Goal: Task Accomplishment & Management: Complete application form

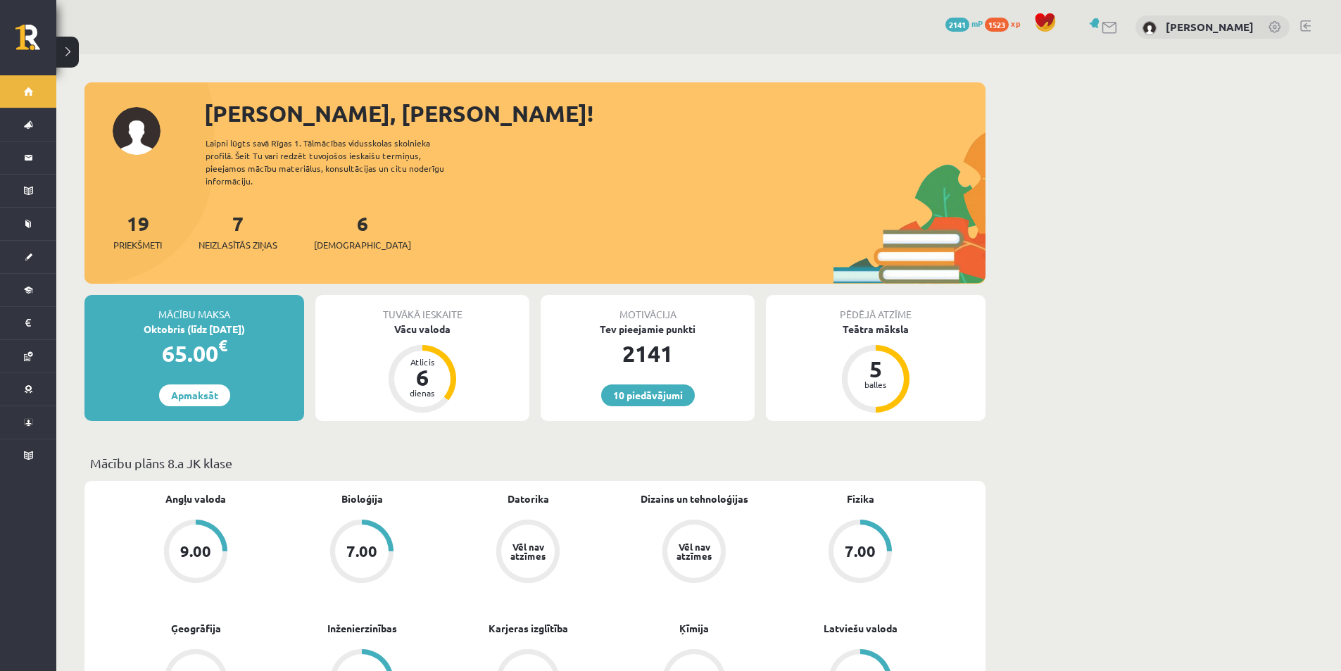
drag, startPoint x: 1127, startPoint y: 436, endPoint x: 1117, endPoint y: 441, distance: 11.0
click at [359, 34] on div "10 Dāvanas 2141 mP 1523 xp [PERSON_NAME]" at bounding box center [698, 27] width 1284 height 54
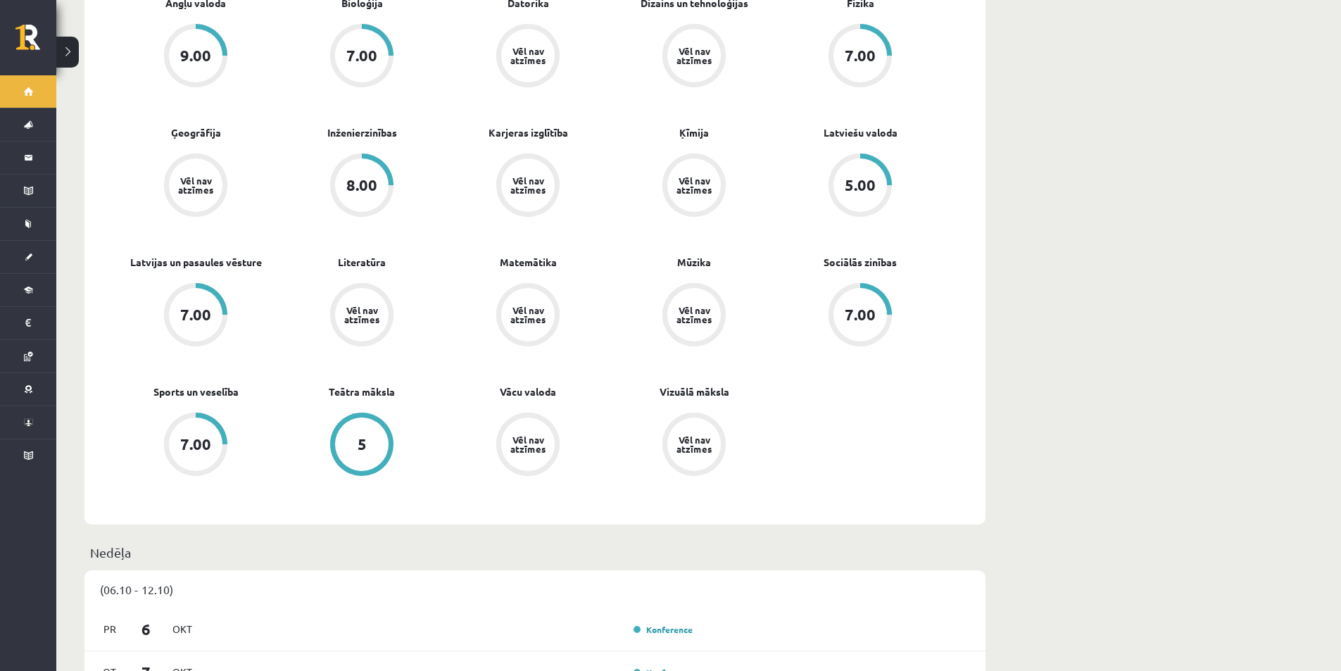
scroll to position [633, 0]
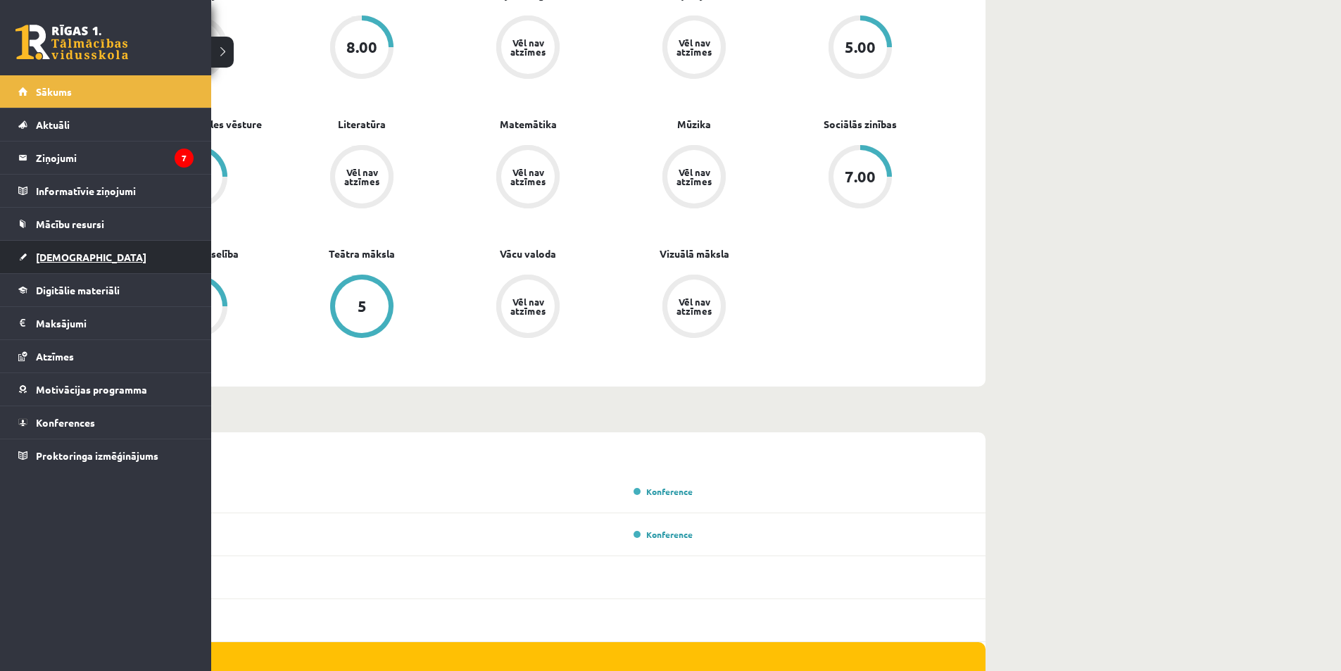
click at [49, 255] on span "[DEMOGRAPHIC_DATA]" at bounding box center [91, 257] width 110 height 13
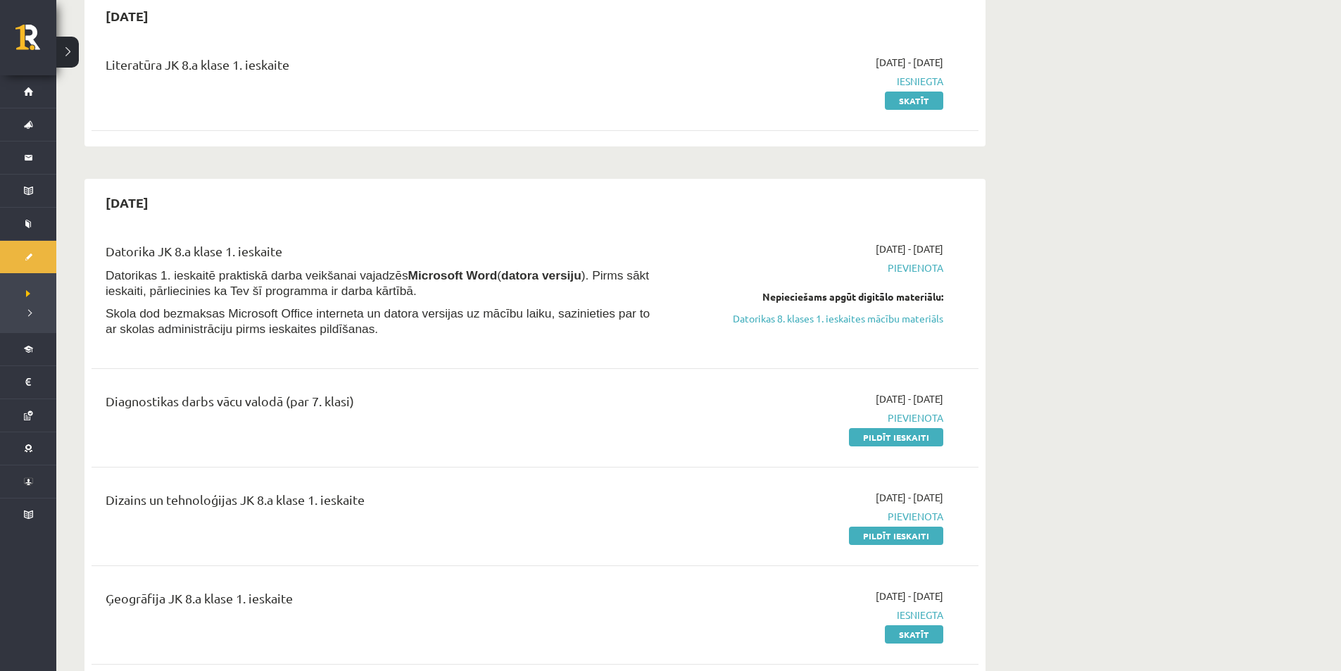
scroll to position [141, 0]
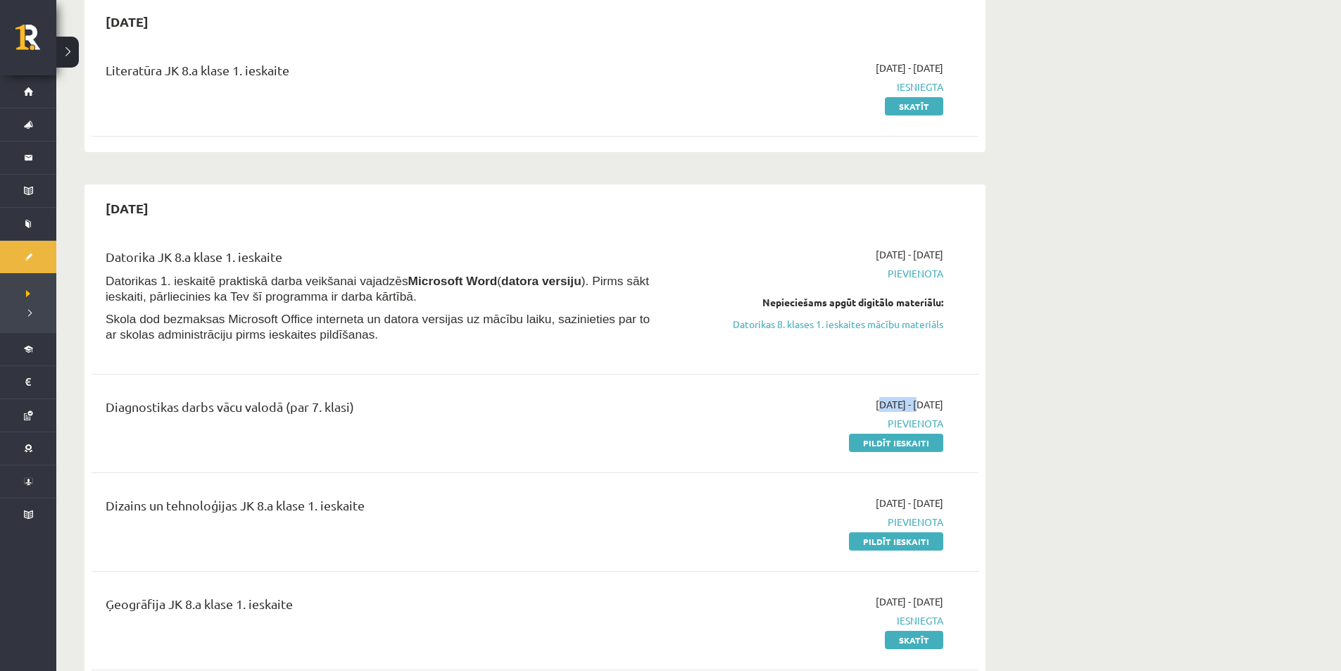
drag, startPoint x: 806, startPoint y: 397, endPoint x: 797, endPoint y: 405, distance: 12.0
click at [769, 399] on div "2025-10-01 - 2025-10-15 Pievienota Pildīt ieskaiti" at bounding box center [810, 423] width 286 height 53
click at [873, 452] on div "Diagnostikas darbs vācu valodā (par 7. klasi) 2025-10-01 - 2025-10-15 Pievienot…" at bounding box center [534, 423] width 887 height 81
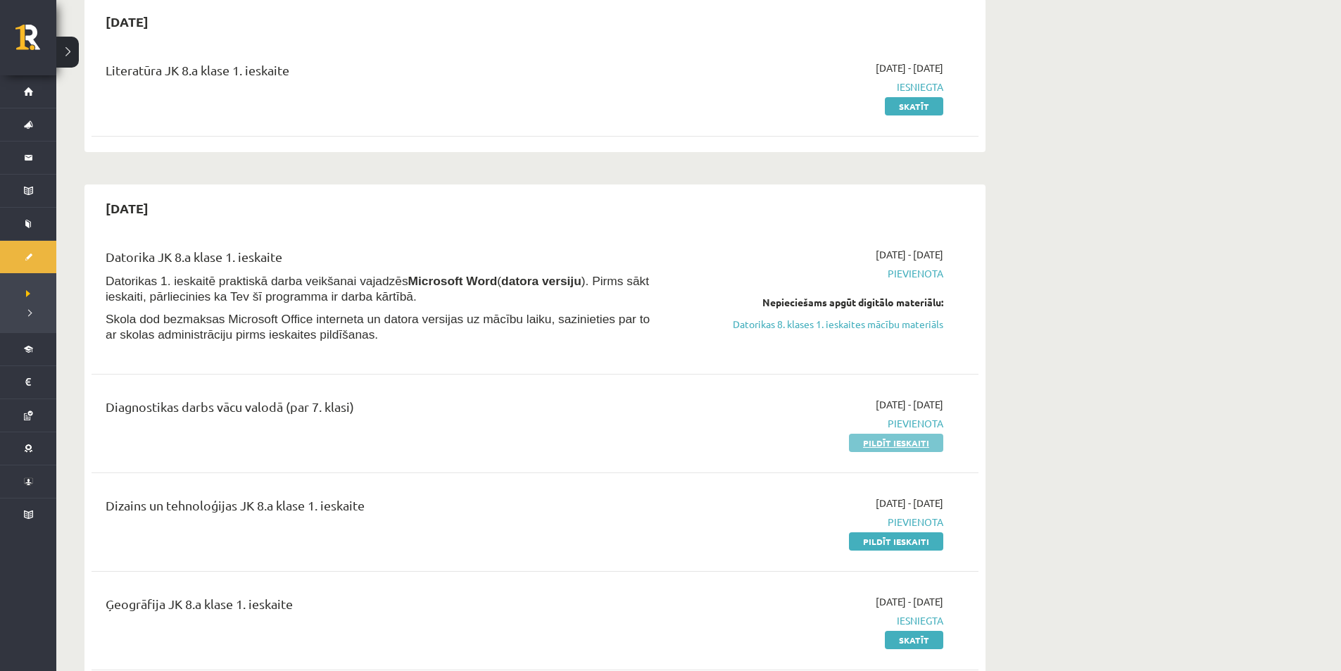
click at [878, 443] on link "Pildīt ieskaiti" at bounding box center [896, 442] width 94 height 18
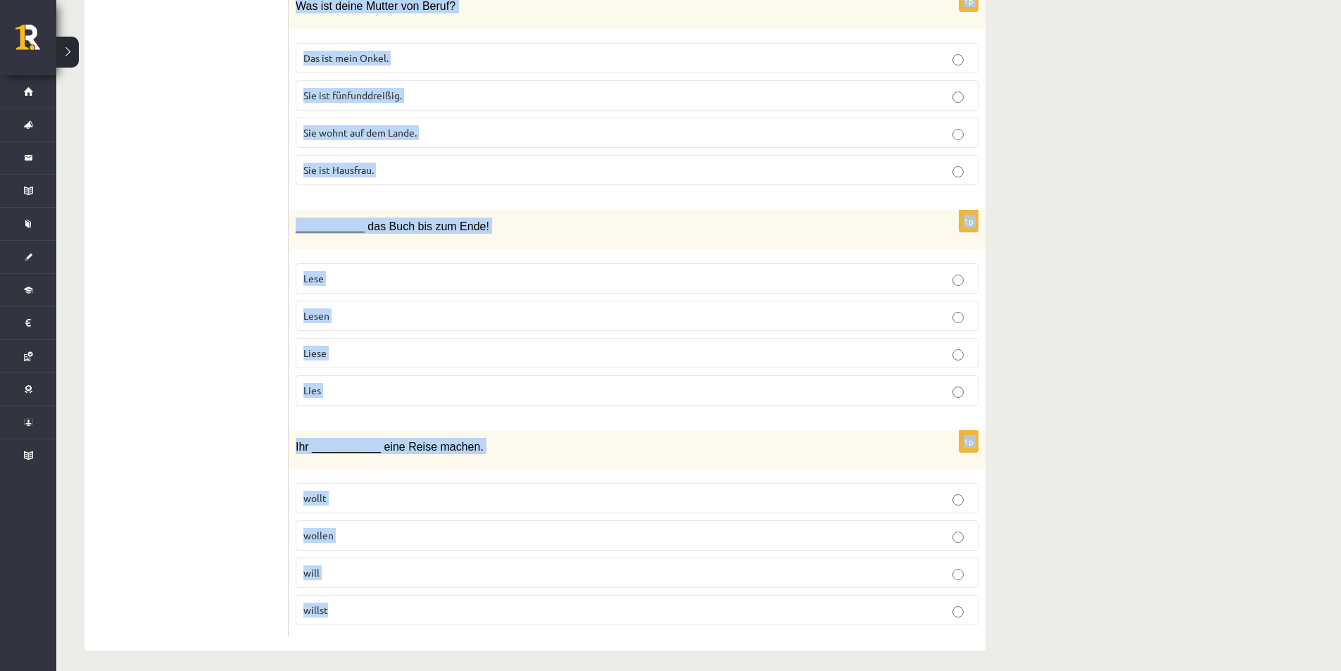
scroll to position [4682, 0]
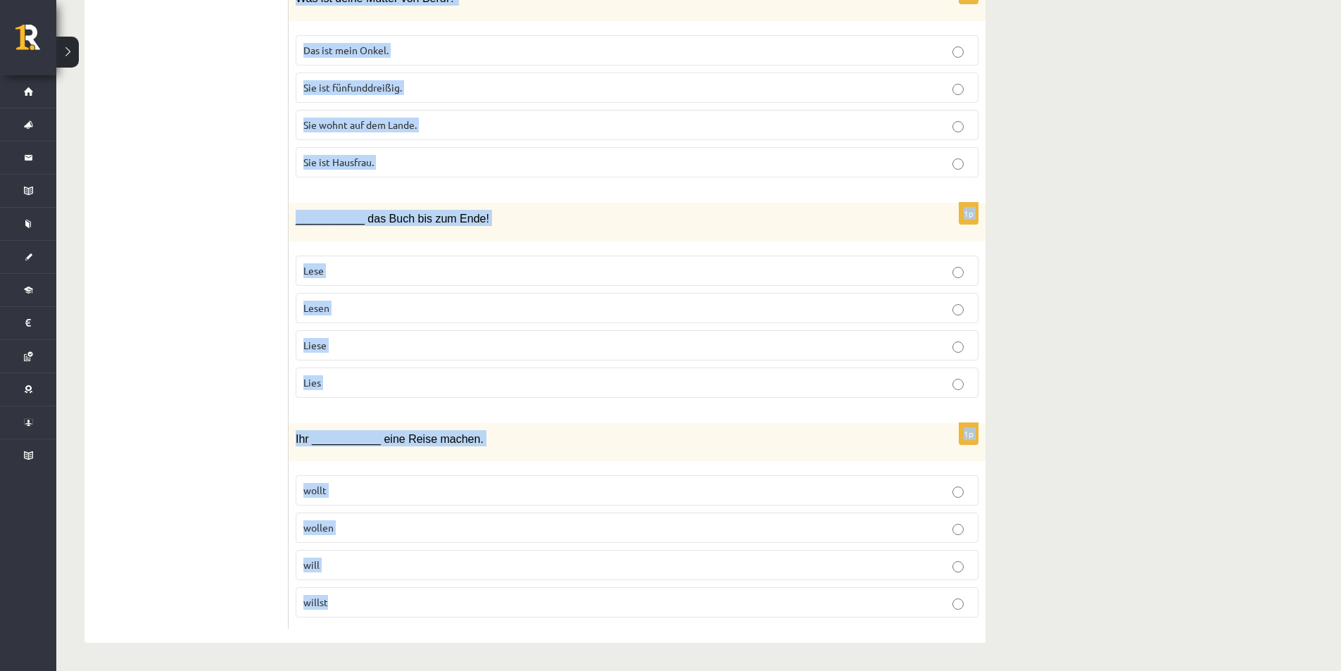
drag, startPoint x: 295, startPoint y: 276, endPoint x: 894, endPoint y: 584, distance: 674.1
copy form "Lor ____________ ip Dolorsitam conse Adipiscingel seddoei. tempo inci utla etd …"
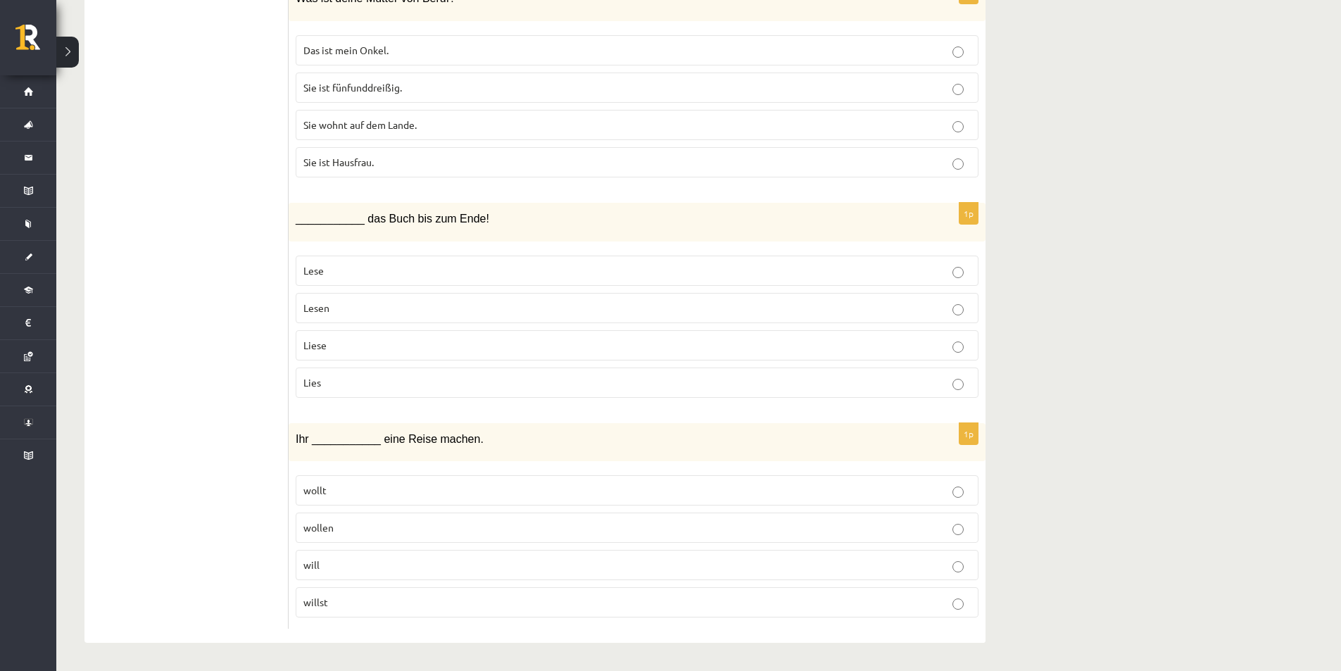
drag, startPoint x: 1199, startPoint y: 589, endPoint x: 1006, endPoint y: 578, distance: 193.1
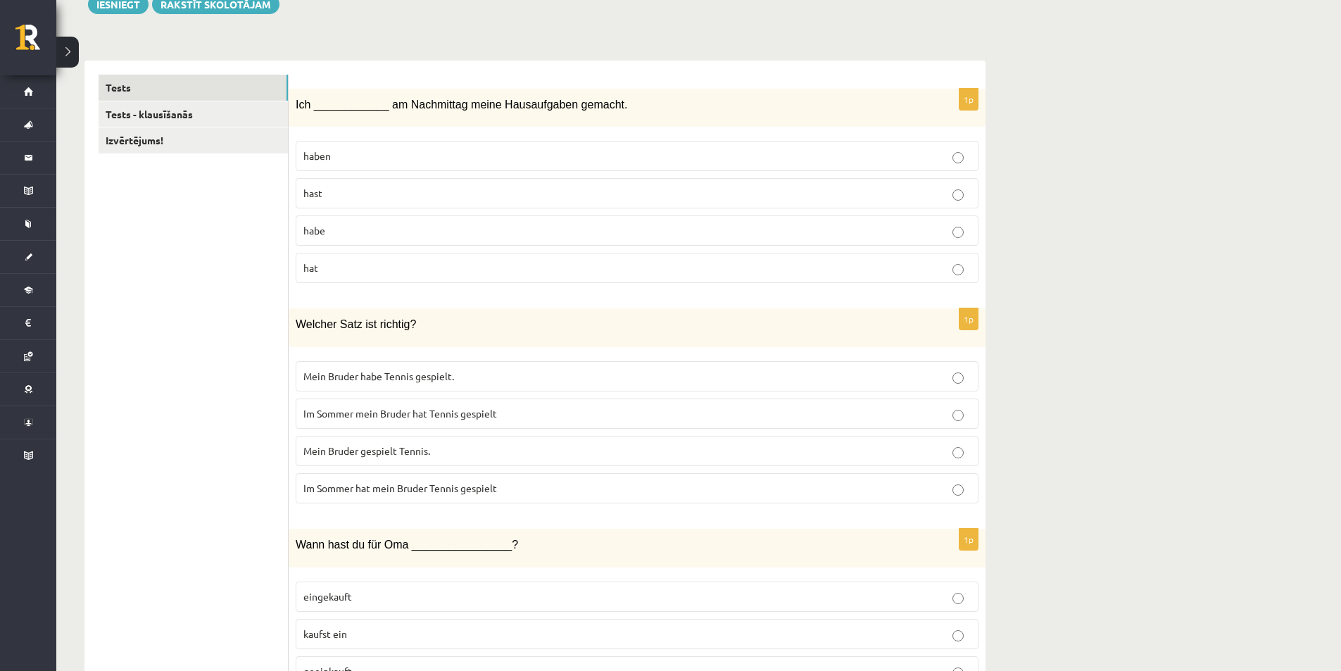
scroll to position [0, 0]
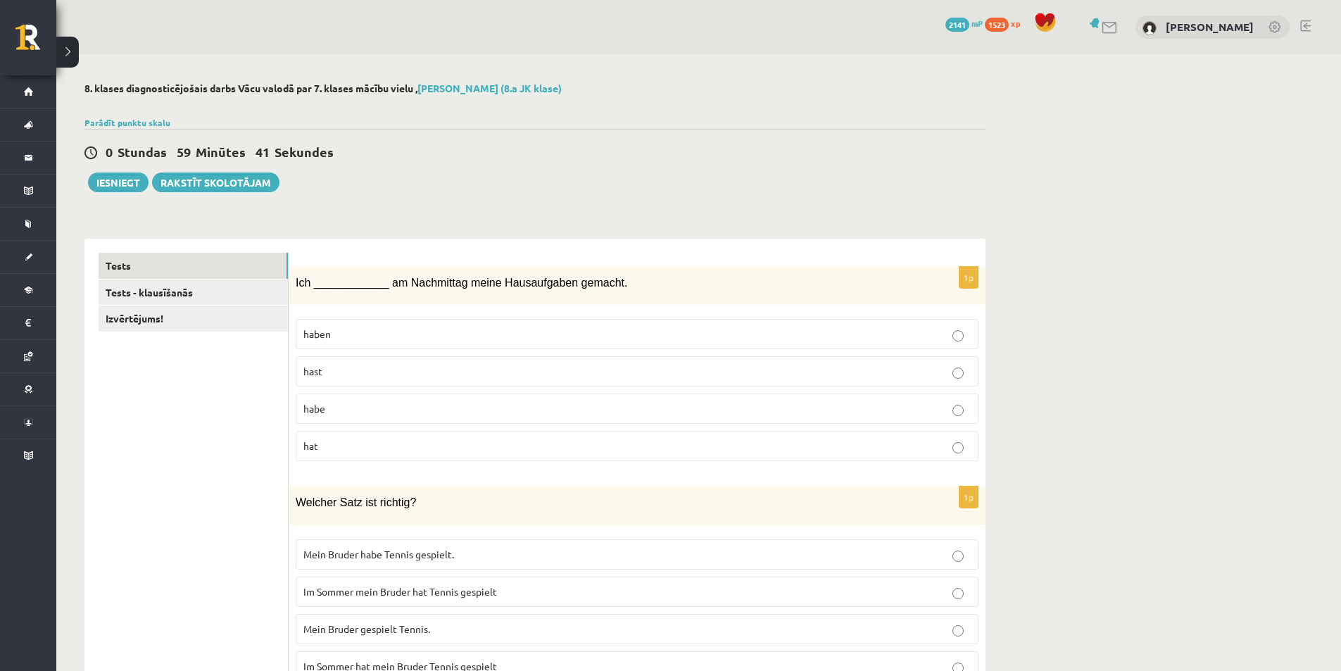
click at [338, 412] on p "habe" at bounding box center [636, 408] width 667 height 15
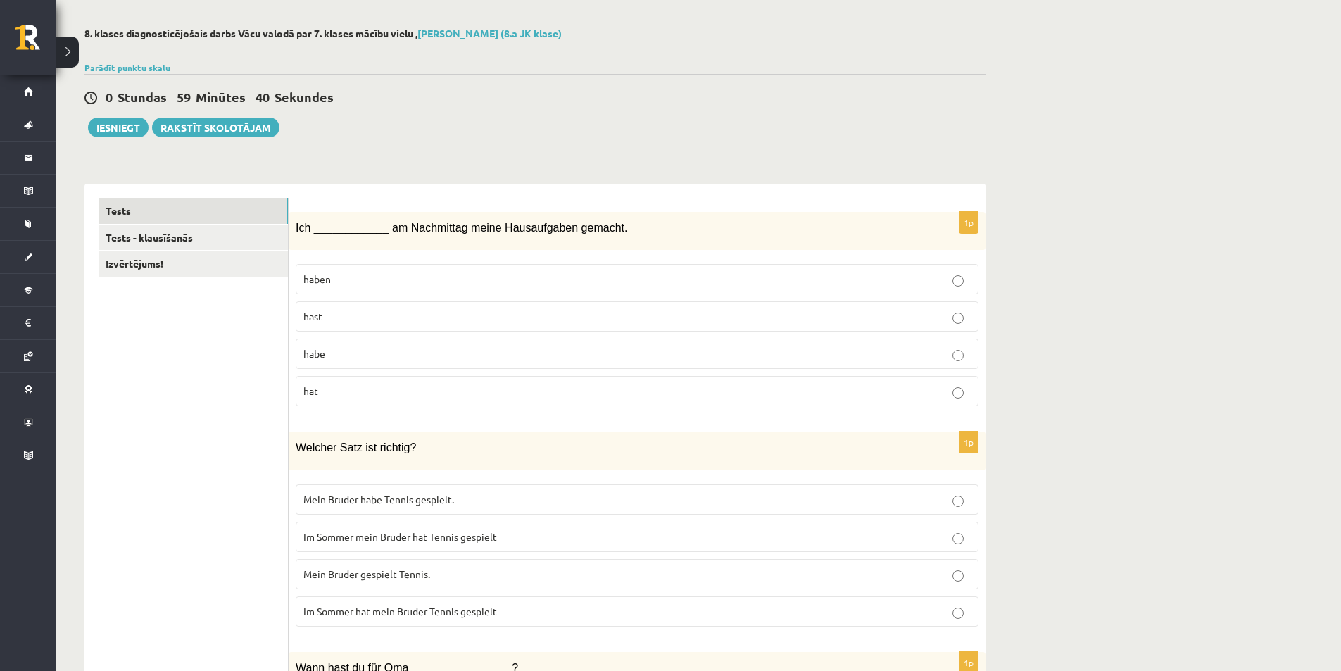
scroll to position [141, 0]
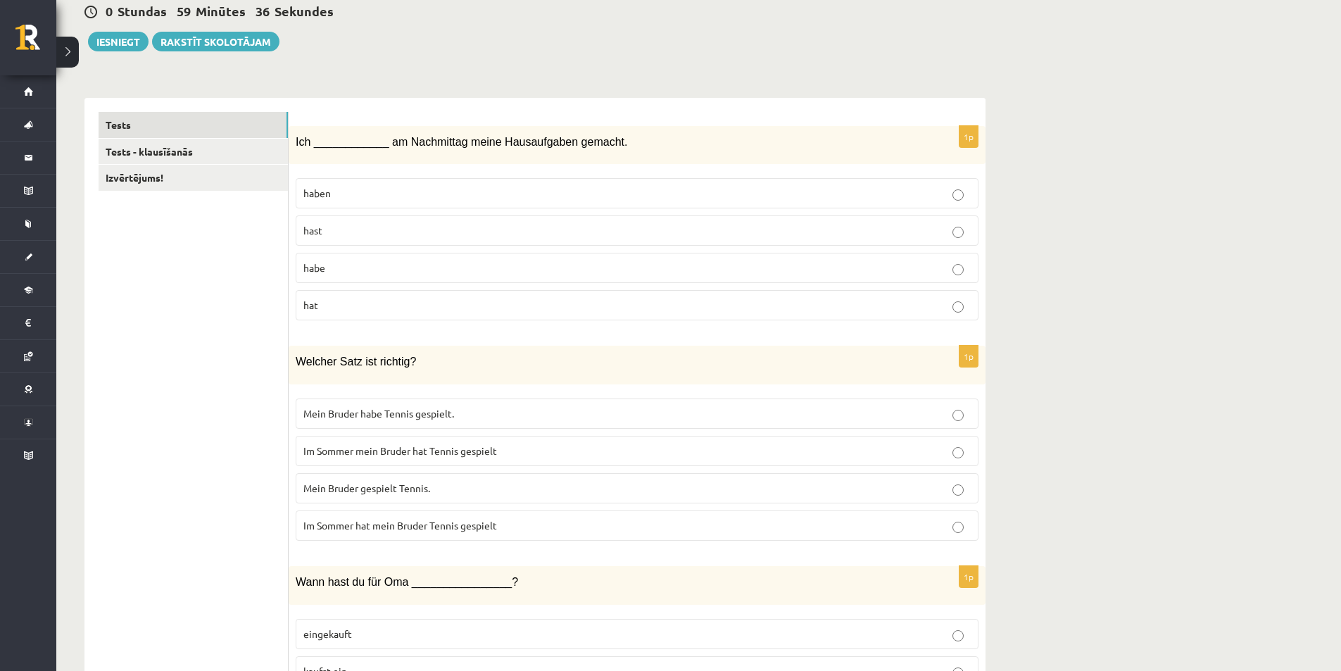
click at [580, 495] on p "Mein Bruder gespielt Tennis." at bounding box center [636, 488] width 667 height 15
click at [518, 526] on p "Im Sommer hat mein Bruder Tennis gespielt" at bounding box center [636, 525] width 667 height 15
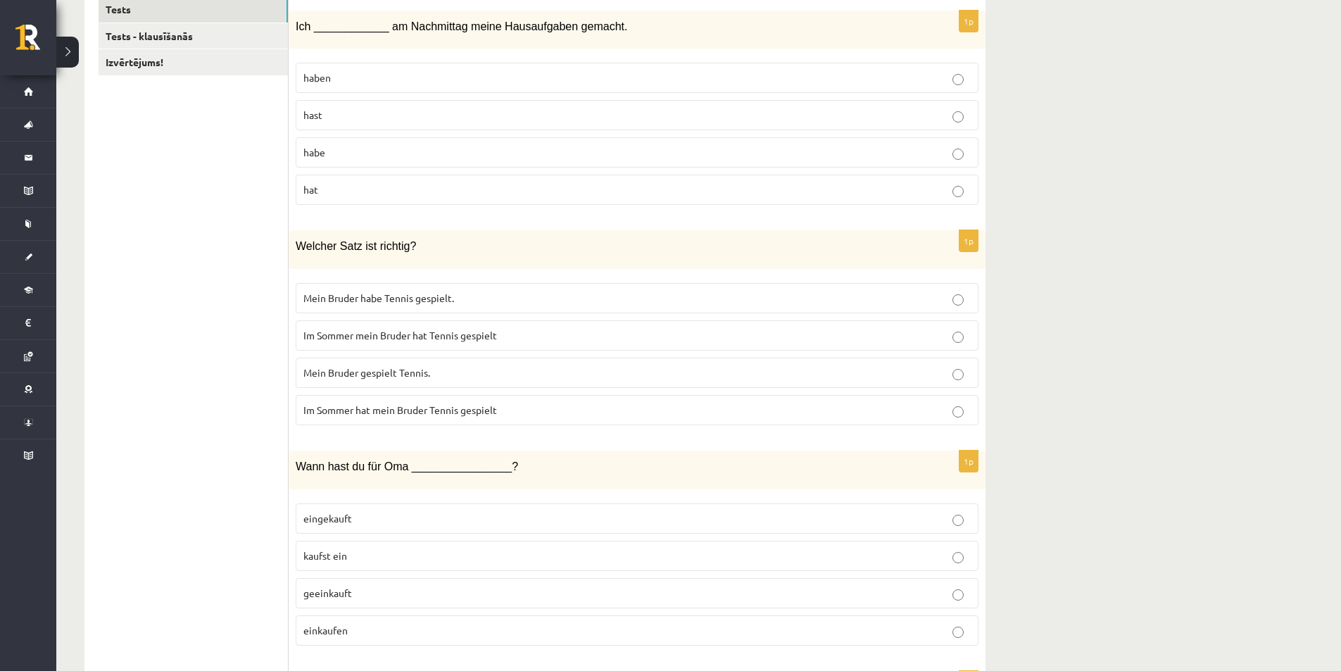
scroll to position [281, 0]
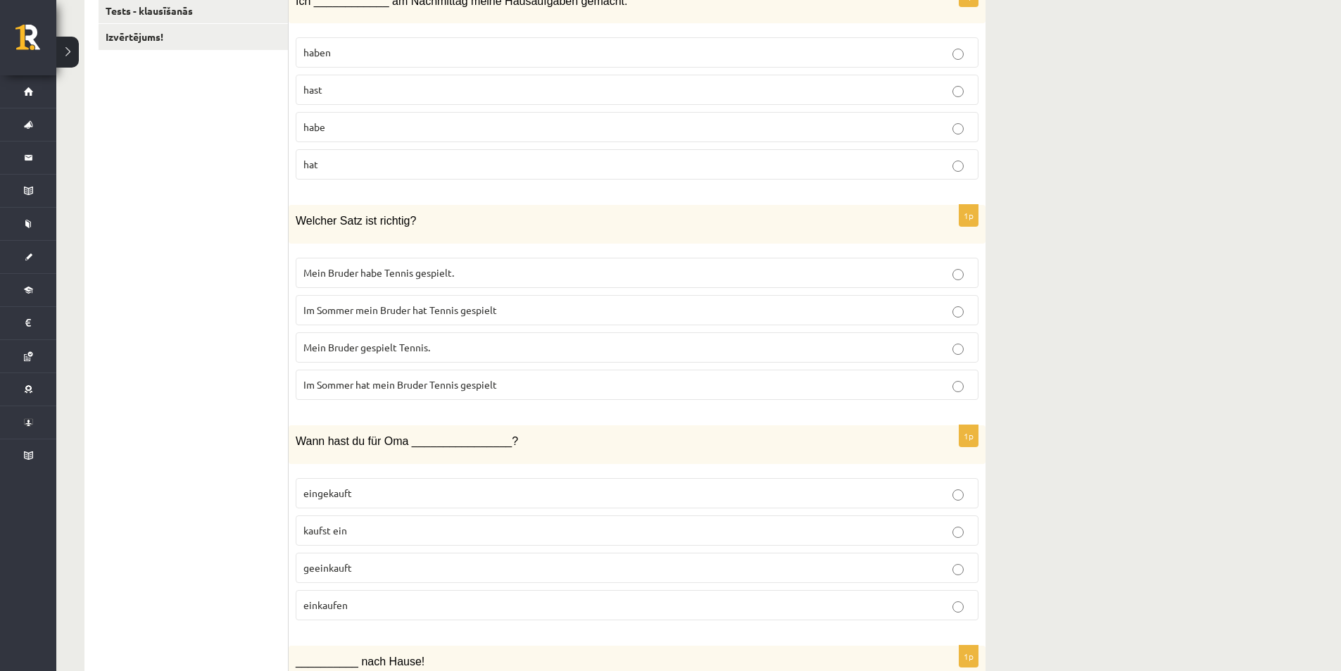
click at [680, 512] on fieldset "eingekauft kaufst ein geeinkauft einkaufen" at bounding box center [637, 547] width 683 height 153
drag, startPoint x: 478, startPoint y: 571, endPoint x: 457, endPoint y: 588, distance: 26.5
click at [476, 574] on p "geeinkauft" at bounding box center [636, 567] width 667 height 15
click at [447, 606] on p "einkaufen" at bounding box center [636, 604] width 667 height 15
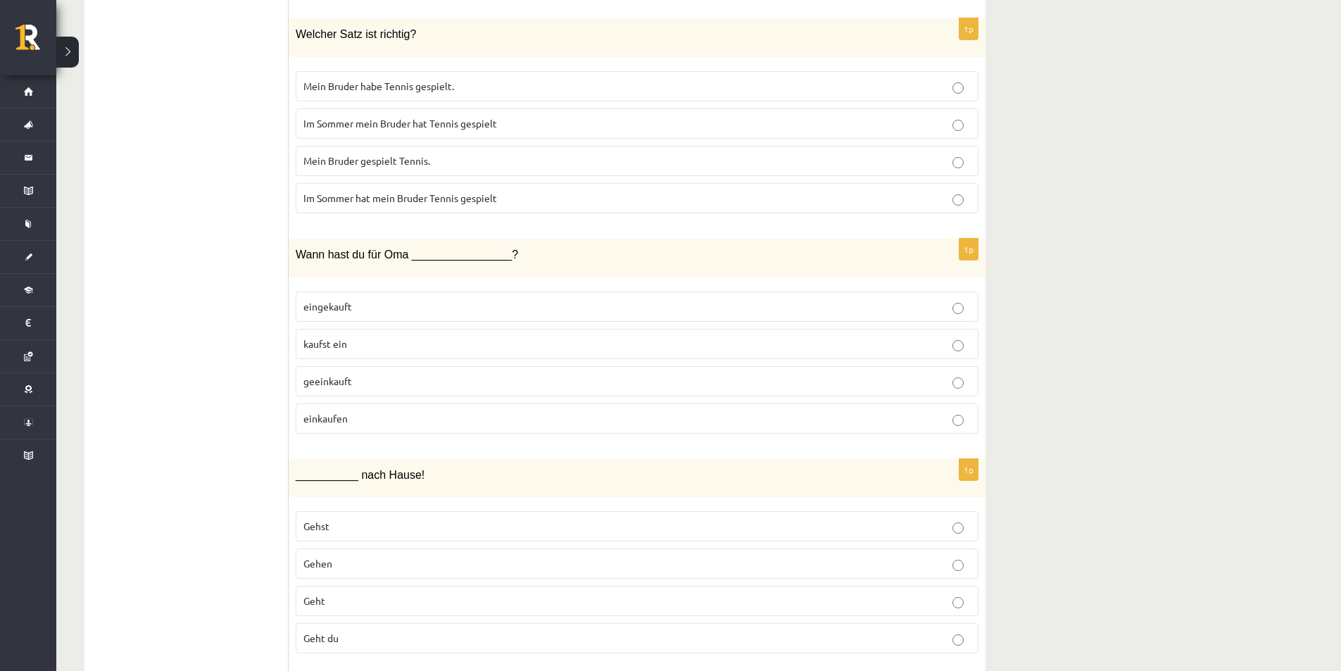
scroll to position [633, 0]
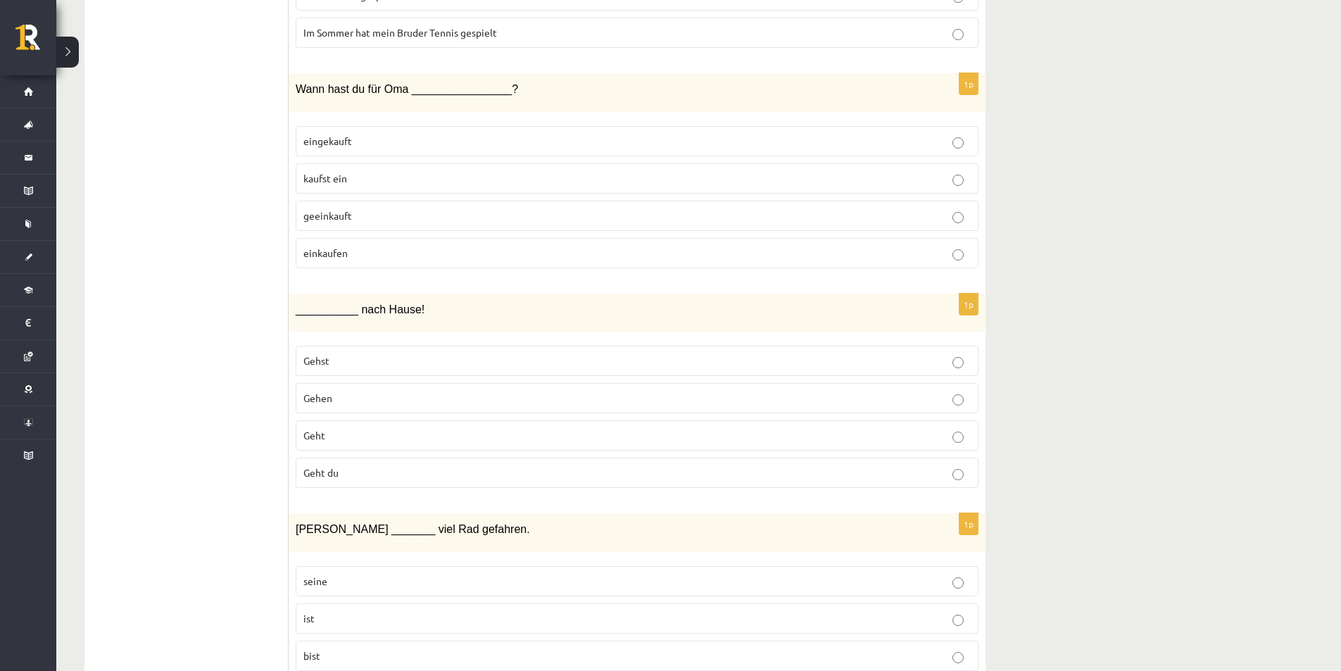
click at [367, 438] on p "Geht" at bounding box center [636, 435] width 667 height 15
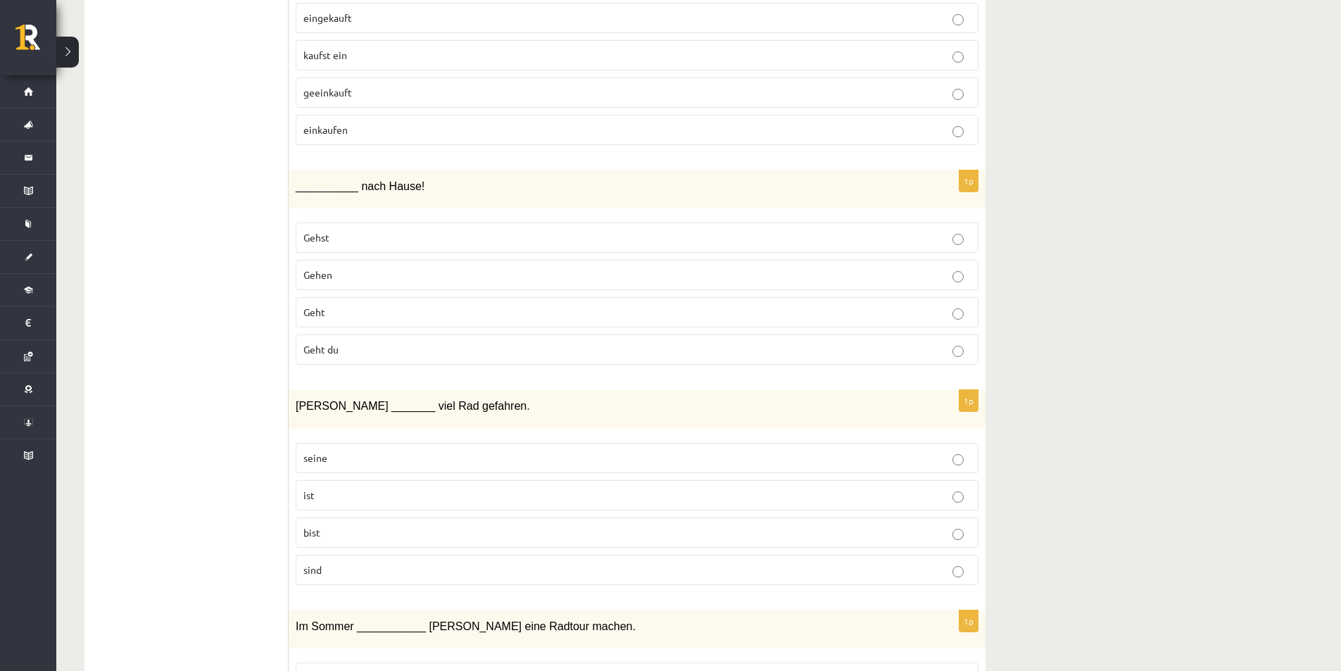
scroll to position [774, 0]
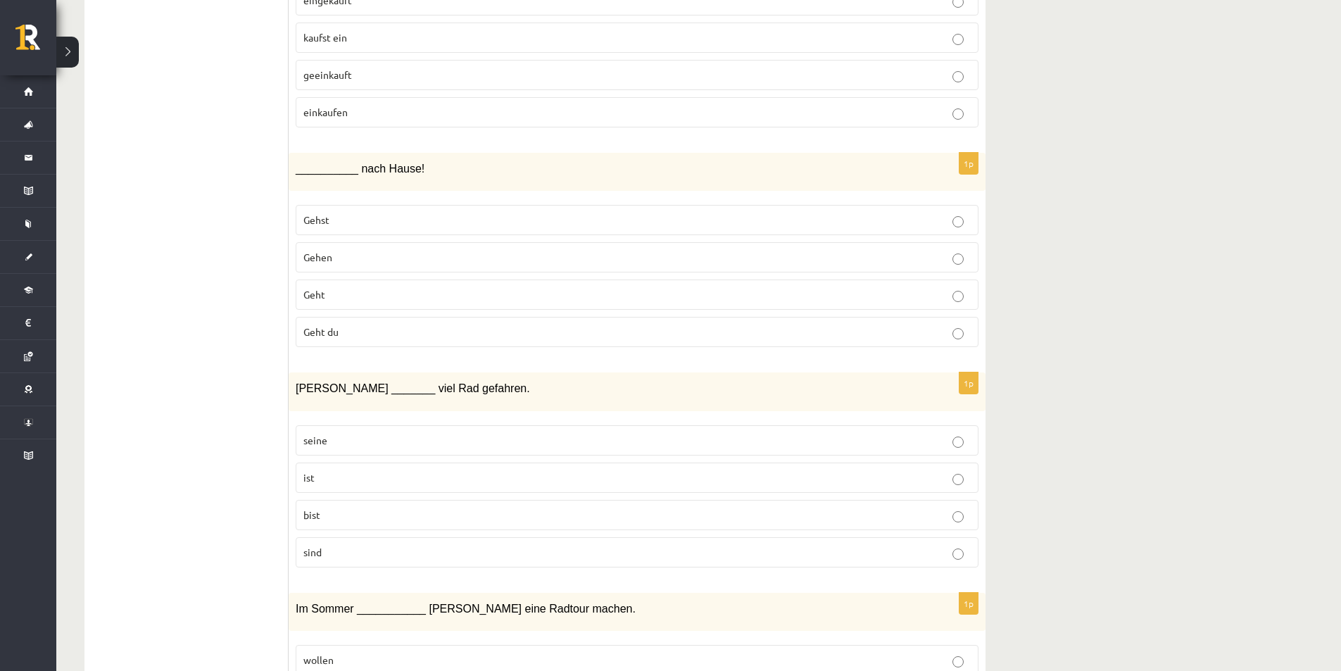
click at [331, 475] on p "ist" at bounding box center [636, 477] width 667 height 15
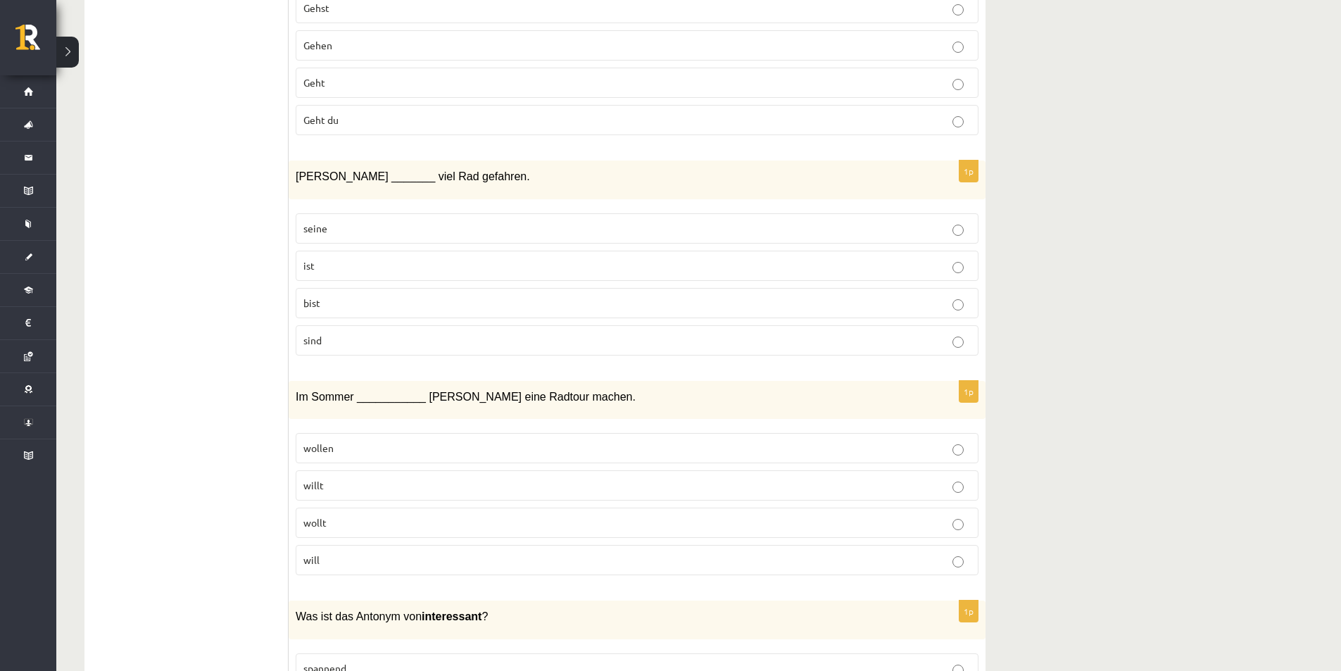
scroll to position [1126, 0]
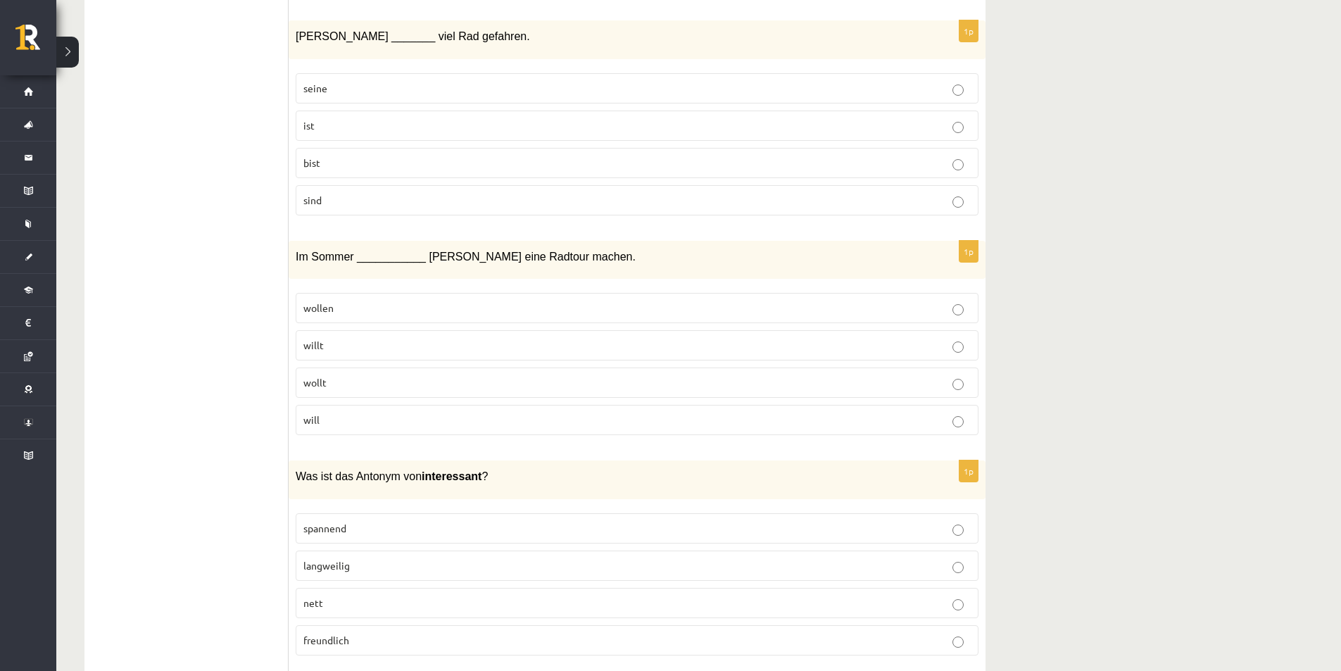
click at [338, 427] on p "will" at bounding box center [636, 419] width 667 height 15
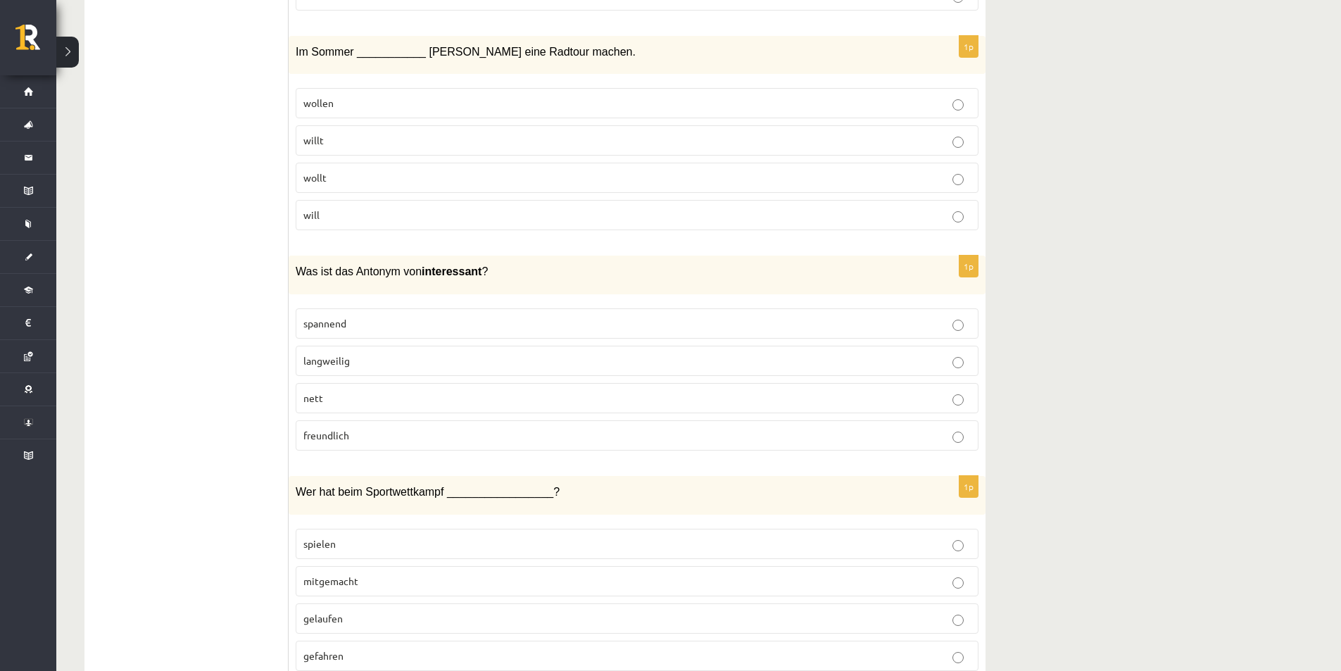
scroll to position [1337, 0]
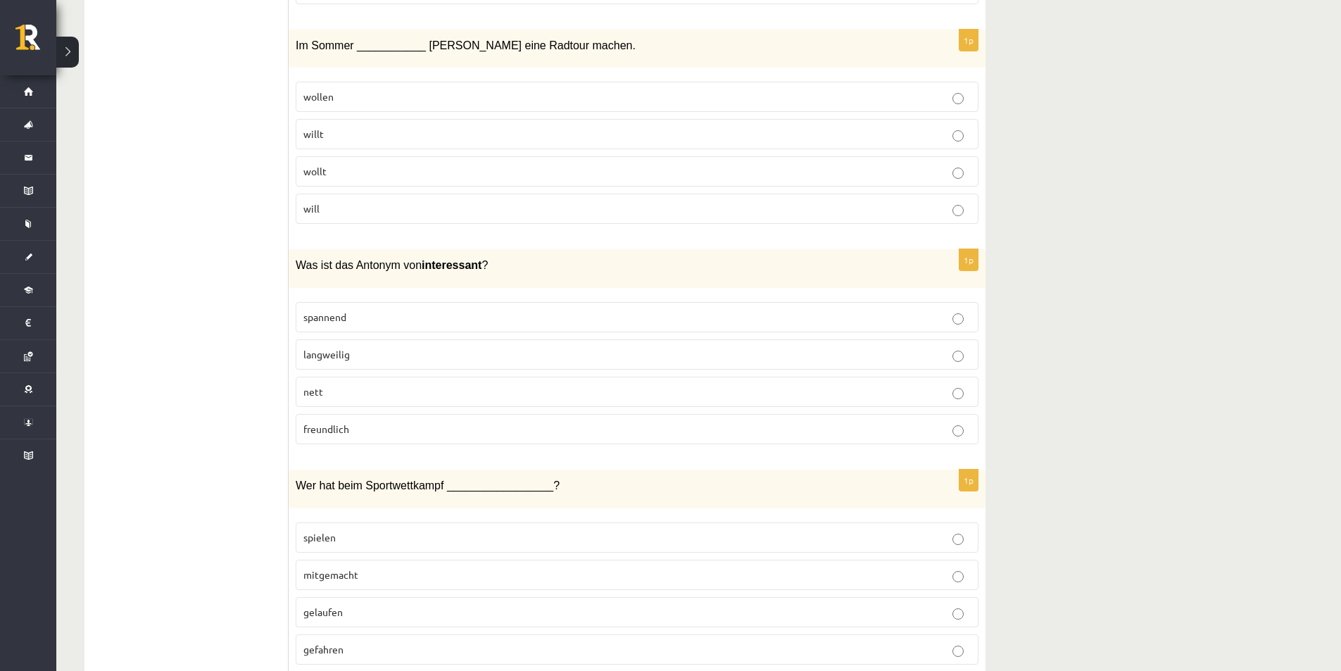
click at [367, 372] on fieldset "spannend langweilig nett freundlich" at bounding box center [637, 371] width 683 height 153
click at [365, 355] on p "langweilig" at bounding box center [636, 354] width 667 height 15
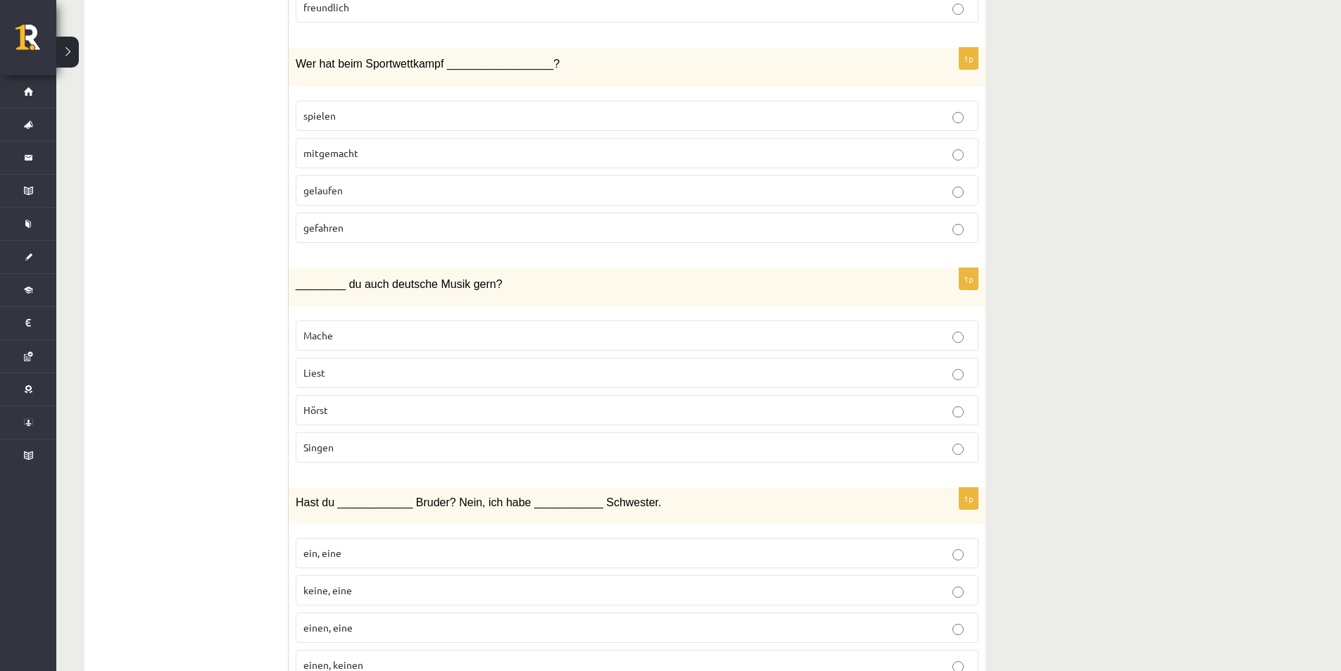
scroll to position [1759, 0]
click at [360, 415] on p "Hörst" at bounding box center [636, 409] width 667 height 15
click at [347, 158] on p "mitgemacht" at bounding box center [636, 152] width 667 height 15
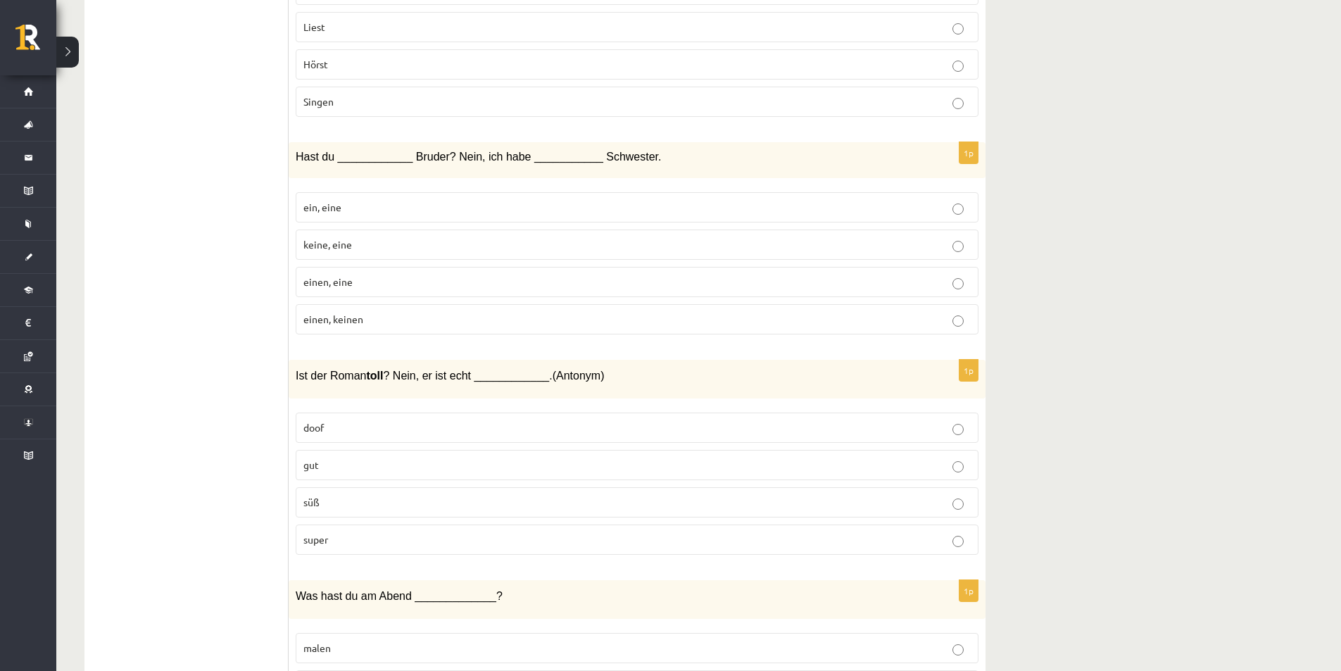
scroll to position [2182, 0]
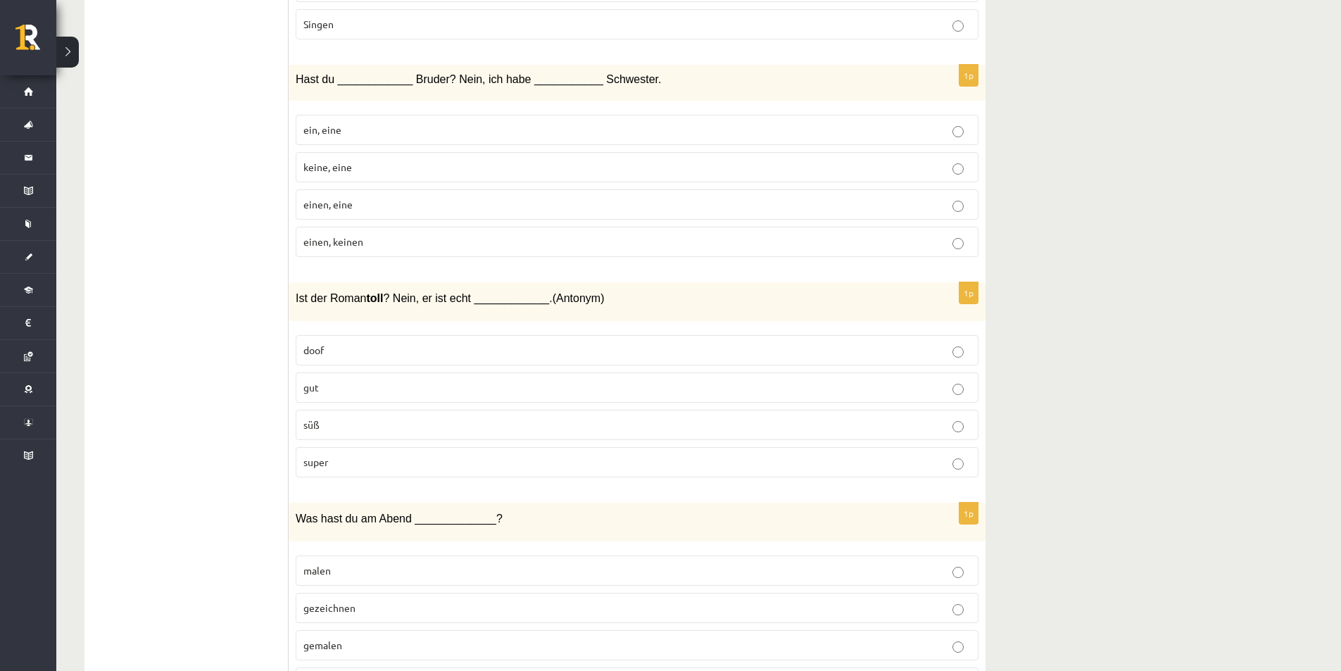
click at [1027, 498] on div "**********" at bounding box center [698, 522] width 1284 height 5298
drag, startPoint x: 1113, startPoint y: 506, endPoint x: 1097, endPoint y: 498, distance: 17.3
click at [1106, 502] on div "**********" at bounding box center [698, 522] width 1284 height 5298
click at [440, 131] on p "ein, eine" at bounding box center [636, 129] width 667 height 15
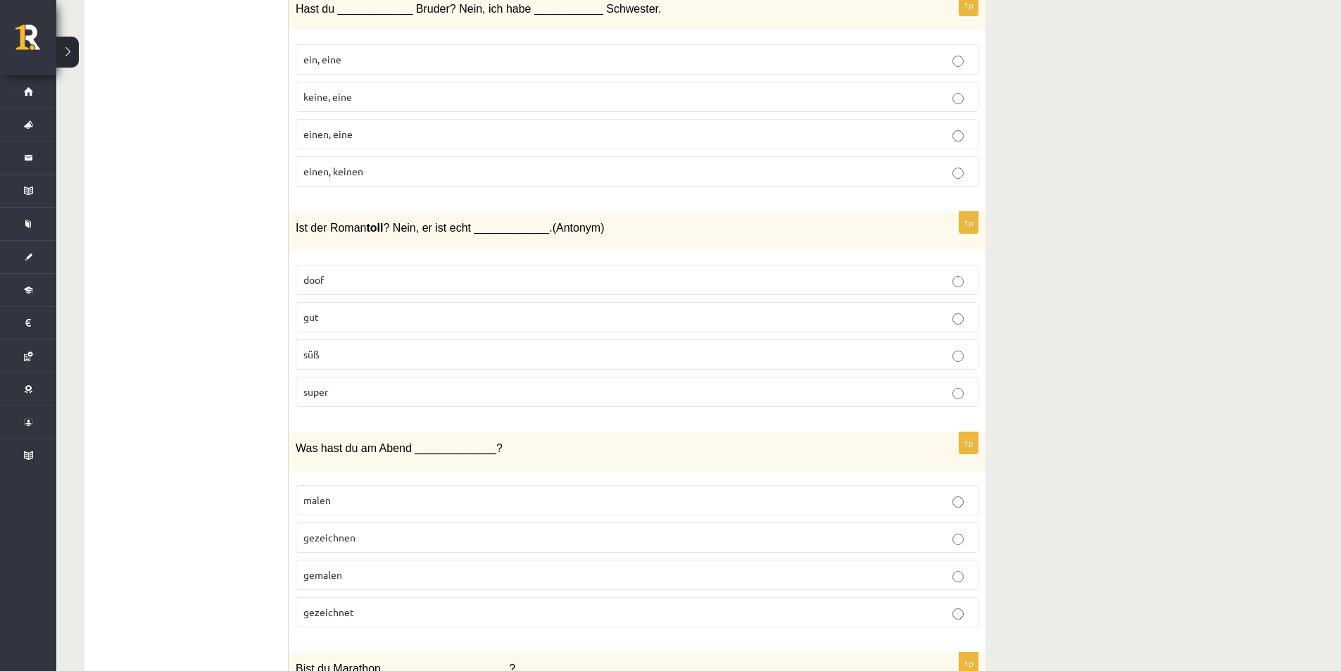
scroll to position [2322, 0]
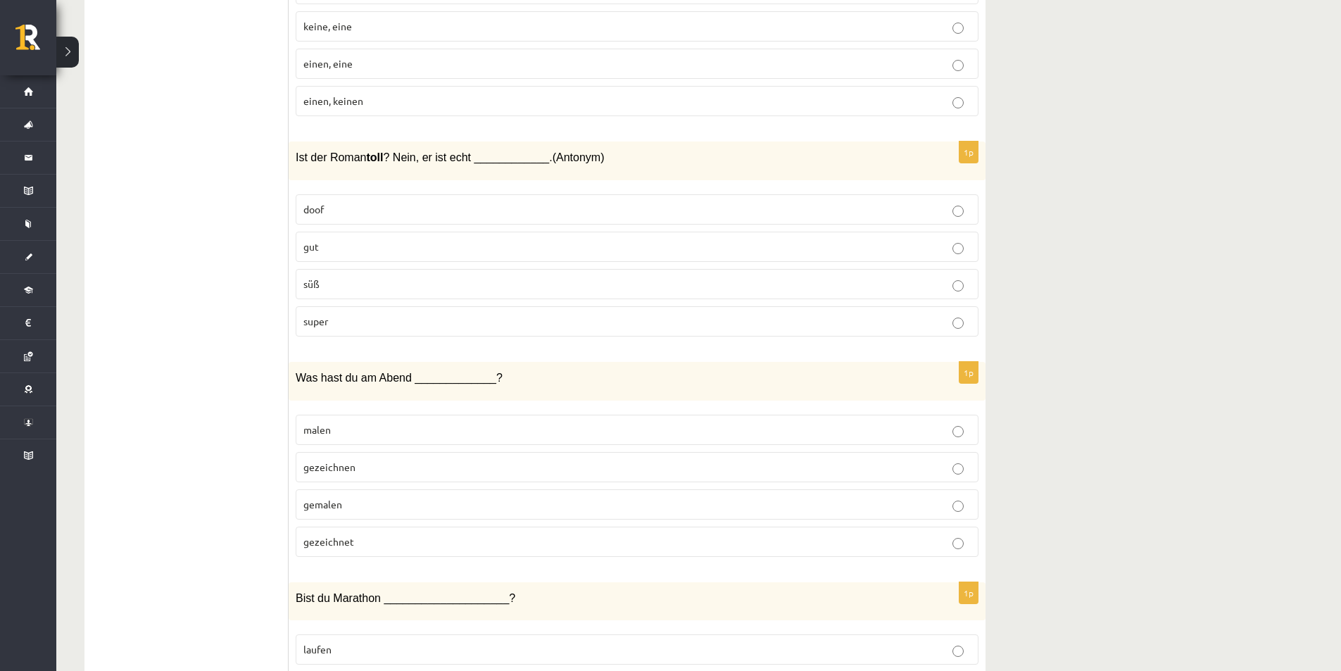
drag, startPoint x: 1082, startPoint y: 410, endPoint x: 663, endPoint y: 294, distance: 435.2
click at [1079, 408] on div "**********" at bounding box center [698, 381] width 1284 height 5298
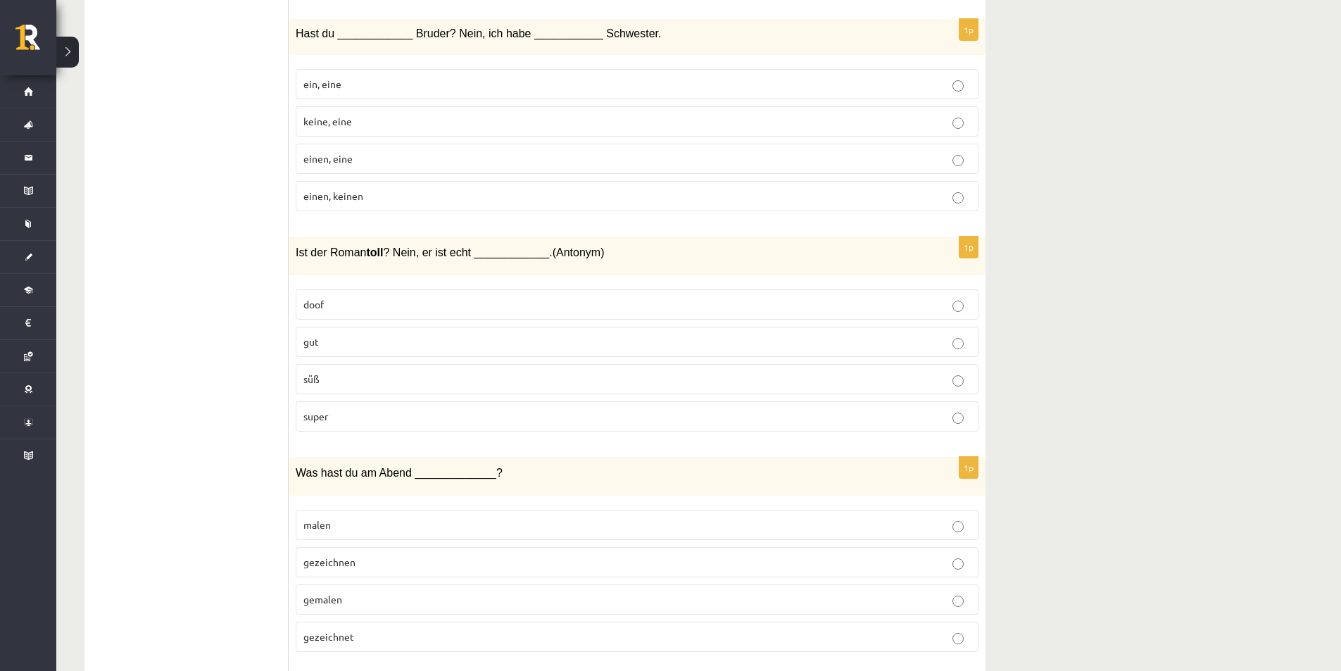
scroll to position [2111, 0]
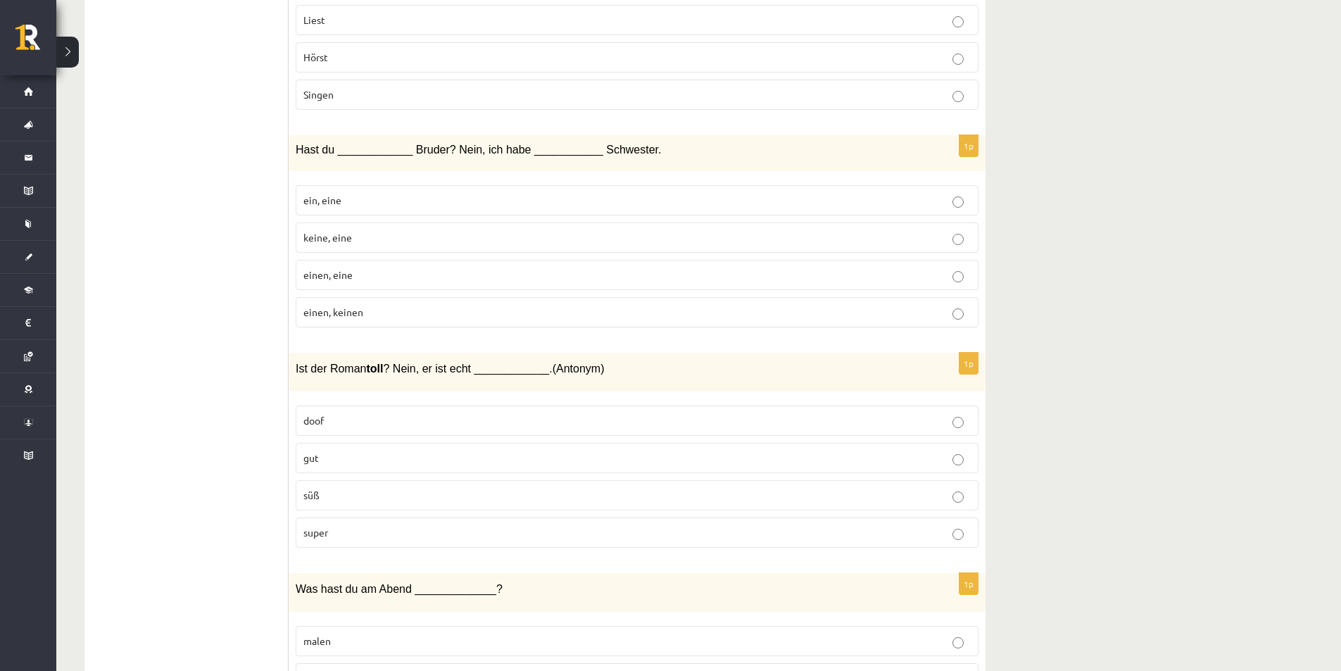
drag, startPoint x: 335, startPoint y: 269, endPoint x: 367, endPoint y: 267, distance: 32.4
click at [336, 270] on p "einen, eine" at bounding box center [636, 274] width 667 height 15
click at [419, 281] on p "einen, eine" at bounding box center [636, 274] width 667 height 15
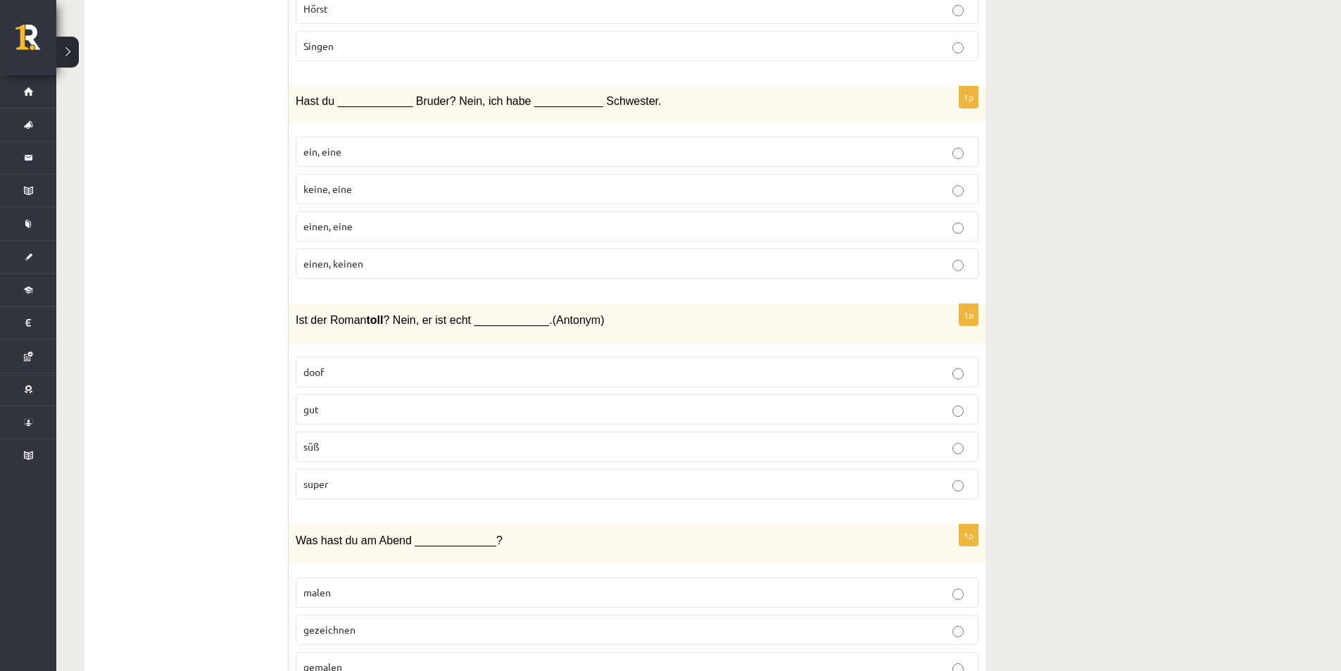
scroll to position [2252, 0]
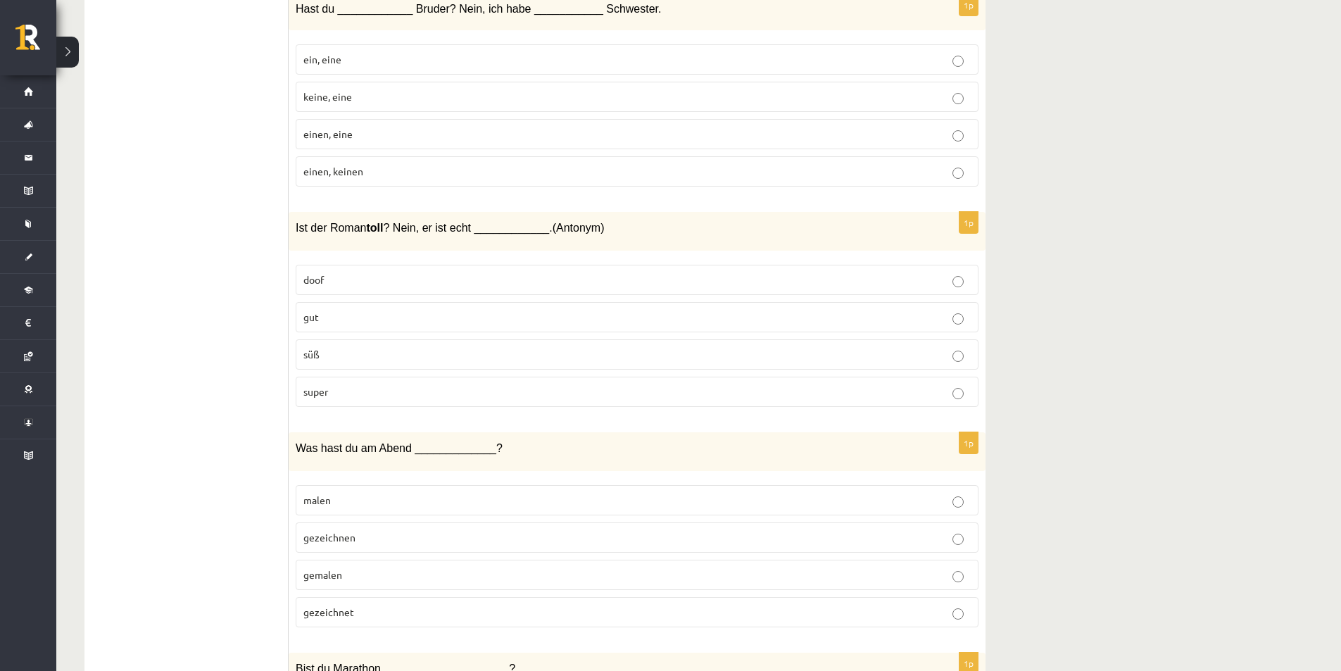
drag, startPoint x: 1118, startPoint y: 445, endPoint x: 1071, endPoint y: 438, distance: 47.7
click at [1099, 441] on div "**********" at bounding box center [698, 451] width 1284 height 5298
click at [329, 324] on p "gut" at bounding box center [636, 317] width 667 height 15
click at [338, 292] on label "doof" at bounding box center [637, 280] width 683 height 30
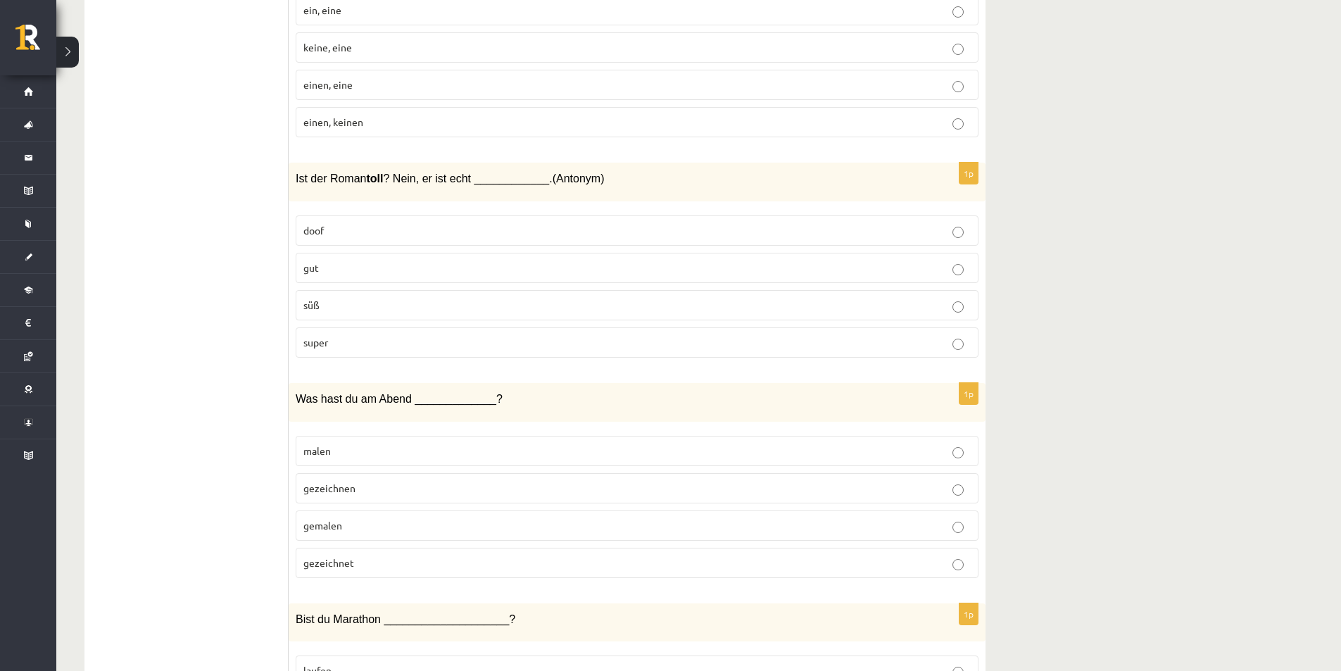
scroll to position [2322, 0]
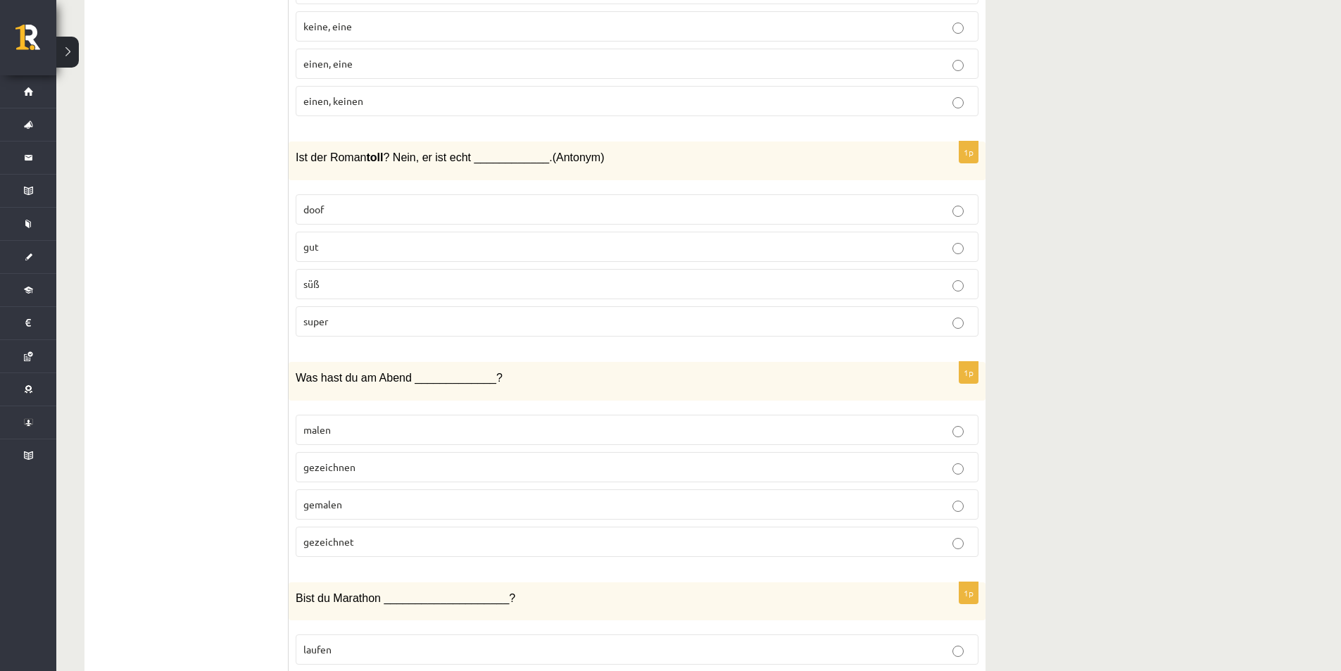
click at [357, 474] on p "gezeichnen" at bounding box center [636, 467] width 667 height 15
click at [1022, 497] on div "**********" at bounding box center [698, 381] width 1284 height 5298
click at [1110, 532] on div "**********" at bounding box center [698, 381] width 1284 height 5298
click at [462, 540] on p "gezeichnet" at bounding box center [636, 541] width 667 height 15
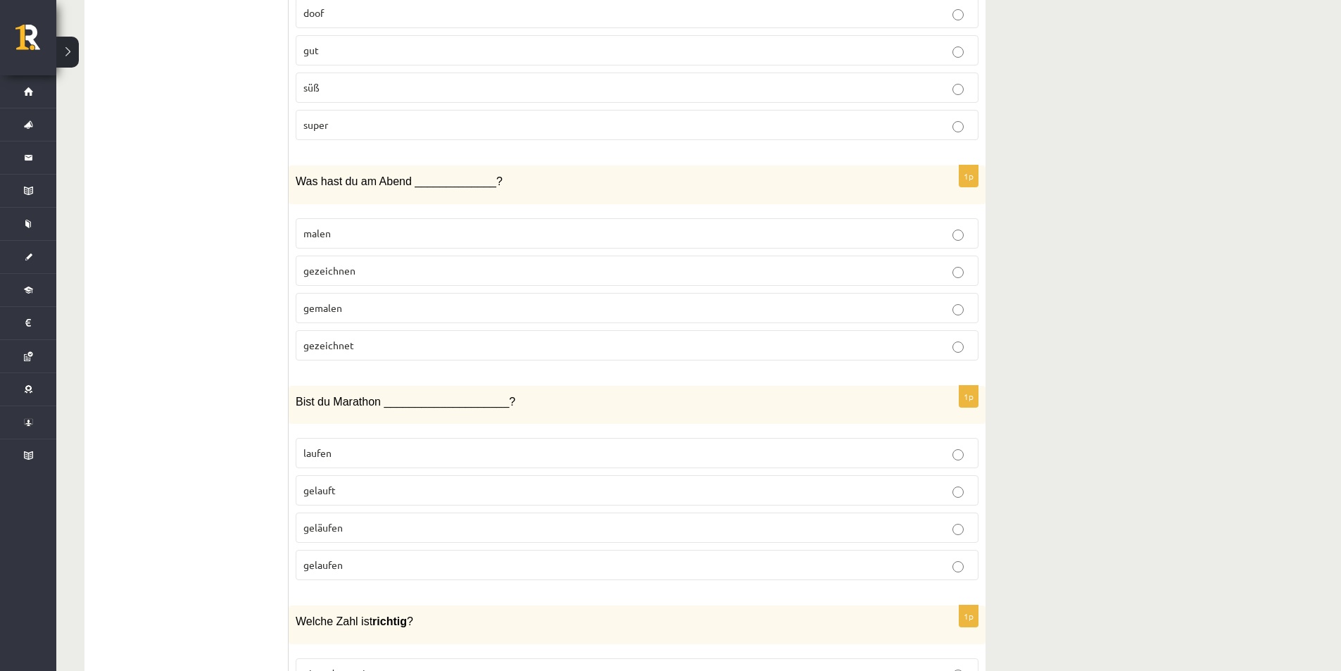
scroll to position [2533, 0]
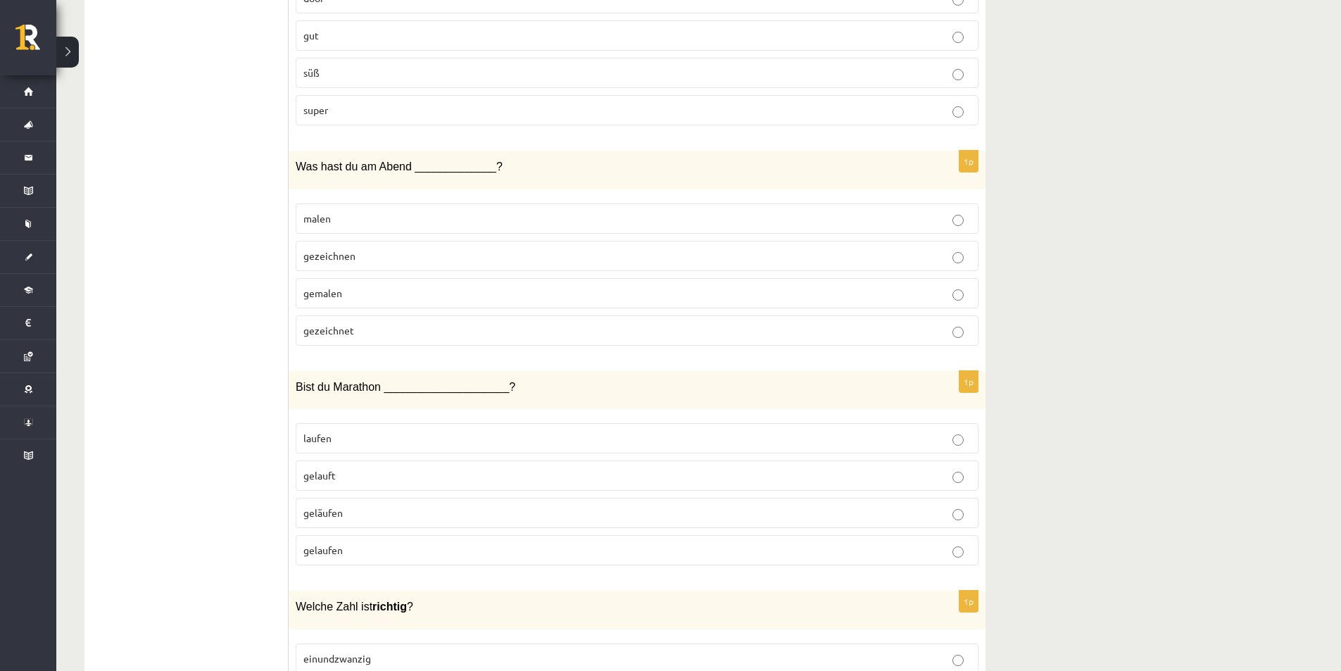
drag, startPoint x: 1135, startPoint y: 557, endPoint x: 1096, endPoint y: 552, distance: 39.6
click at [1120, 557] on div "**********" at bounding box center [698, 170] width 1284 height 5298
click at [434, 550] on p "gelaufen" at bounding box center [636, 550] width 667 height 15
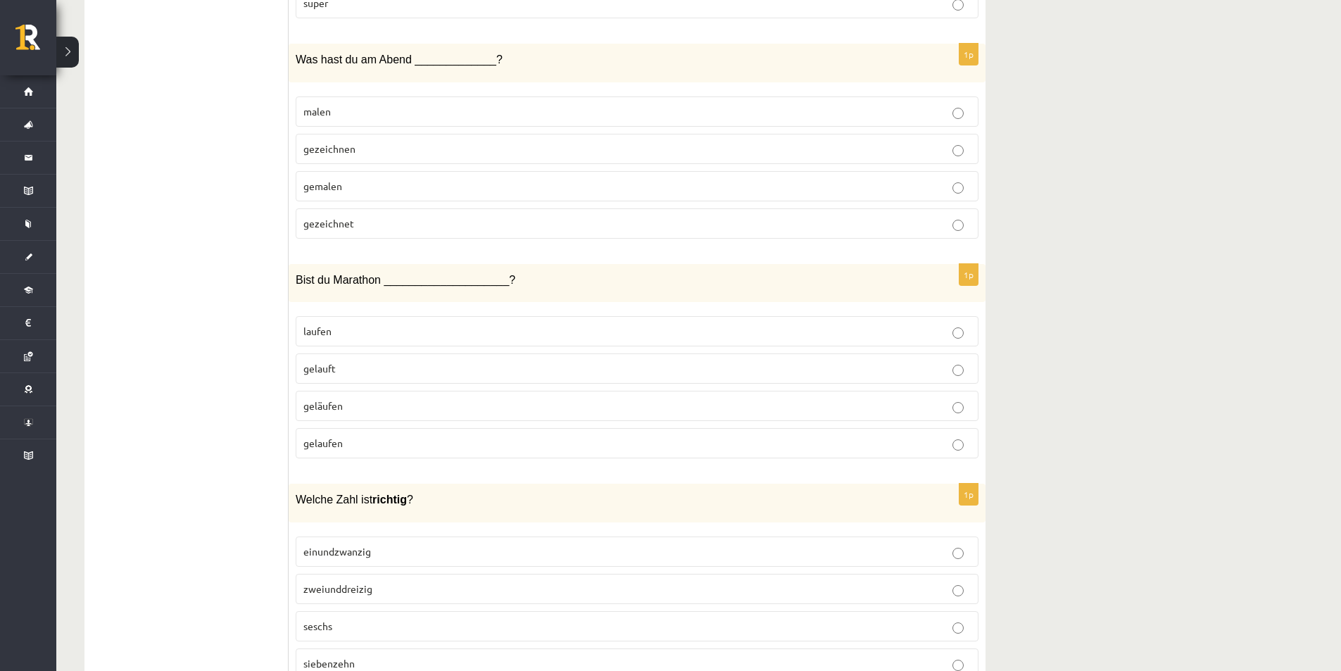
scroll to position [2674, 0]
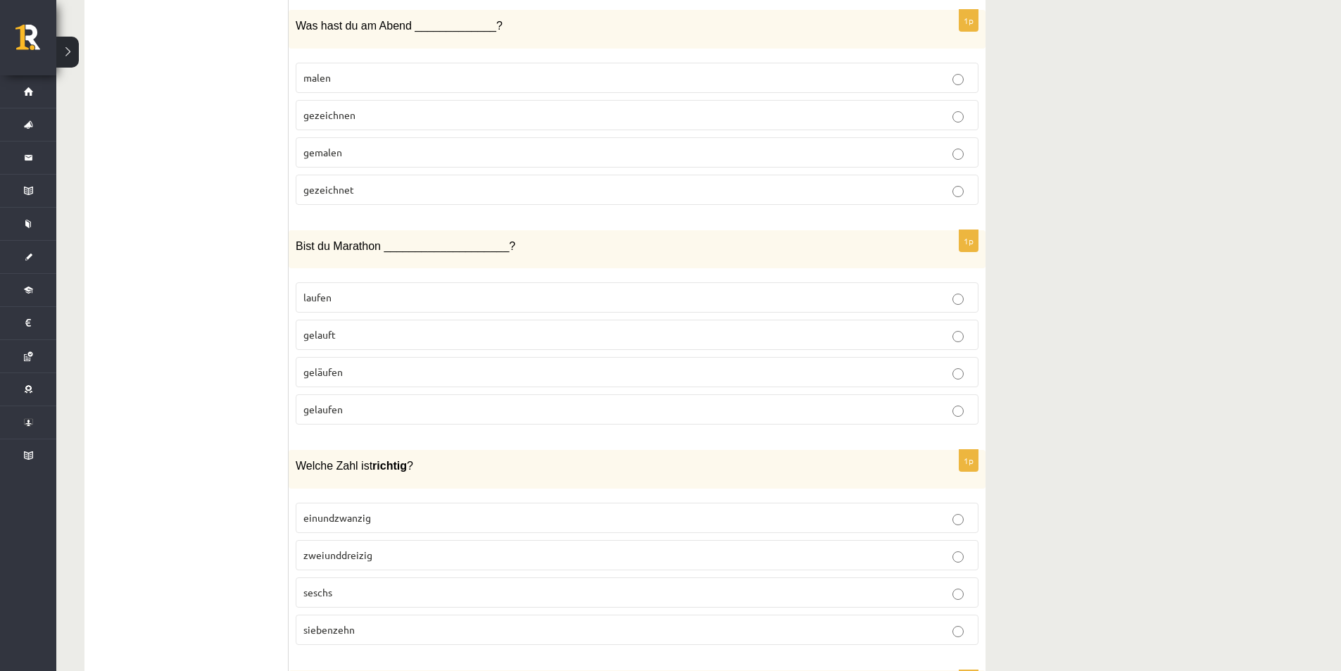
drag, startPoint x: 1098, startPoint y: 504, endPoint x: 1089, endPoint y: 499, distance: 10.4
click at [1089, 499] on div "**********" at bounding box center [698, 29] width 1284 height 5298
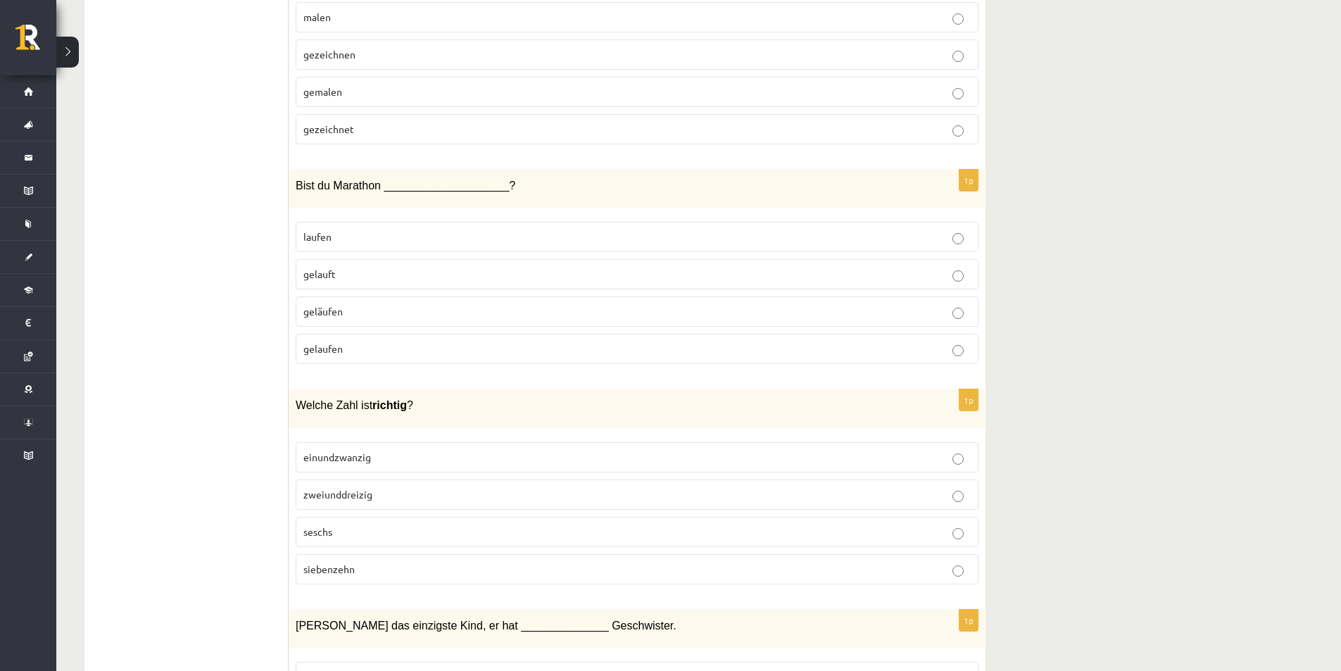
scroll to position [2815, 0]
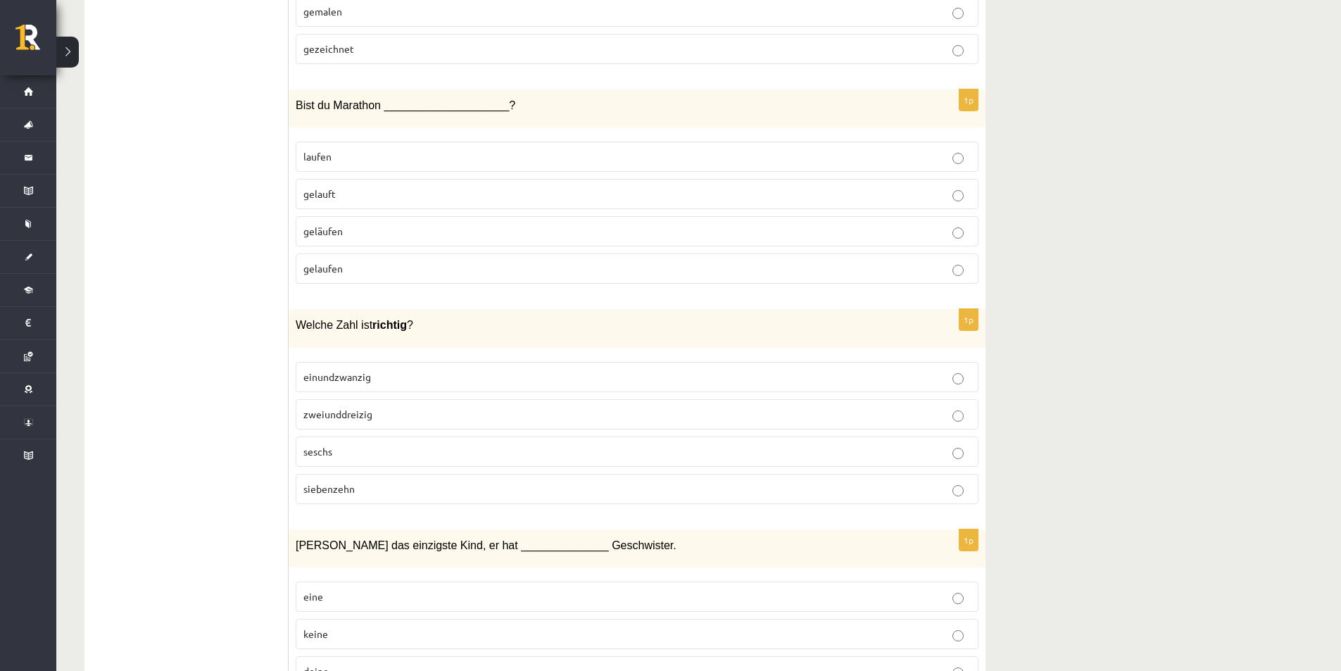
click at [374, 381] on p "einundzwanzig" at bounding box center [636, 376] width 667 height 15
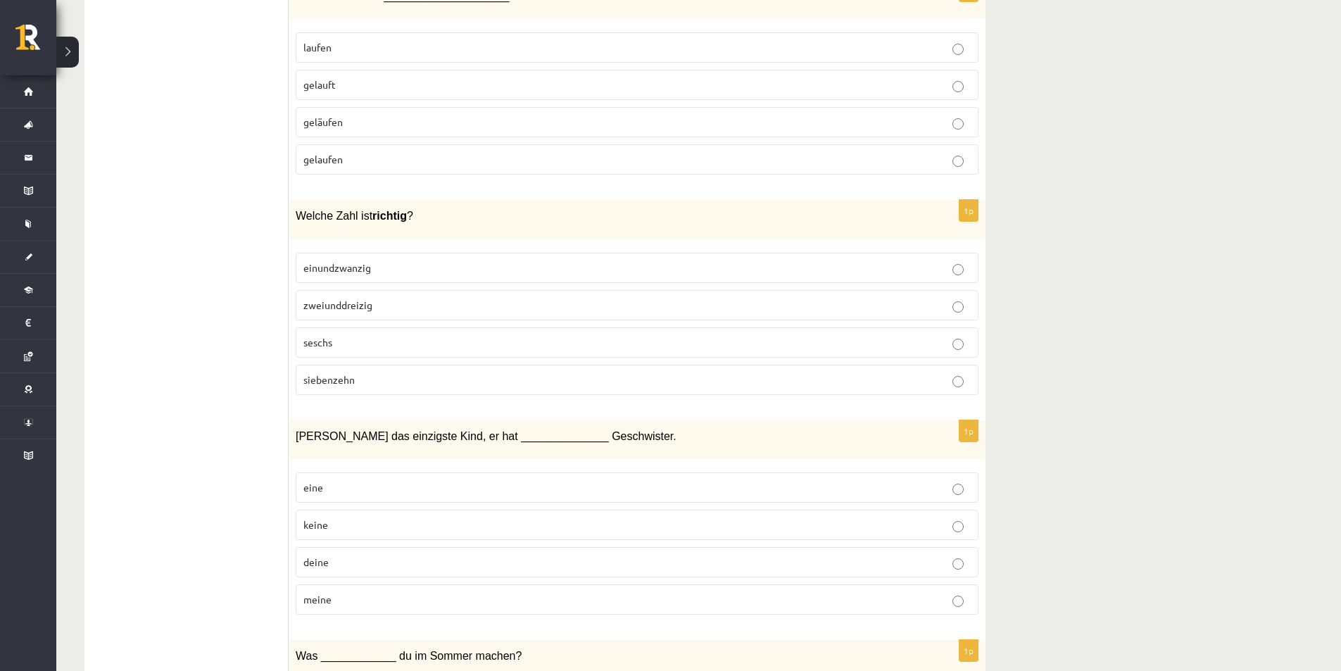
scroll to position [3026, 0]
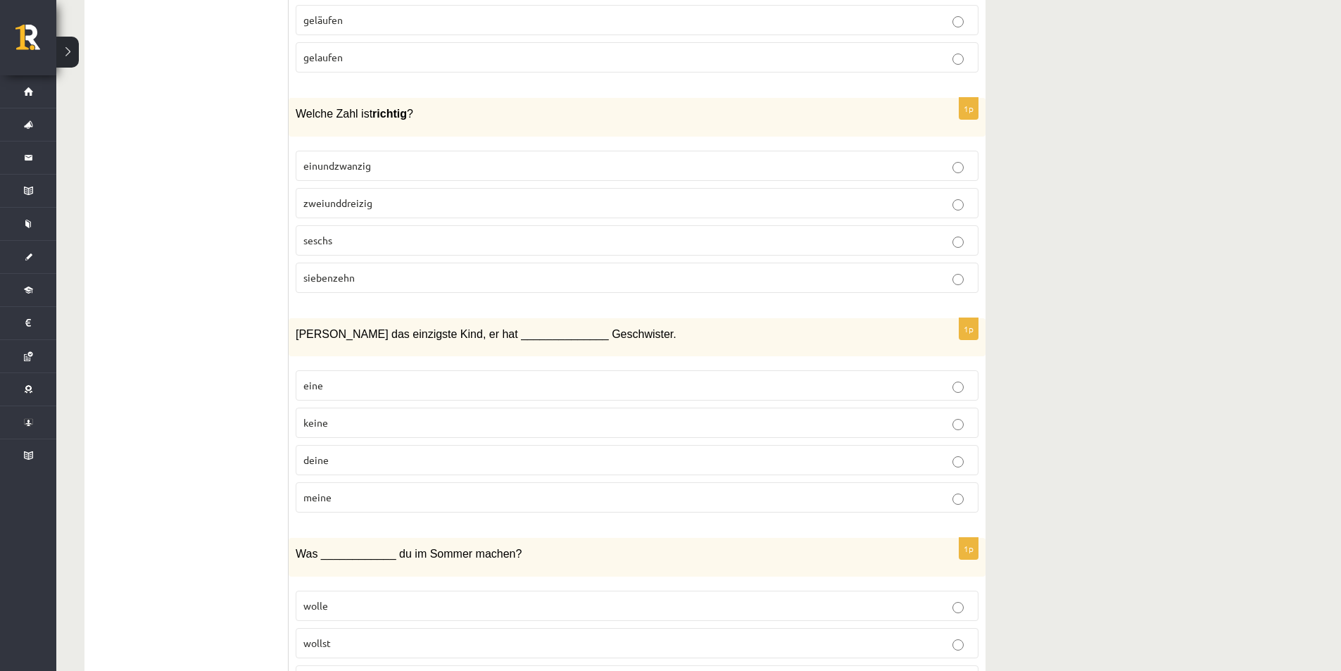
click at [358, 424] on p "keine" at bounding box center [636, 422] width 667 height 15
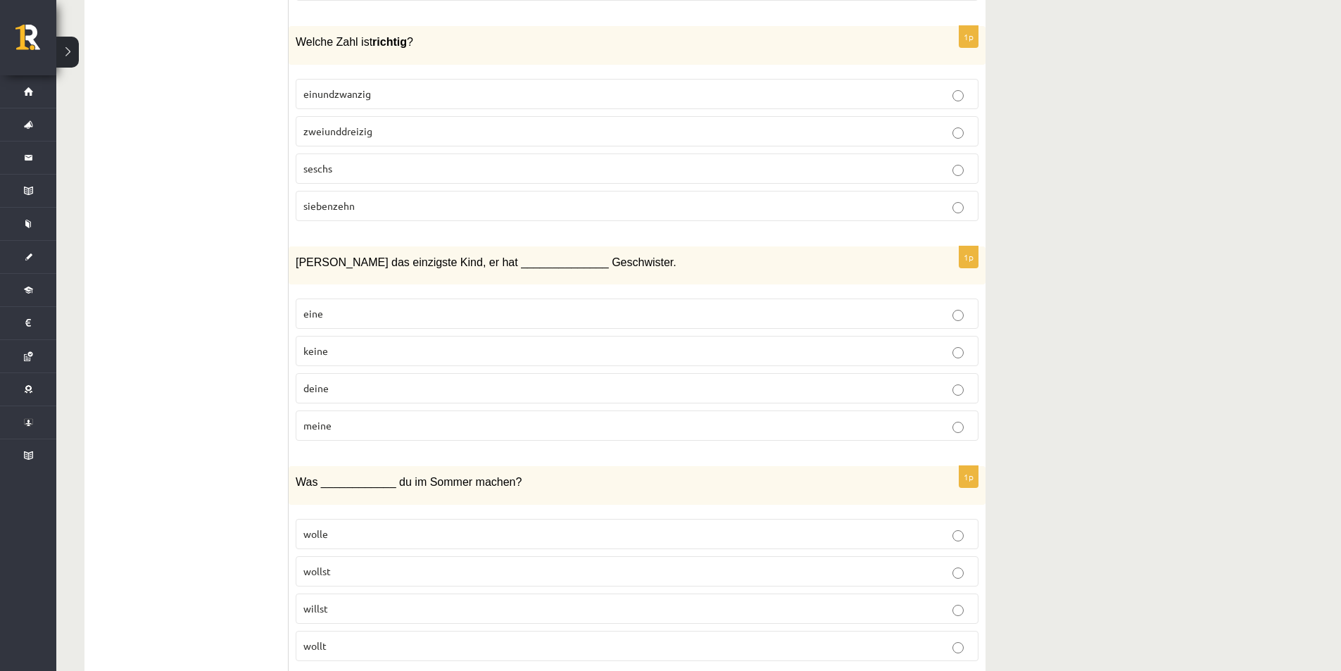
scroll to position [3167, 0]
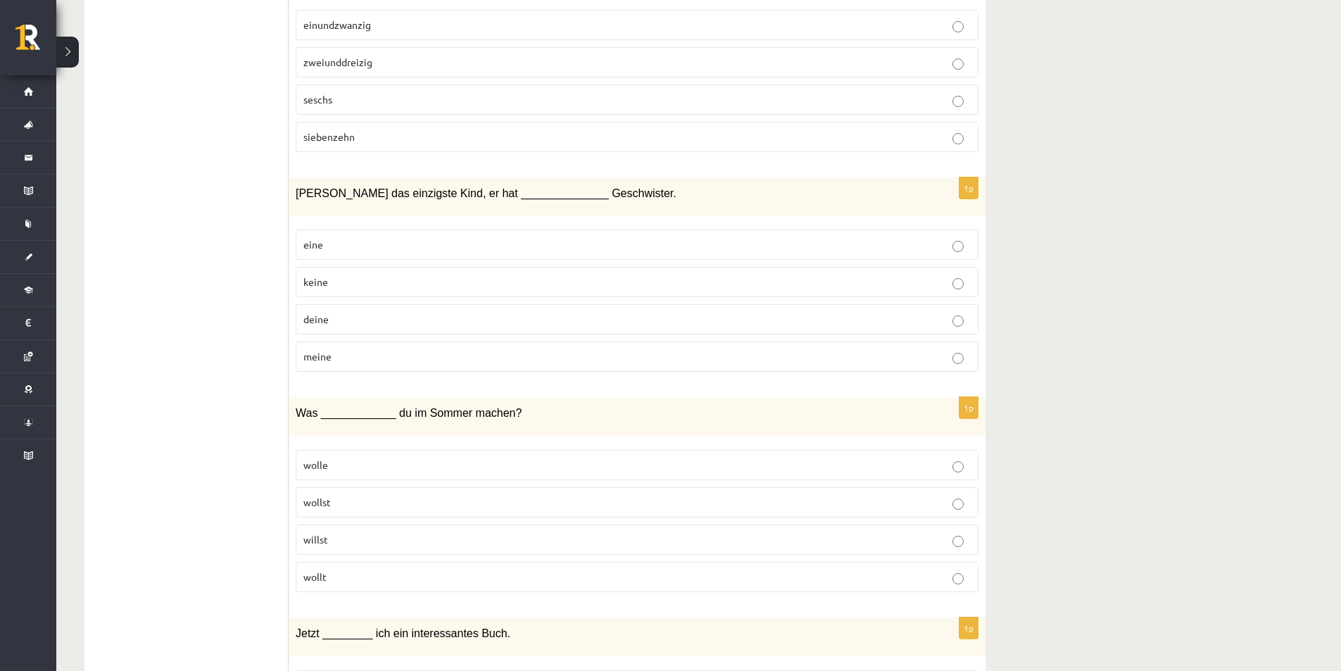
click at [382, 543] on p "willst" at bounding box center [636, 539] width 667 height 15
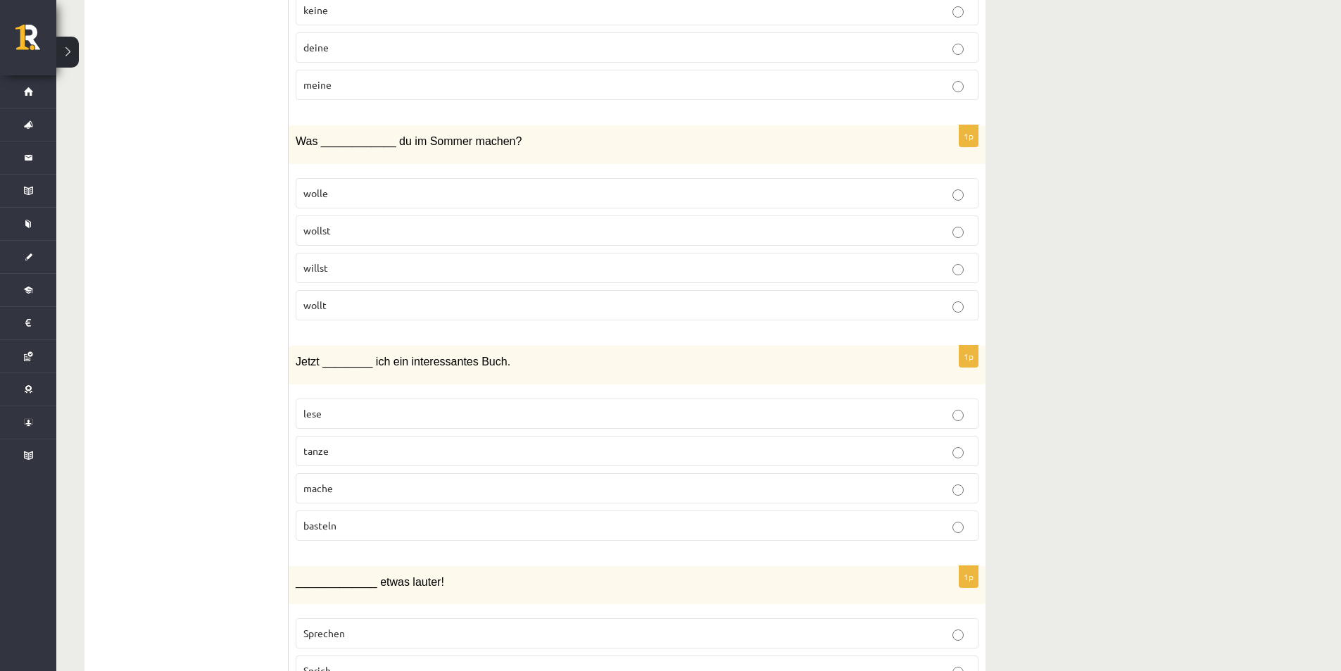
scroll to position [3448, 0]
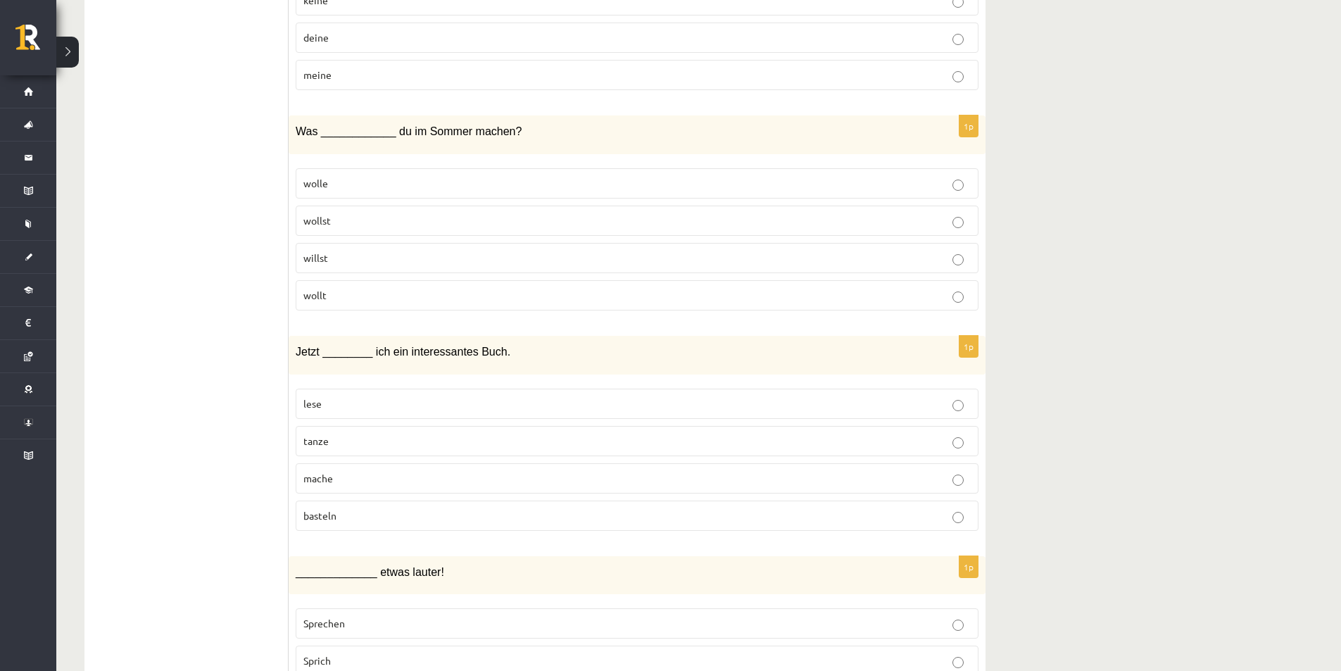
drag, startPoint x: 1140, startPoint y: 475, endPoint x: 1118, endPoint y: 479, distance: 22.2
drag, startPoint x: 327, startPoint y: 405, endPoint x: 348, endPoint y: 445, distance: 45.0
click at [331, 410] on p "lese" at bounding box center [636, 403] width 667 height 15
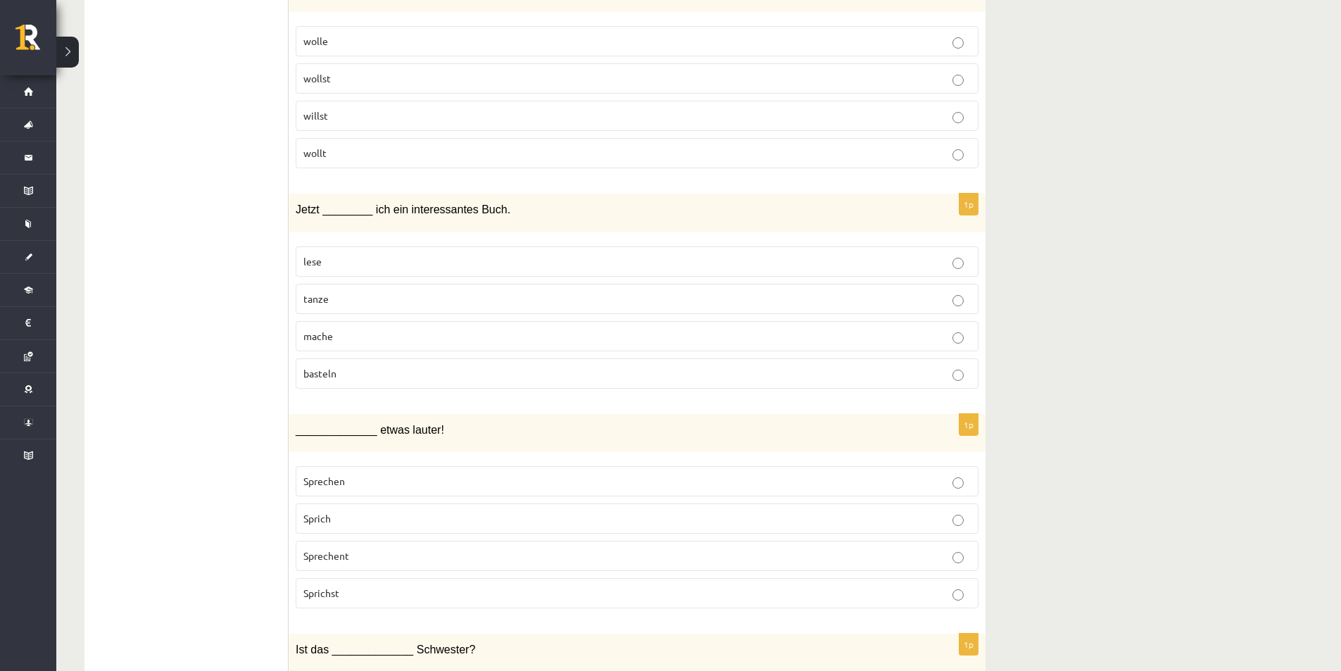
scroll to position [3659, 0]
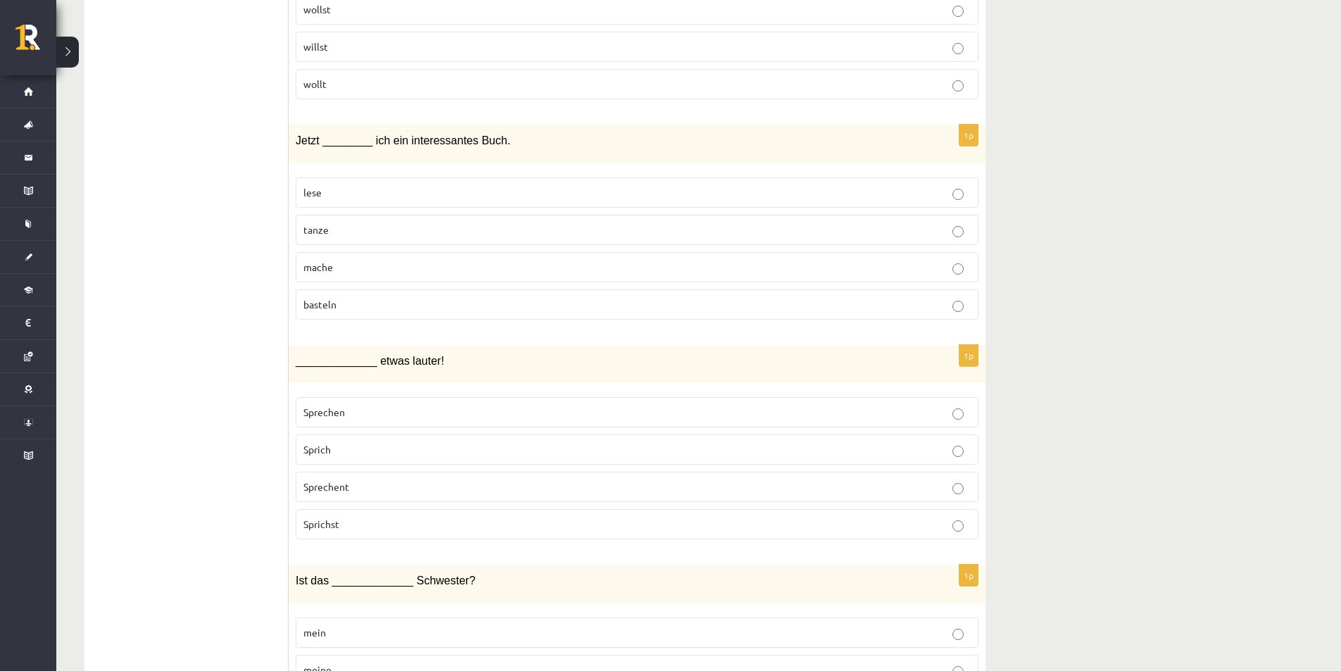
click at [353, 518] on p "Sprichst" at bounding box center [636, 524] width 667 height 15
click at [358, 448] on p "Sprich" at bounding box center [636, 449] width 667 height 15
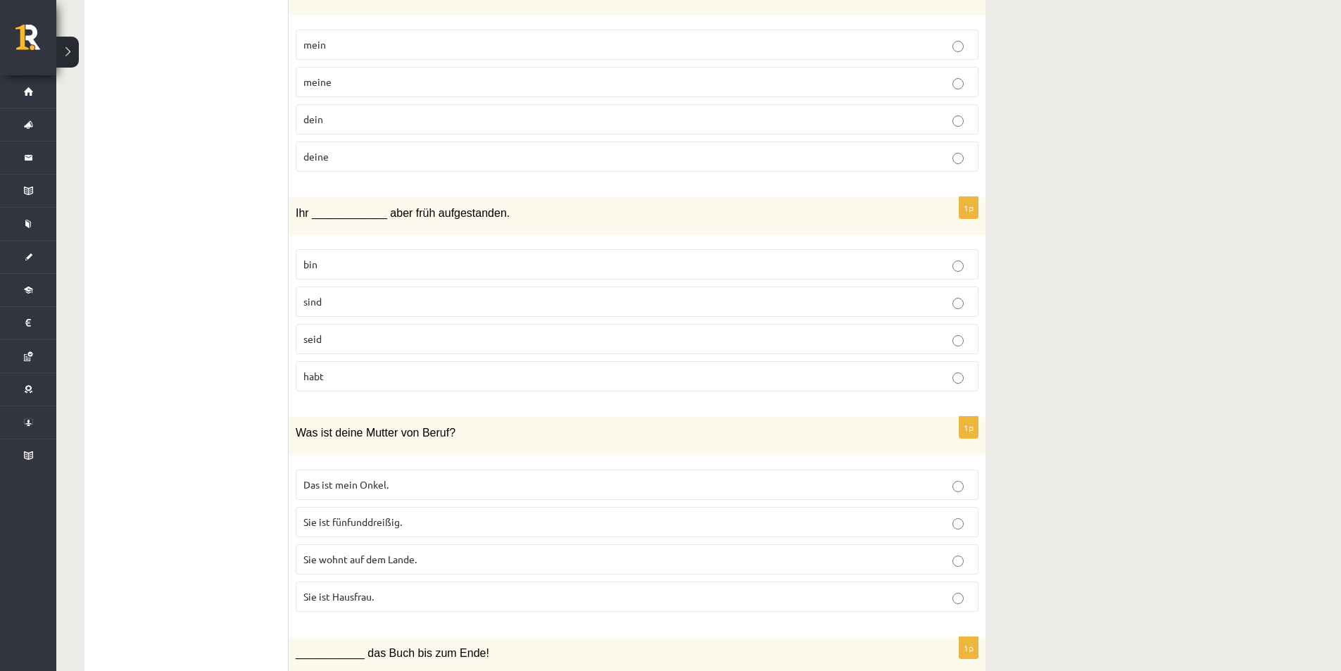
scroll to position [4222, 0]
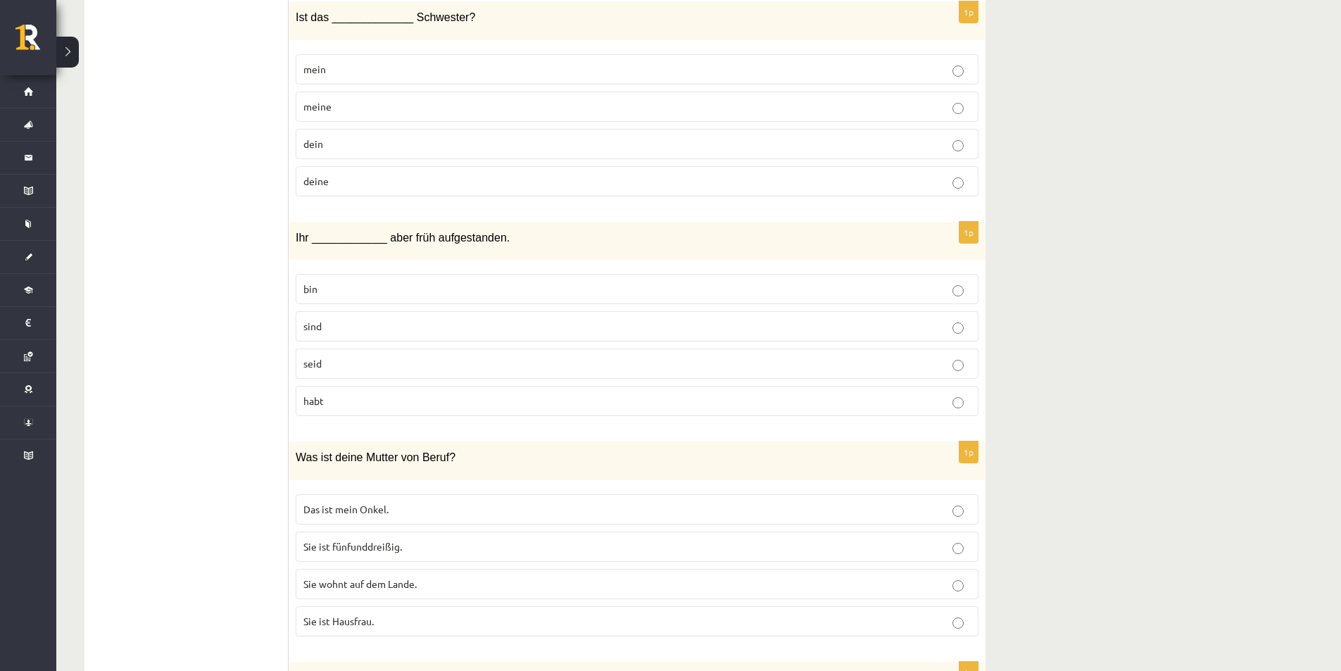
click at [365, 134] on label "dein" at bounding box center [637, 144] width 683 height 30
click at [549, 309] on fieldset "bin sind seid habt" at bounding box center [637, 343] width 683 height 153
click at [365, 184] on p "deine" at bounding box center [636, 181] width 667 height 15
click at [330, 357] on p "seid" at bounding box center [636, 363] width 667 height 15
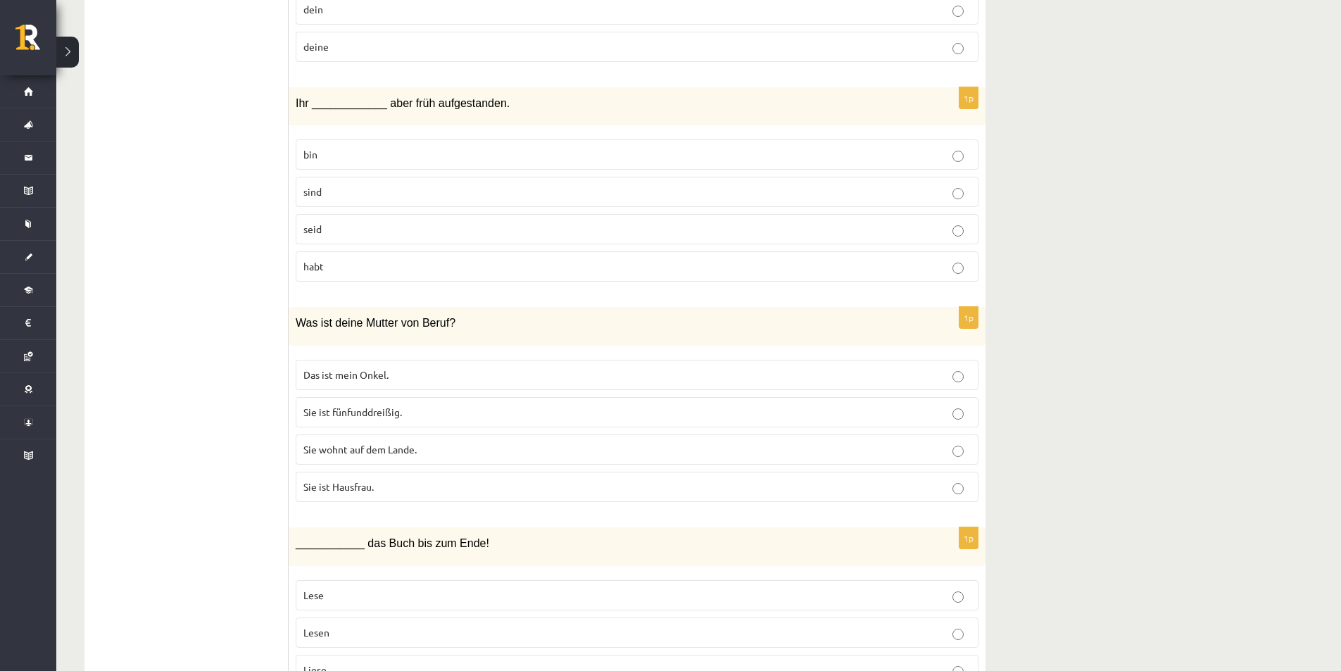
scroll to position [4363, 0]
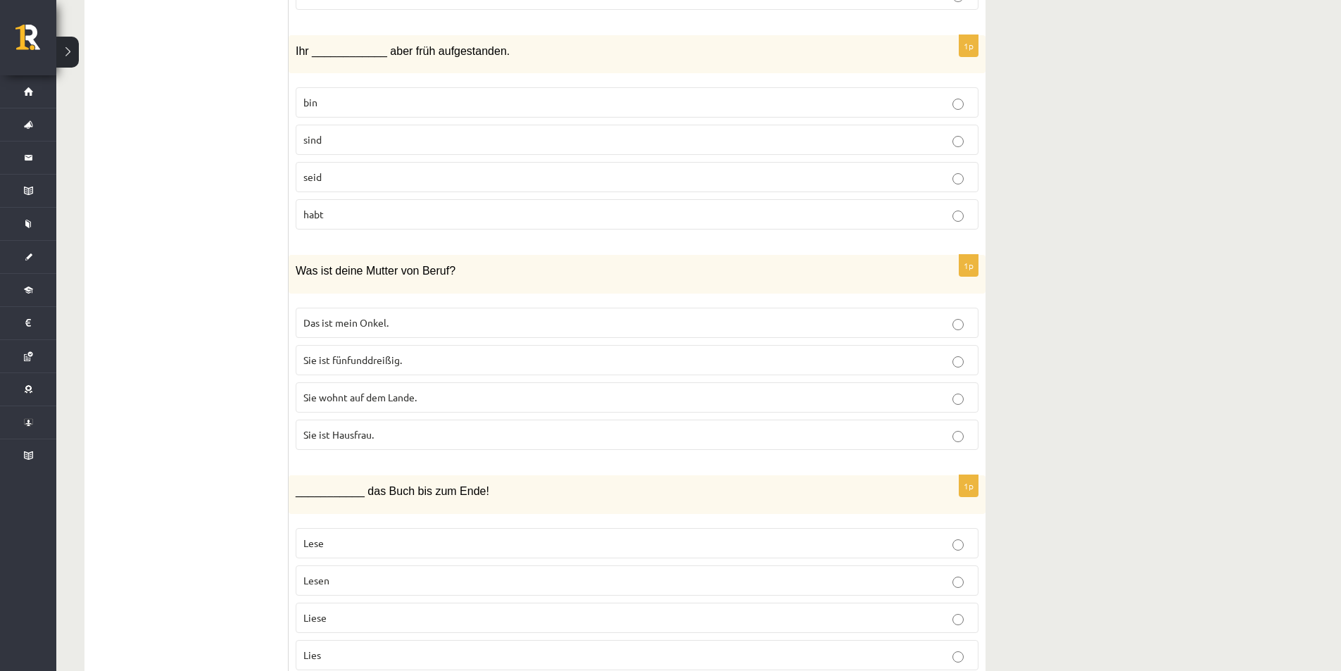
scroll to position [4433, 0]
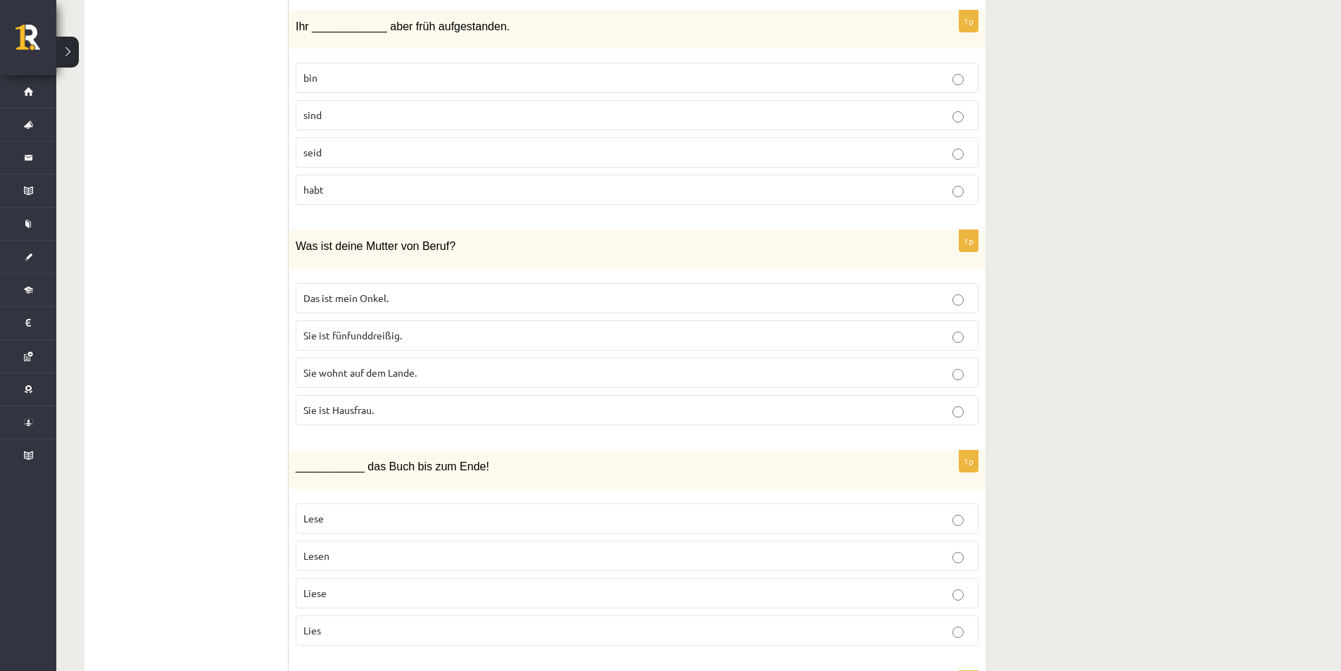
click at [433, 406] on p "Sie ist Hausfrau." at bounding box center [636, 410] width 667 height 15
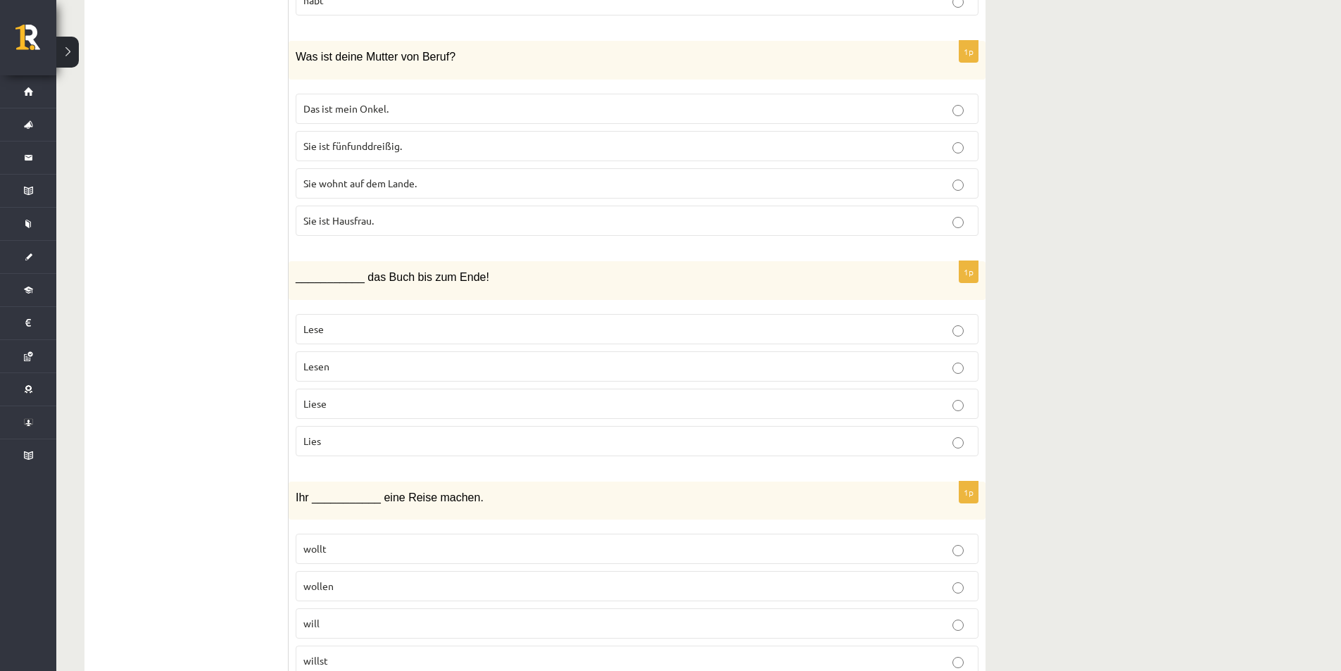
scroll to position [4644, 0]
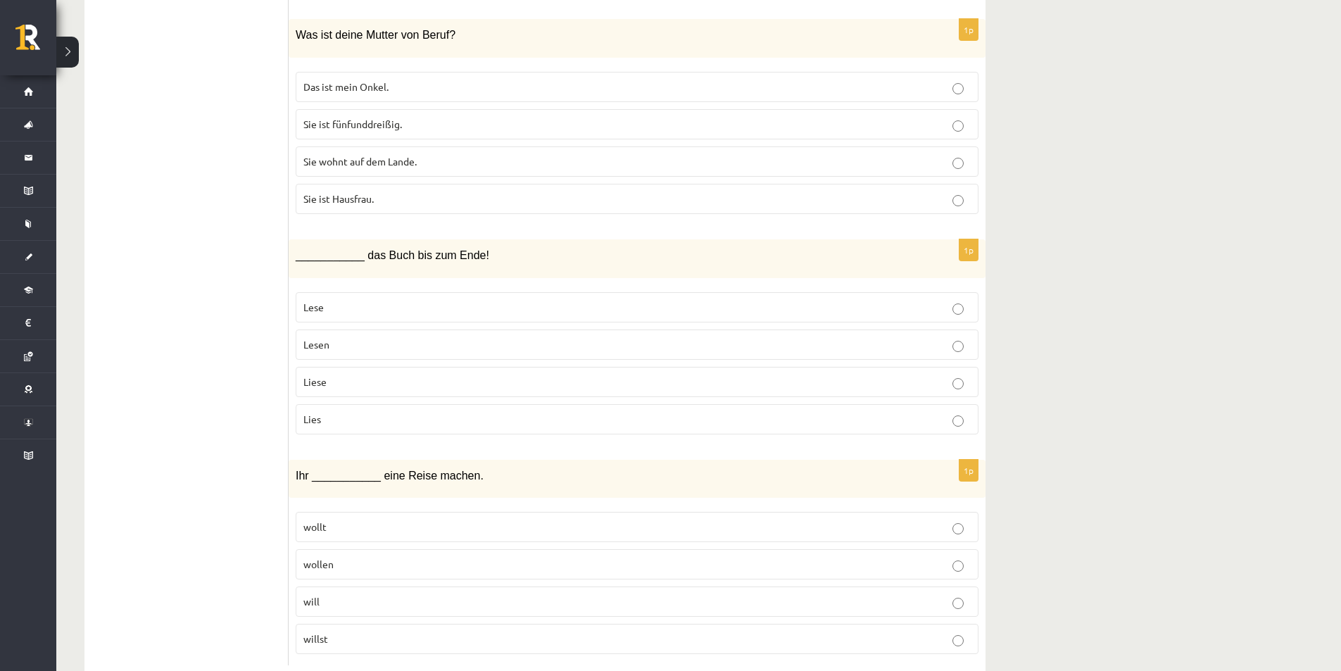
click at [363, 412] on p "Lies" at bounding box center [636, 419] width 667 height 15
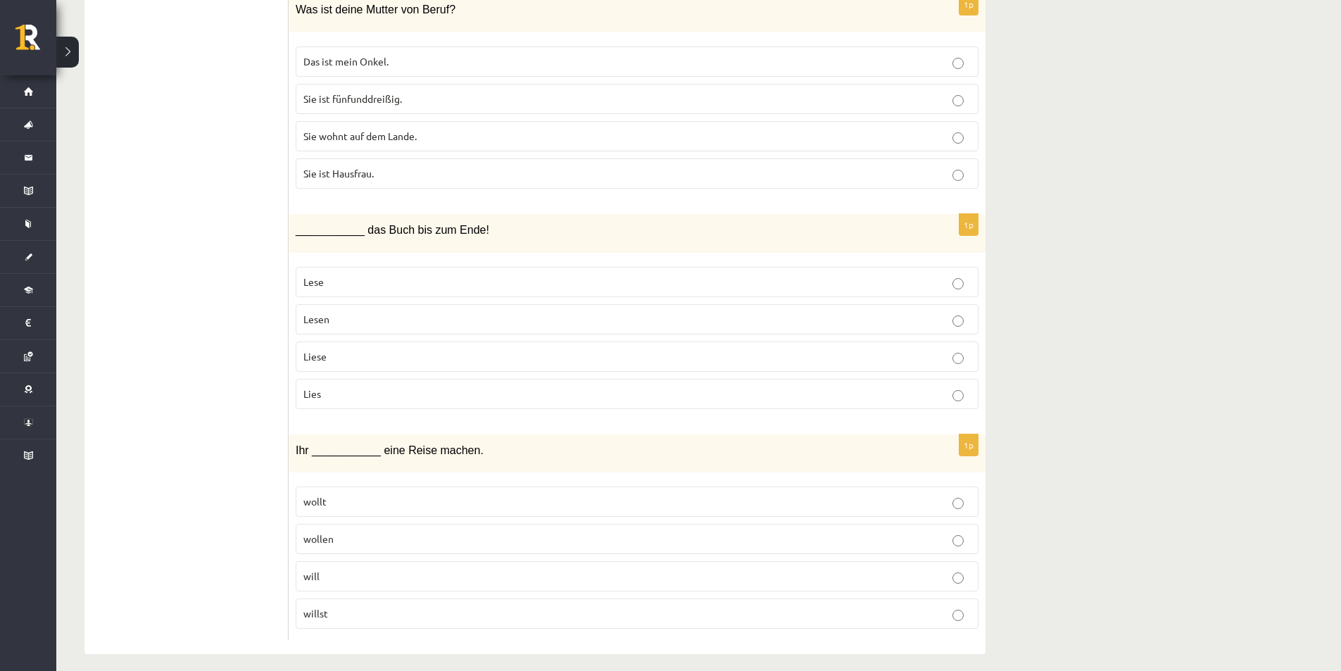
scroll to position [4682, 0]
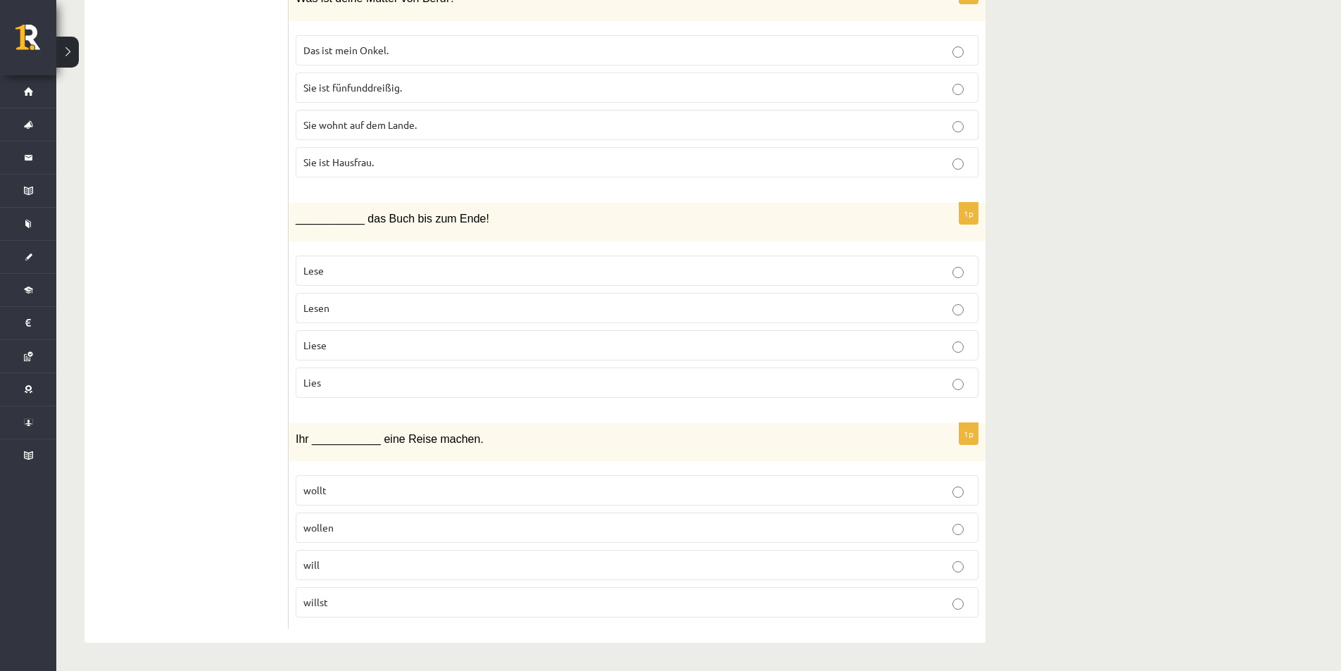
click at [497, 529] on p "wollen" at bounding box center [636, 527] width 667 height 15
click at [467, 577] on label "will" at bounding box center [637, 565] width 683 height 30
drag, startPoint x: 457, startPoint y: 458, endPoint x: 462, endPoint y: 491, distance: 33.4
click at [457, 464] on div "1p Ihr ___________ eine Reise machen. wollt wollen will willst" at bounding box center [637, 526] width 697 height 206
click at [462, 491] on p "wollt" at bounding box center [636, 490] width 667 height 15
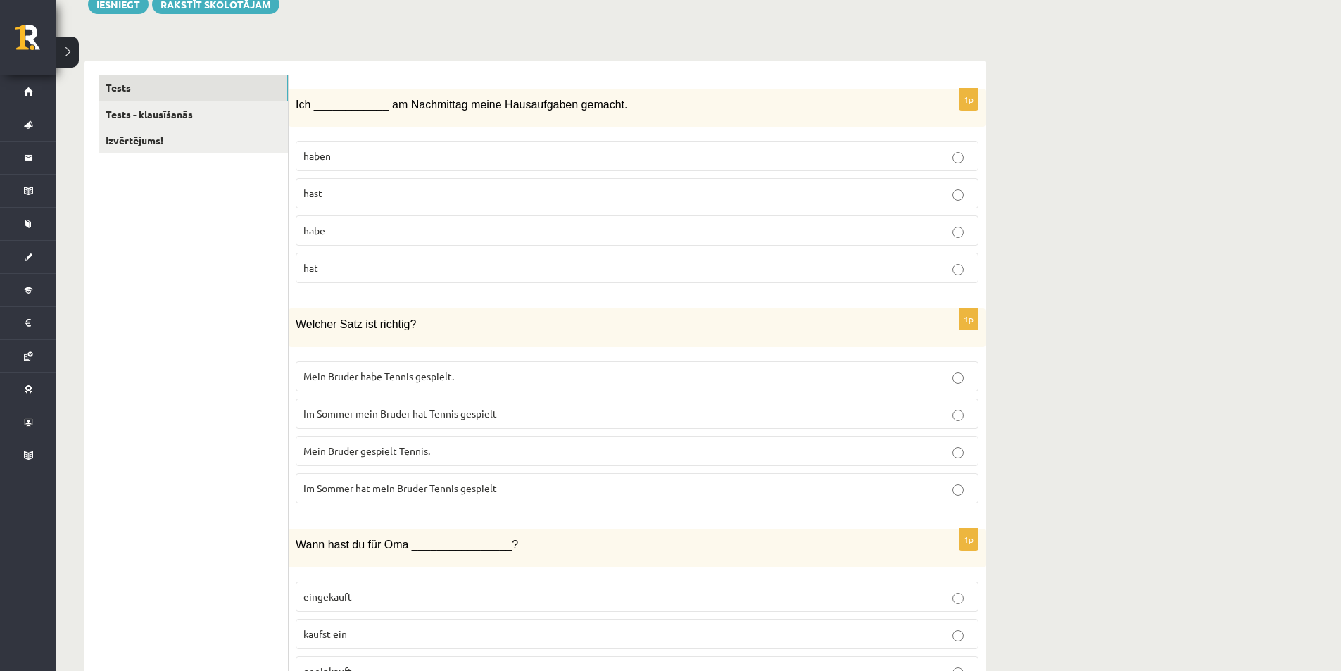
scroll to position [0, 0]
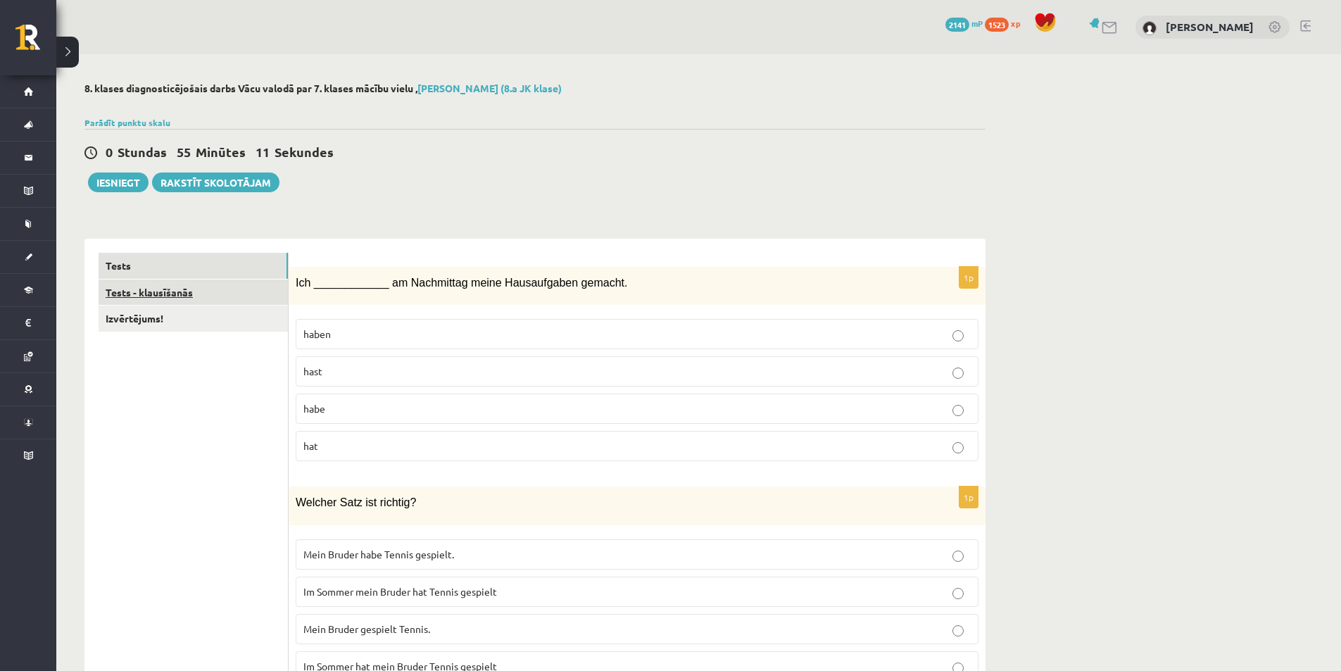
click at [170, 283] on link "Tests - klausīšanās" at bounding box center [193, 292] width 189 height 26
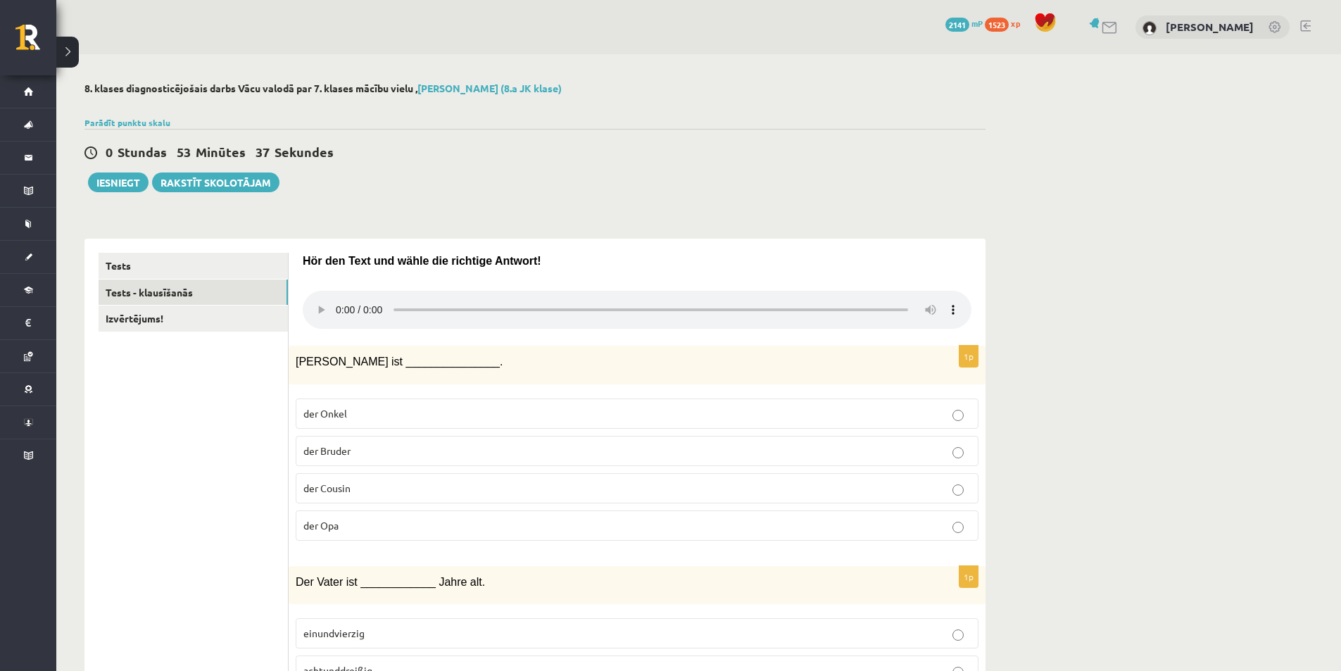
click at [557, 498] on label "der Cousin" at bounding box center [637, 488] width 683 height 30
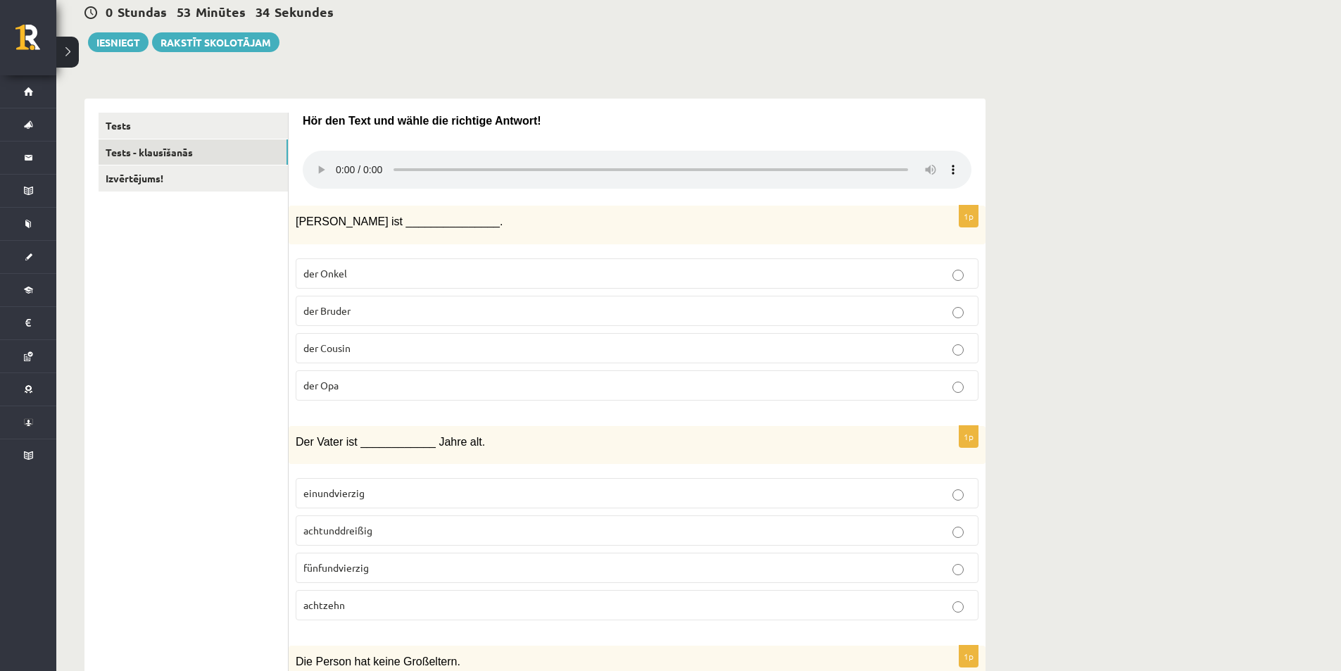
scroll to position [141, 0]
click at [413, 568] on p "fünfundvierzig" at bounding box center [636, 566] width 667 height 15
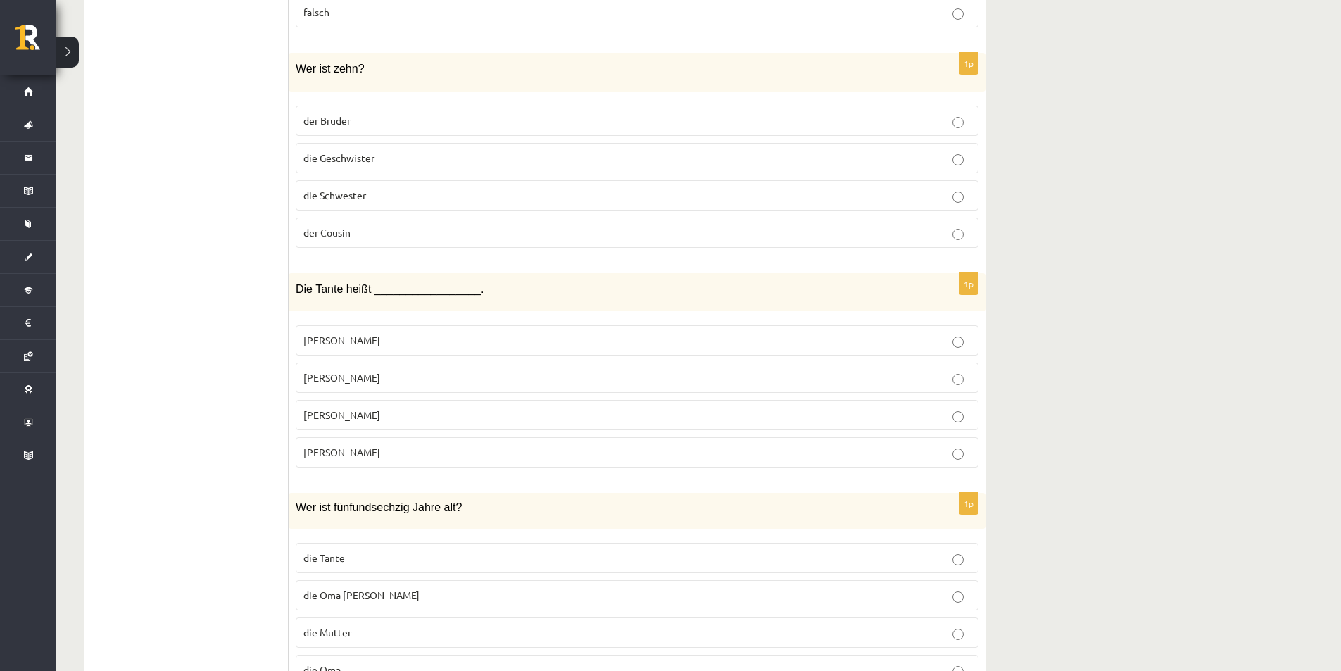
scroll to position [737, 0]
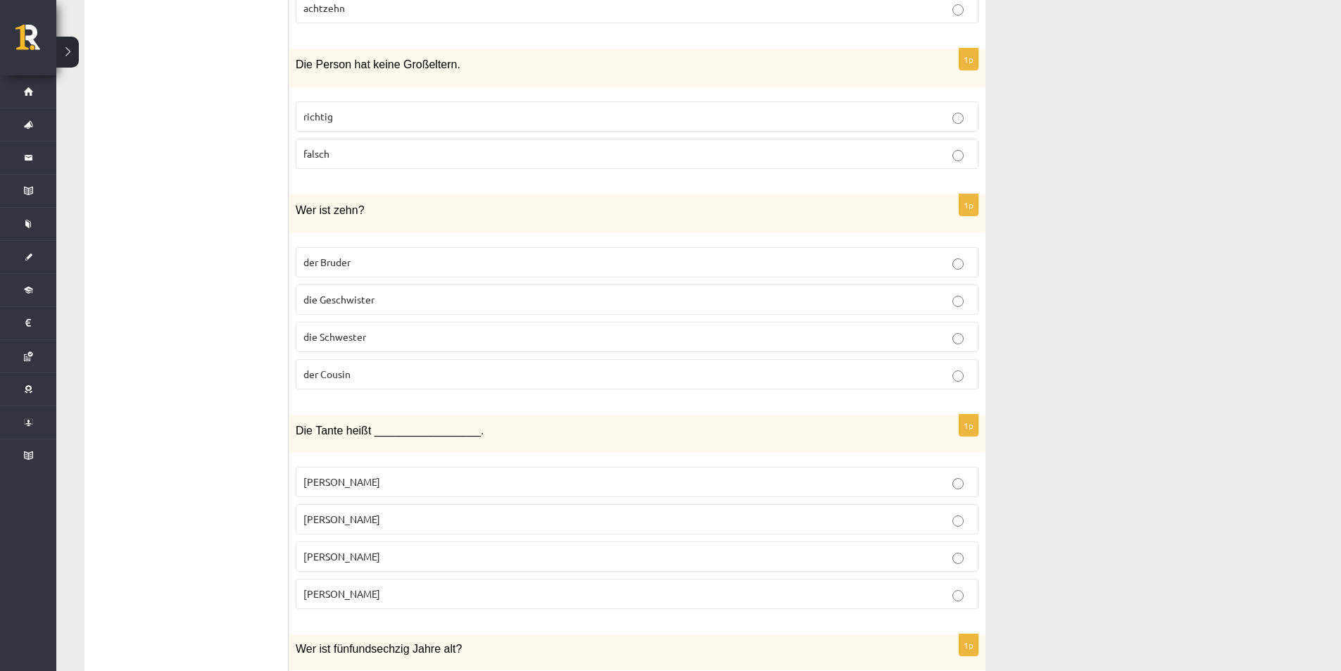
click at [365, 119] on p "richtig" at bounding box center [636, 116] width 667 height 15
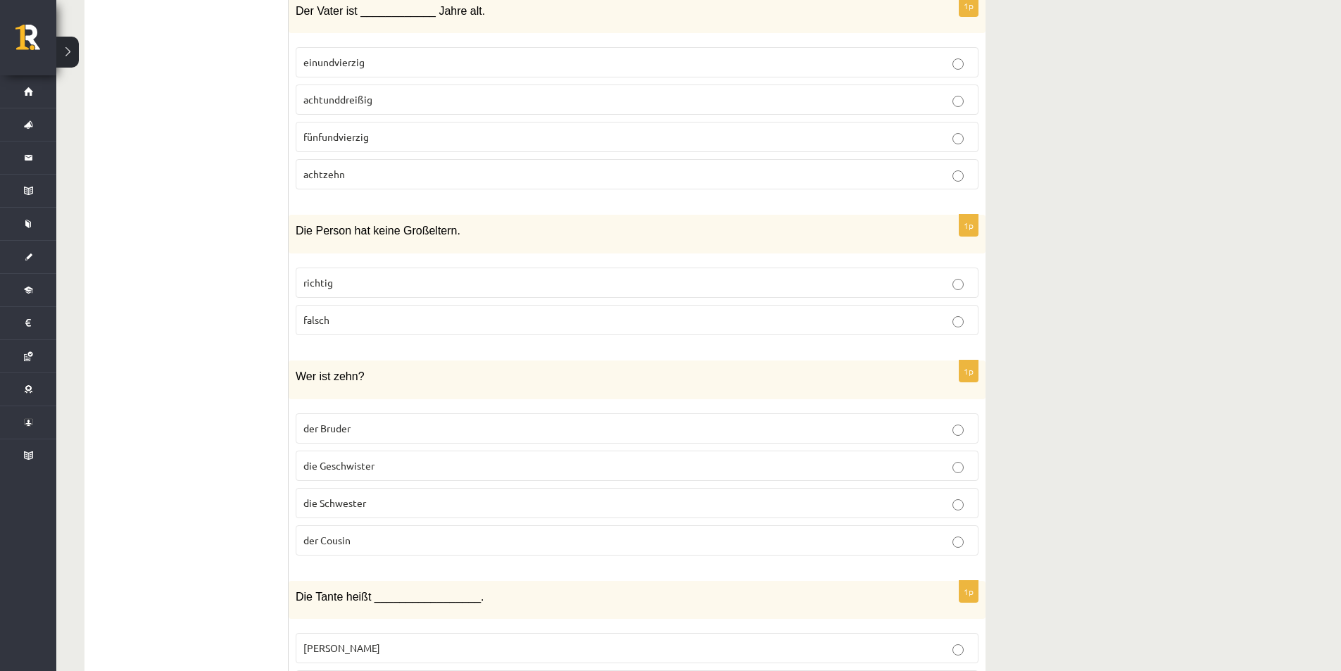
scroll to position [596, 0]
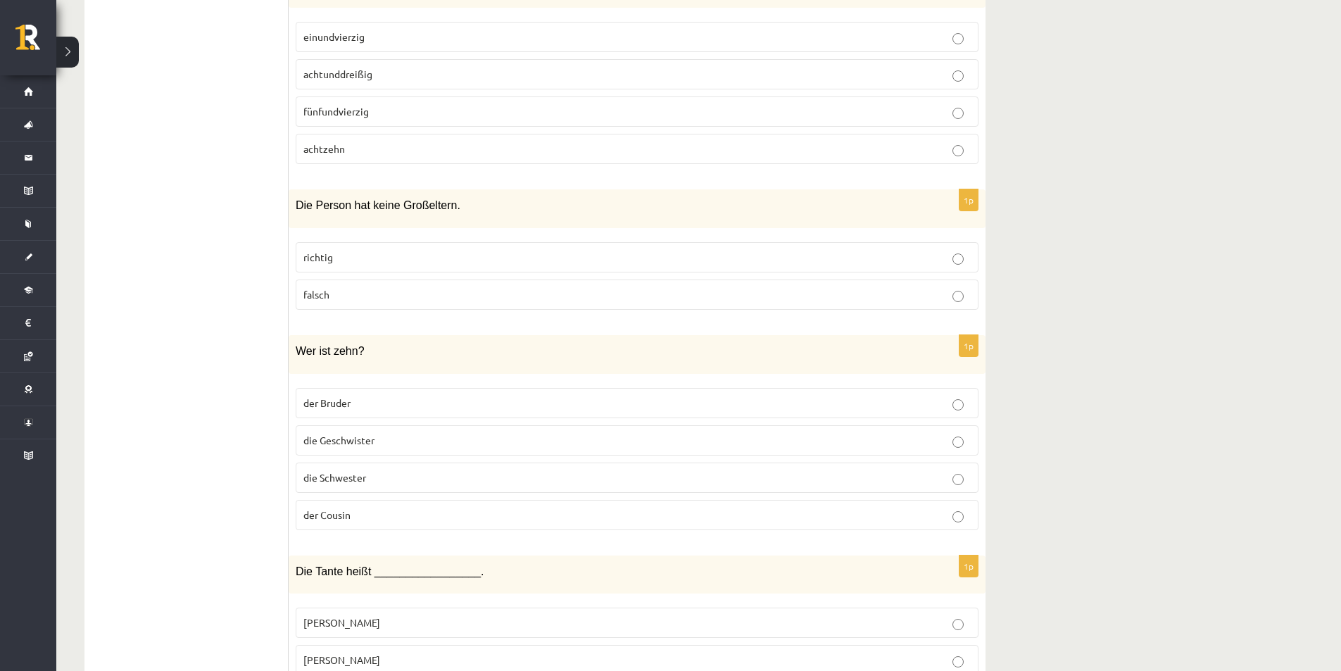
click at [375, 659] on p "Anne" at bounding box center [636, 659] width 667 height 15
click at [401, 438] on p "die Geschwister" at bounding box center [636, 440] width 667 height 15
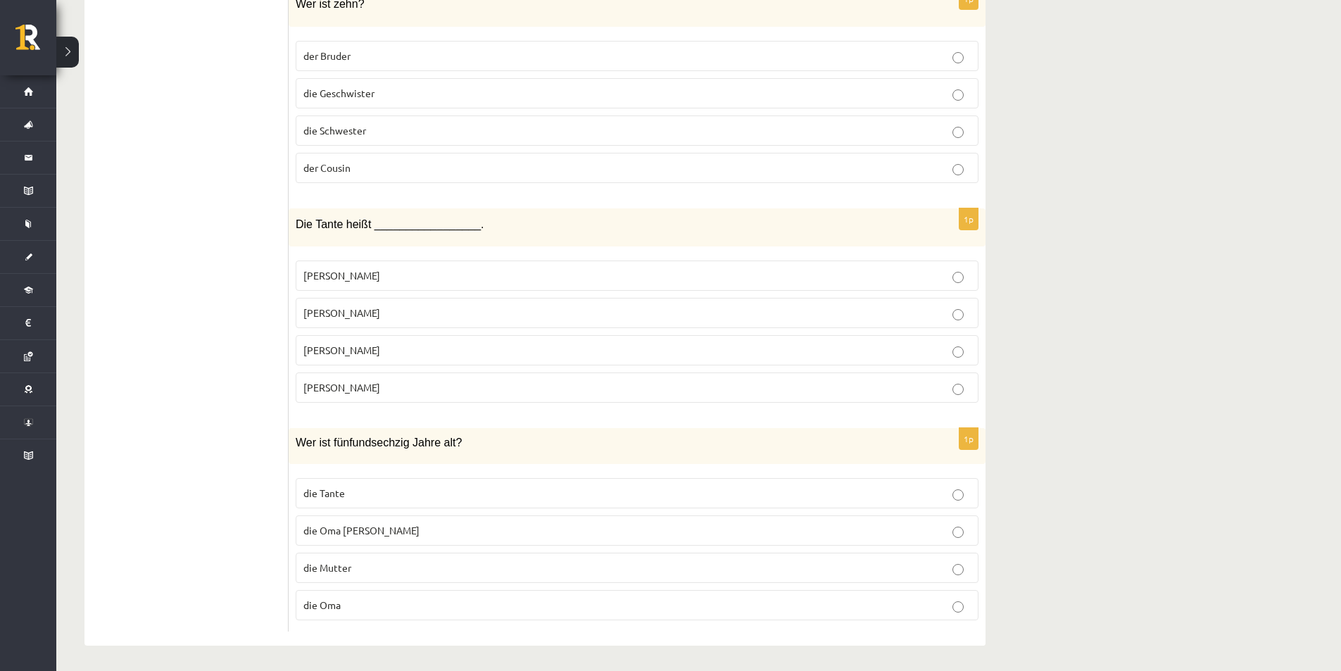
scroll to position [948, 0]
click at [447, 497] on p "die Tante" at bounding box center [636, 490] width 667 height 15
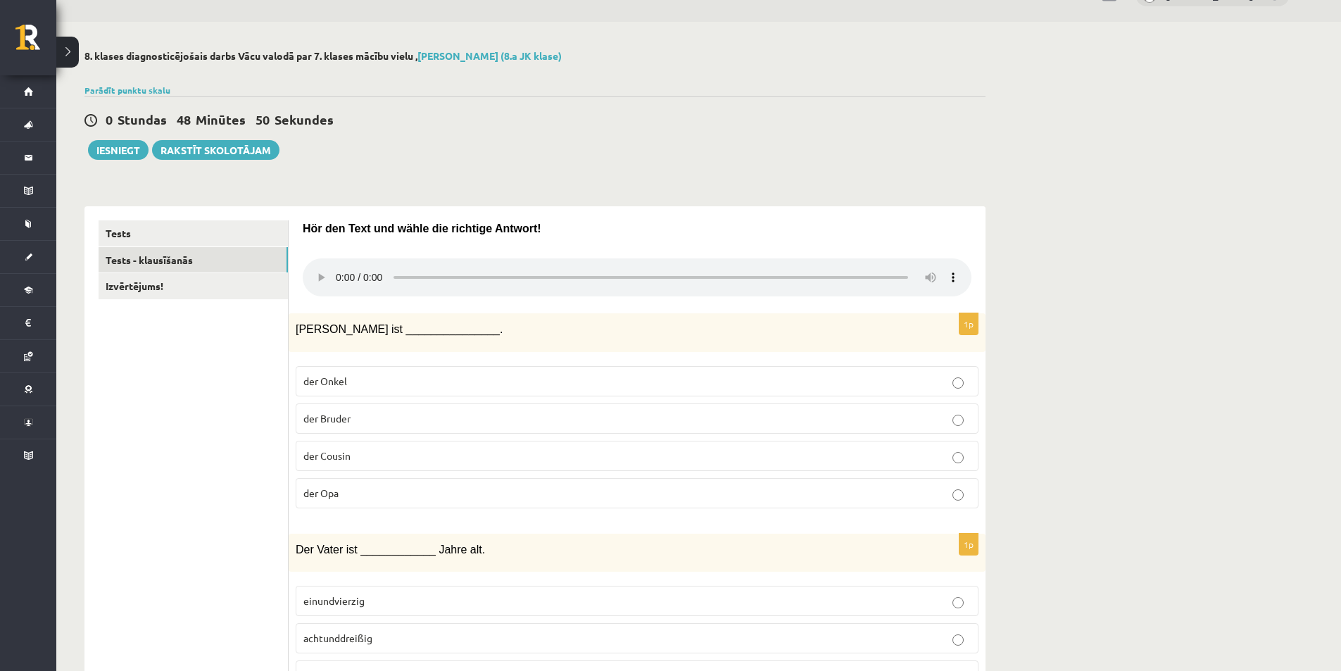
scroll to position [0, 0]
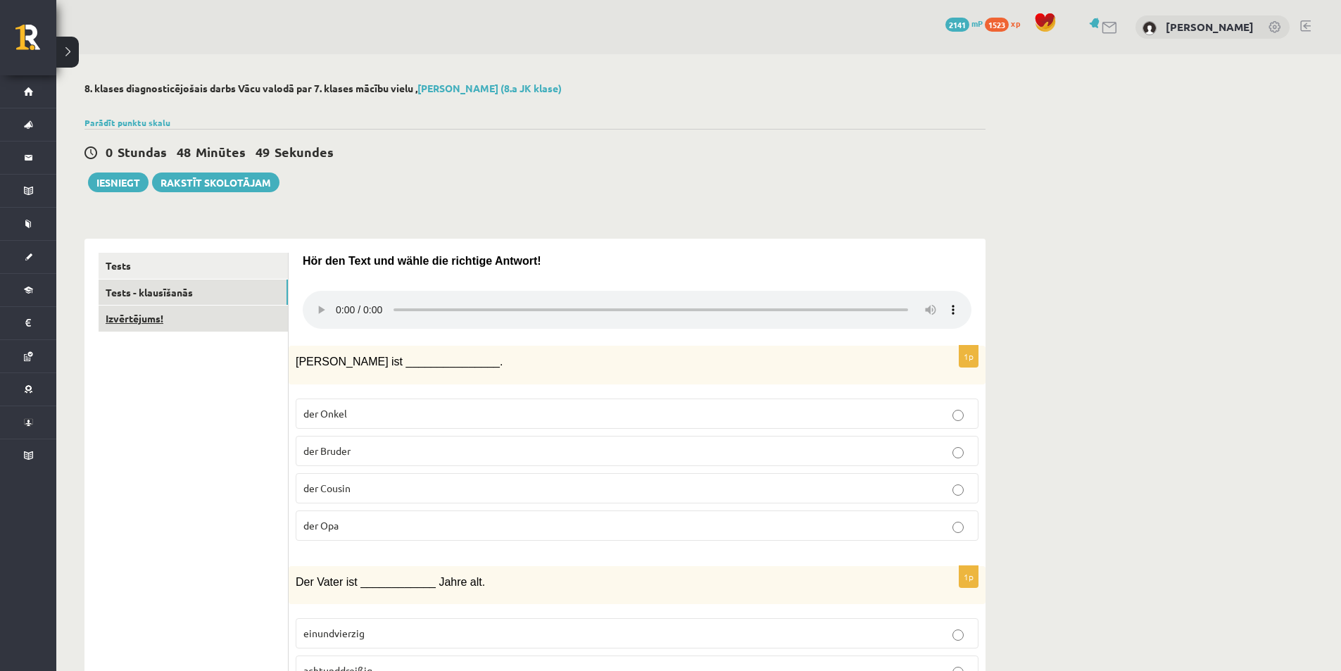
click at [220, 322] on link "Izvērtējums!" at bounding box center [193, 318] width 189 height 26
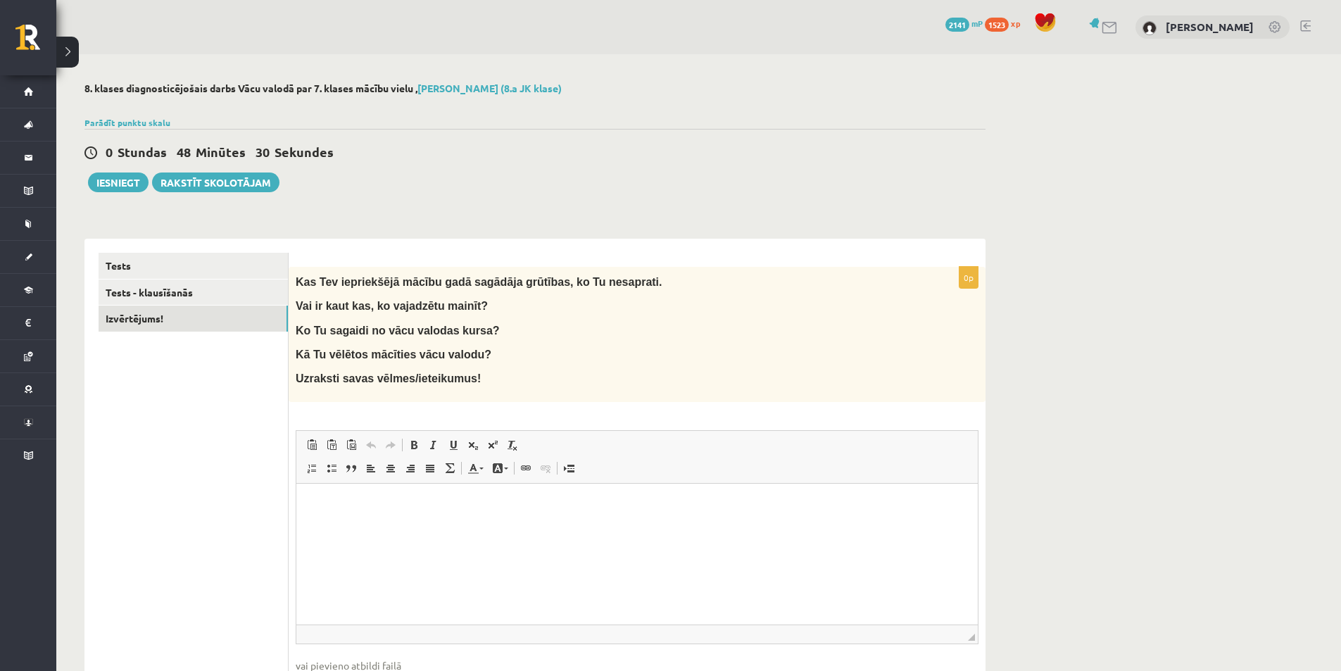
click at [422, 519] on html at bounding box center [636, 504] width 681 height 43
click at [1182, 384] on div "**********" at bounding box center [698, 409] width 1284 height 711
click at [150, 279] on link "Tests - klausīšanās" at bounding box center [193, 292] width 189 height 26
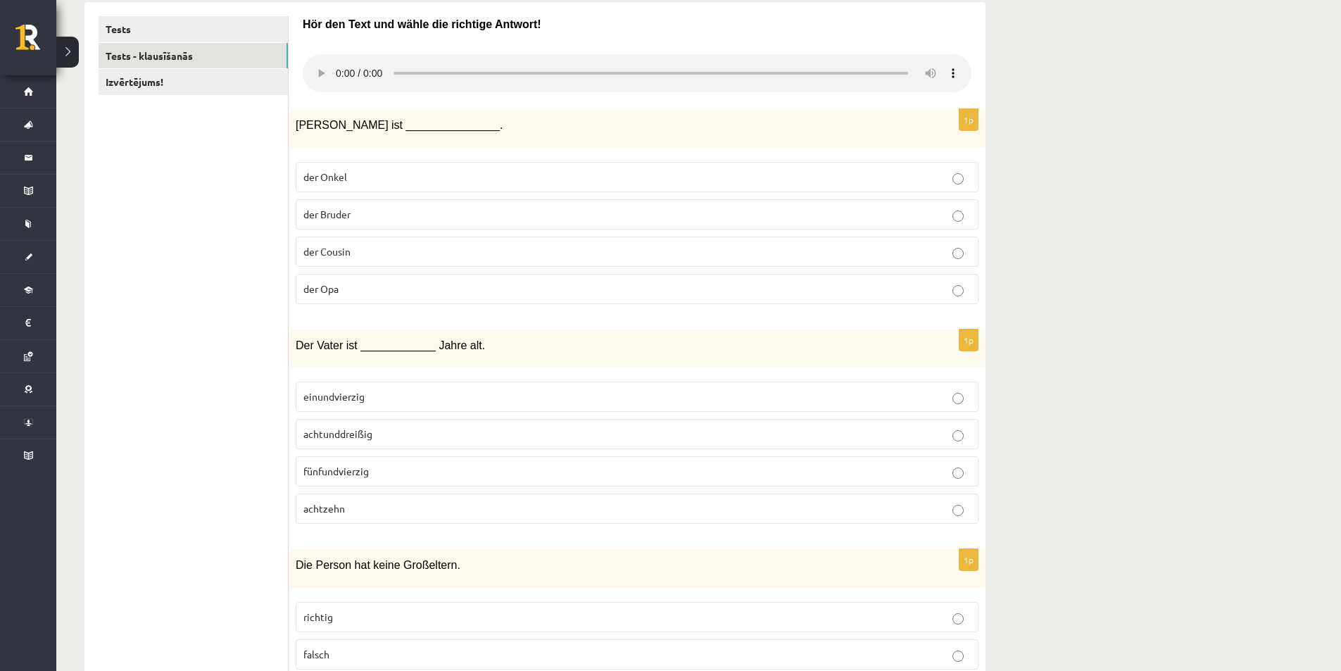
scroll to position [211, 0]
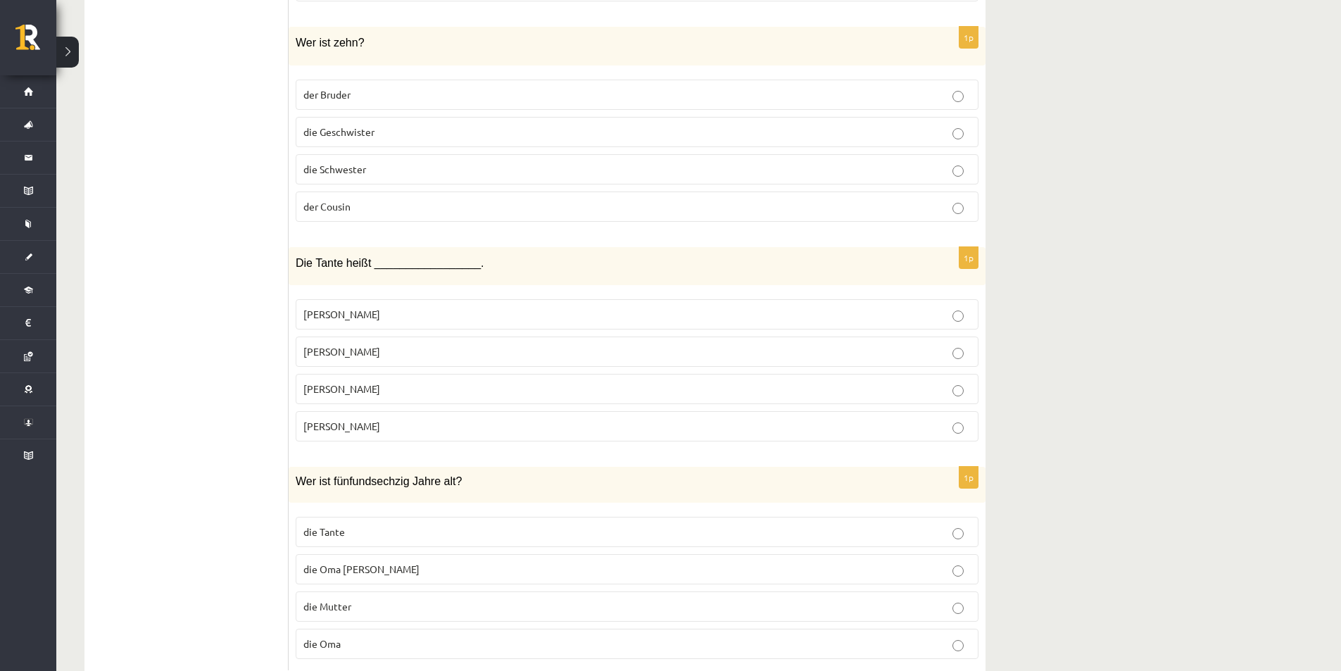
scroll to position [949, 0]
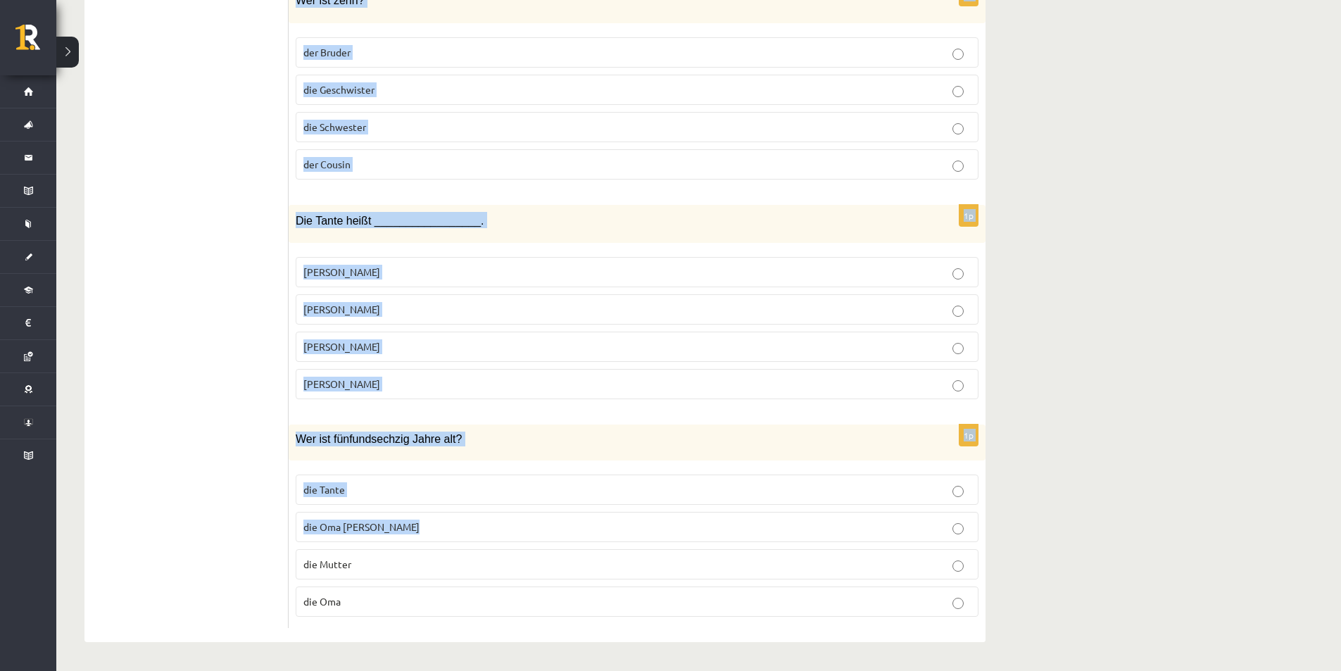
click at [591, 554] on div "1p Wer ist fünfundsechzig Jahre alt? die Tante die Oma Martha die Mutter die Oma" at bounding box center [637, 525] width 697 height 203
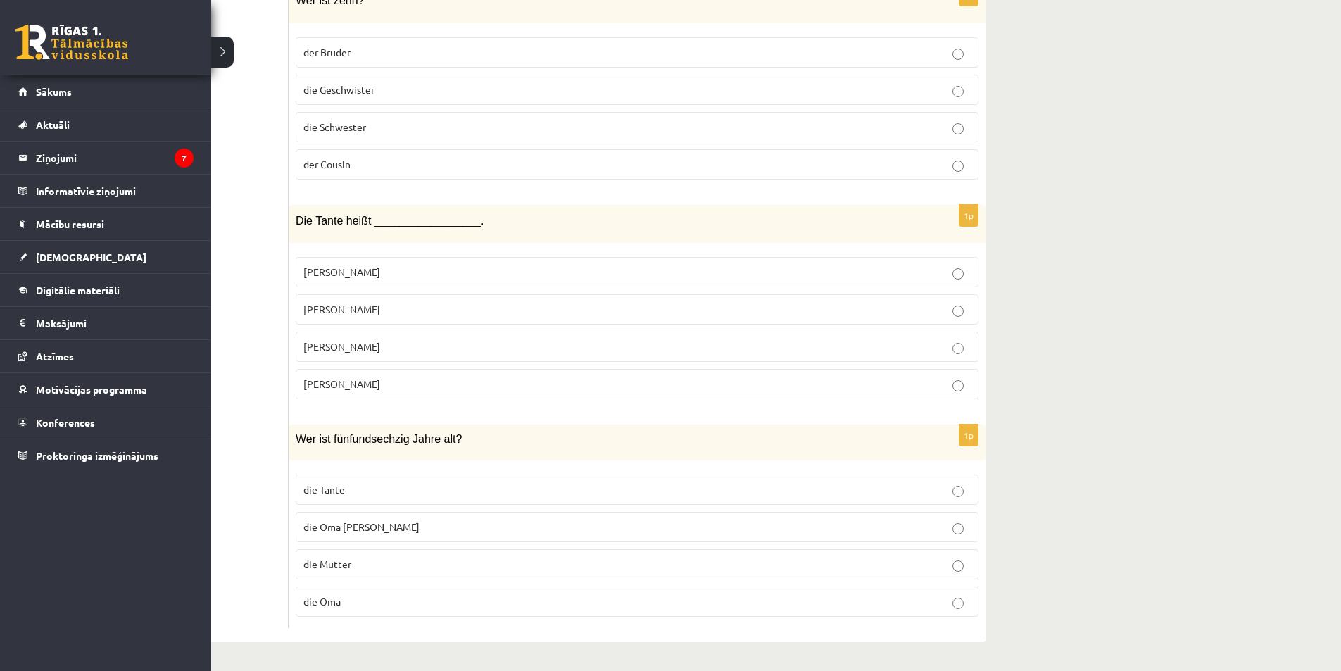
drag, startPoint x: 33, startPoint y: 447, endPoint x: 865, endPoint y: 429, distance: 832.0
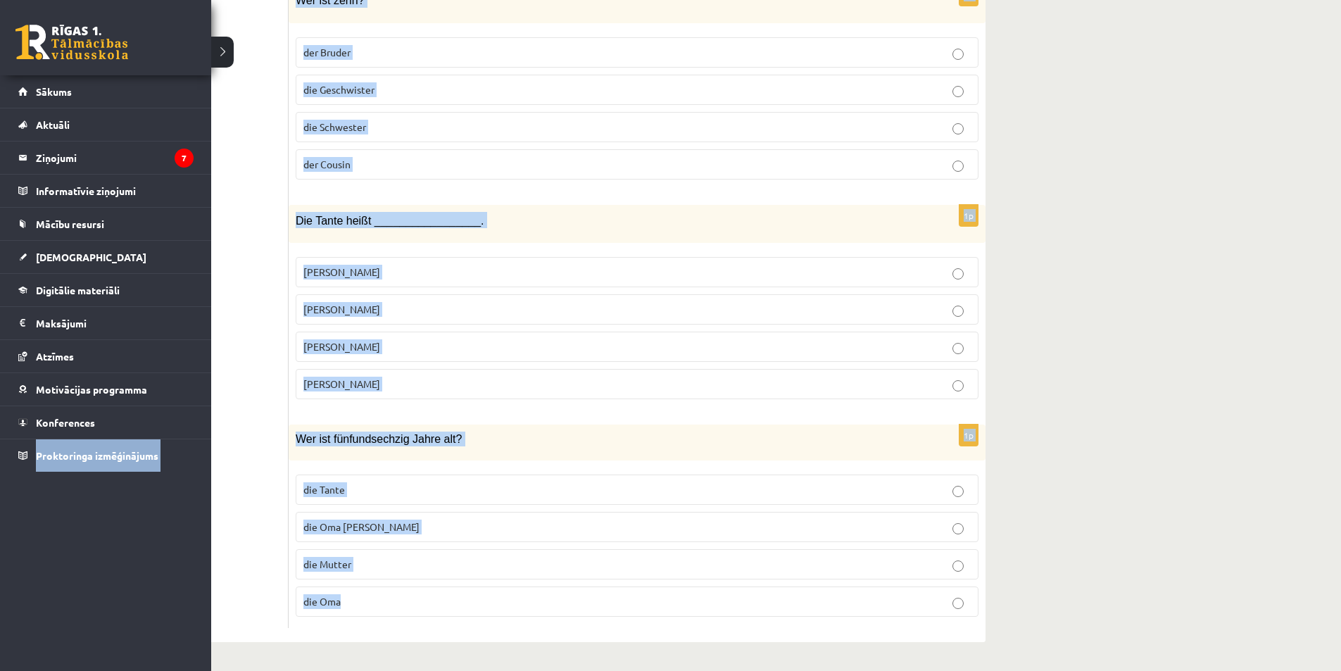
drag, startPoint x: 0, startPoint y: 657, endPoint x: 656, endPoint y: 572, distance: 661.3
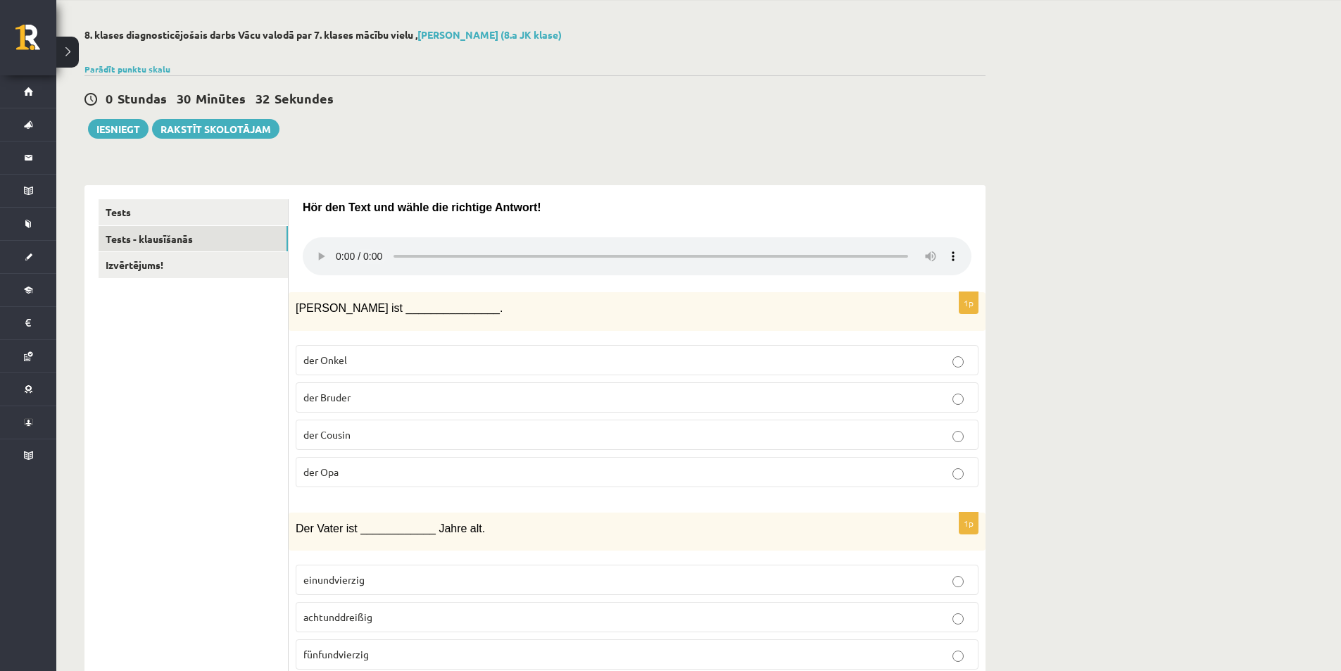
scroll to position [0, 0]
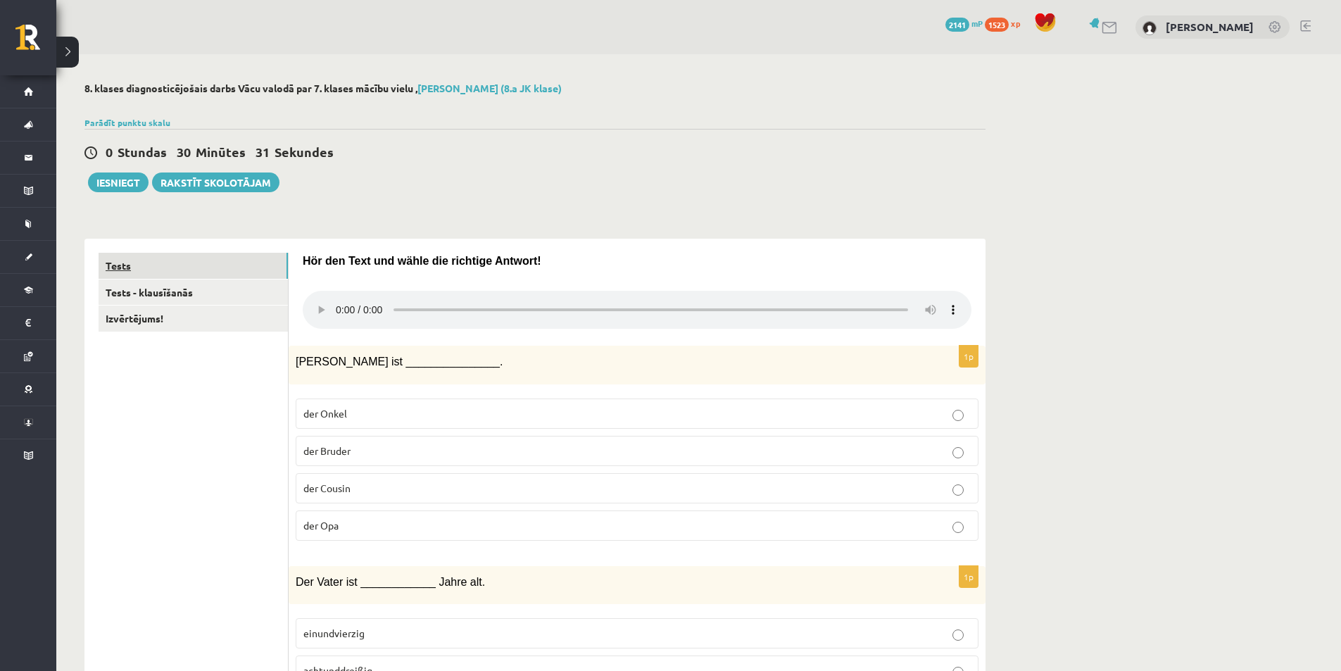
click at [184, 264] on link "Tests" at bounding box center [193, 266] width 189 height 26
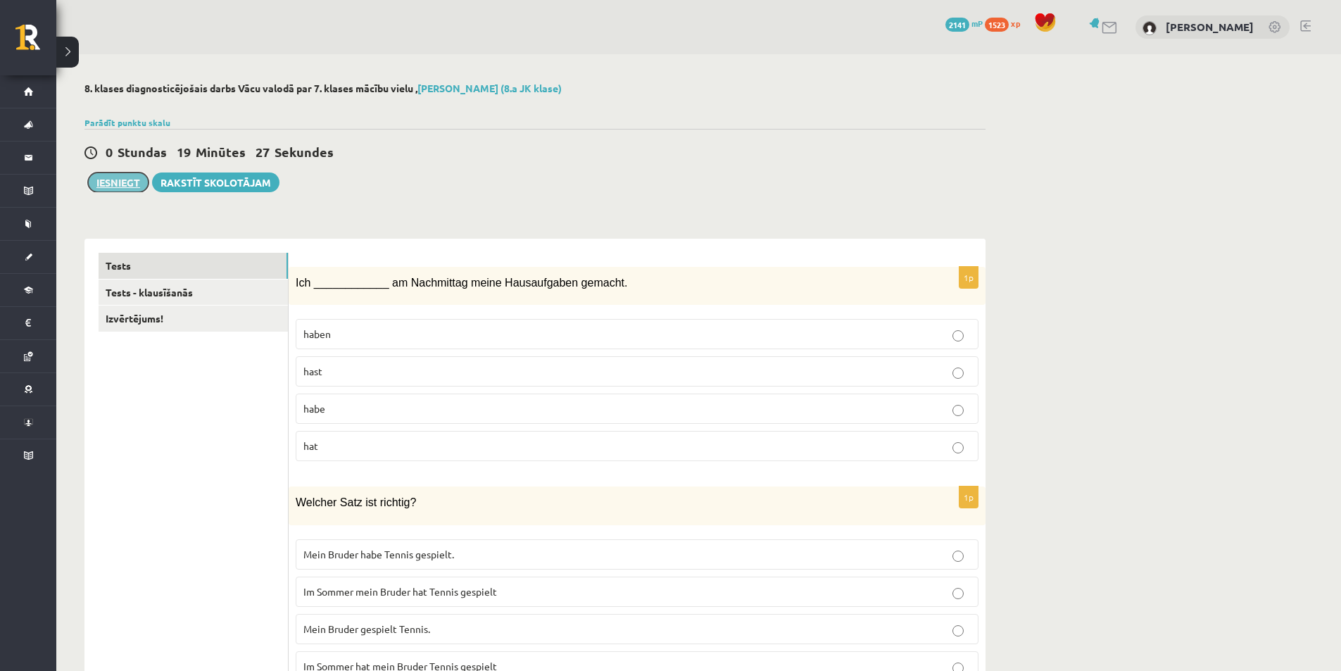
click at [120, 177] on button "Iesniegt" at bounding box center [118, 182] width 61 height 20
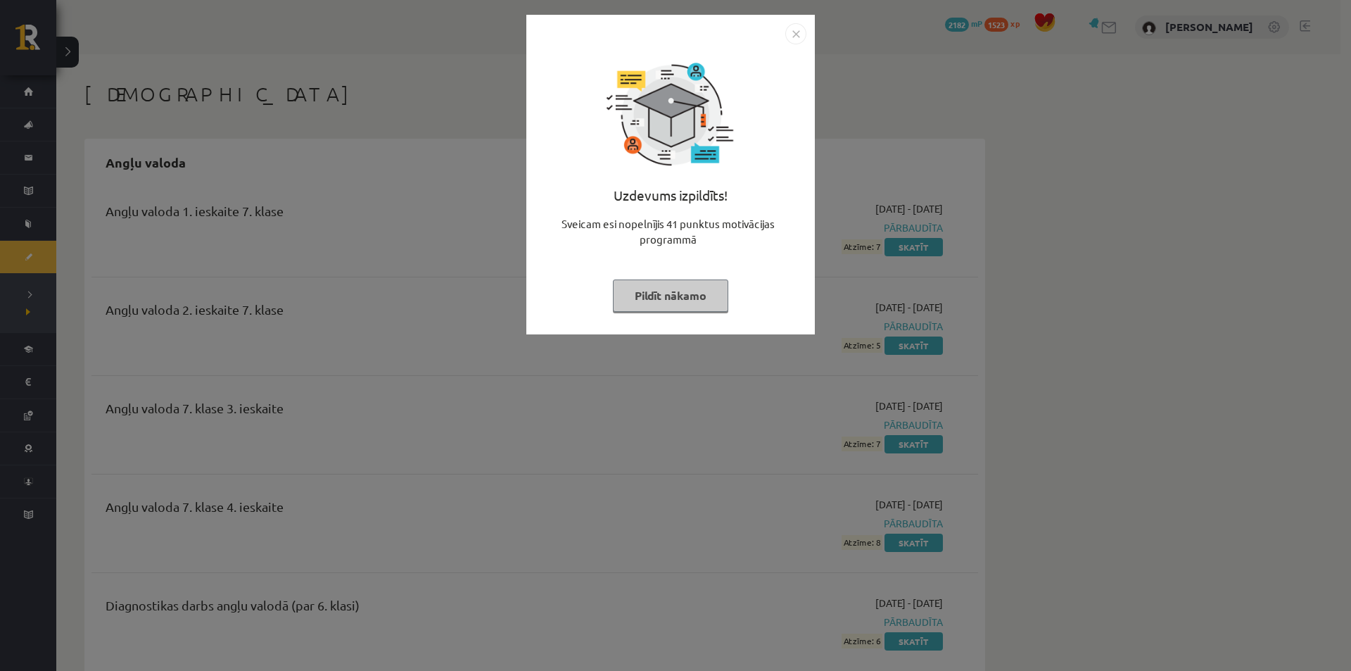
drag, startPoint x: 0, startPoint y: 103, endPoint x: 495, endPoint y: 95, distance: 494.8
click at [438, 95] on div "Uzdevums izpildīts! Sveicam esi nopelnījis 41 punktus motivācijas programmā Pil…" at bounding box center [675, 335] width 1351 height 671
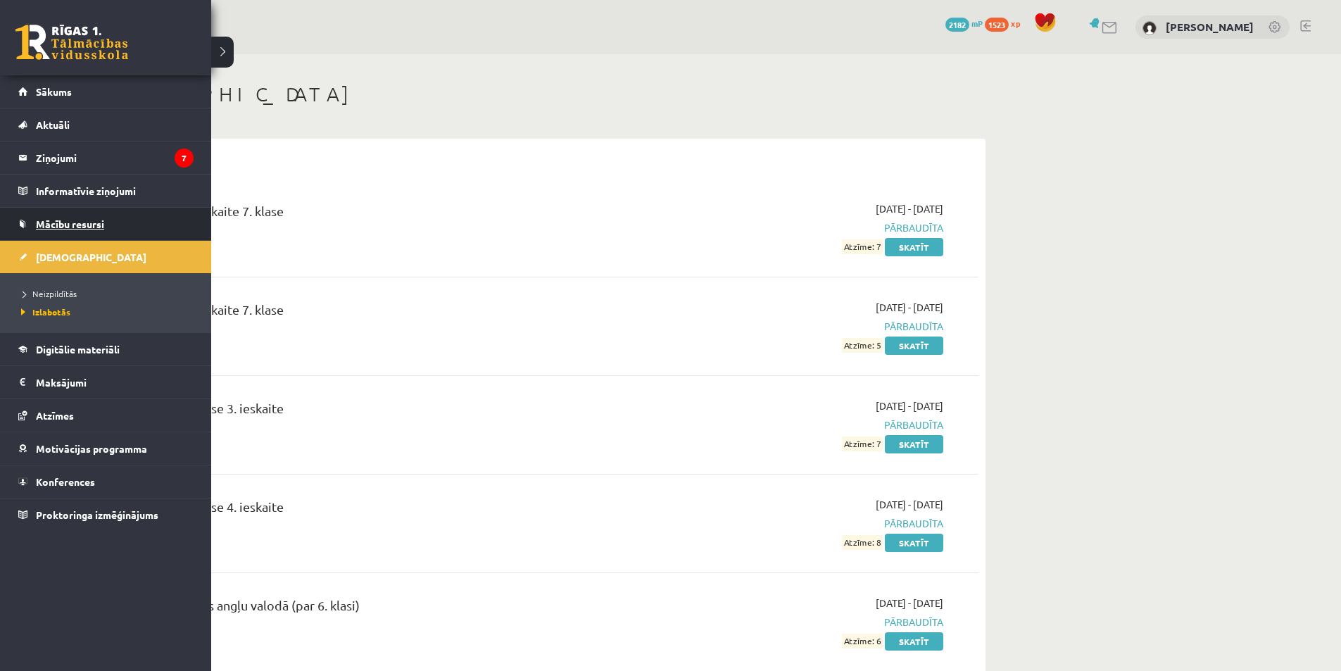
click at [109, 231] on link "Mācību resursi" at bounding box center [105, 224] width 175 height 32
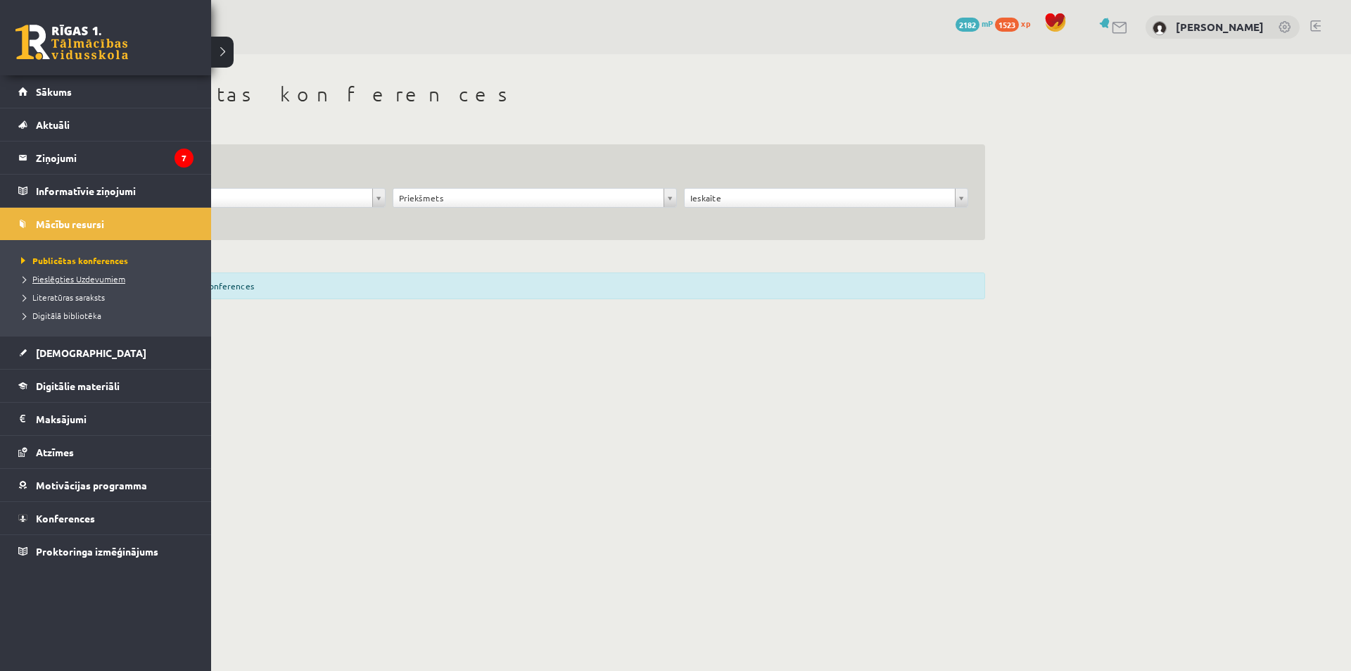
click at [55, 277] on span "Pieslēgties Uzdevumiem" at bounding box center [72, 278] width 108 height 11
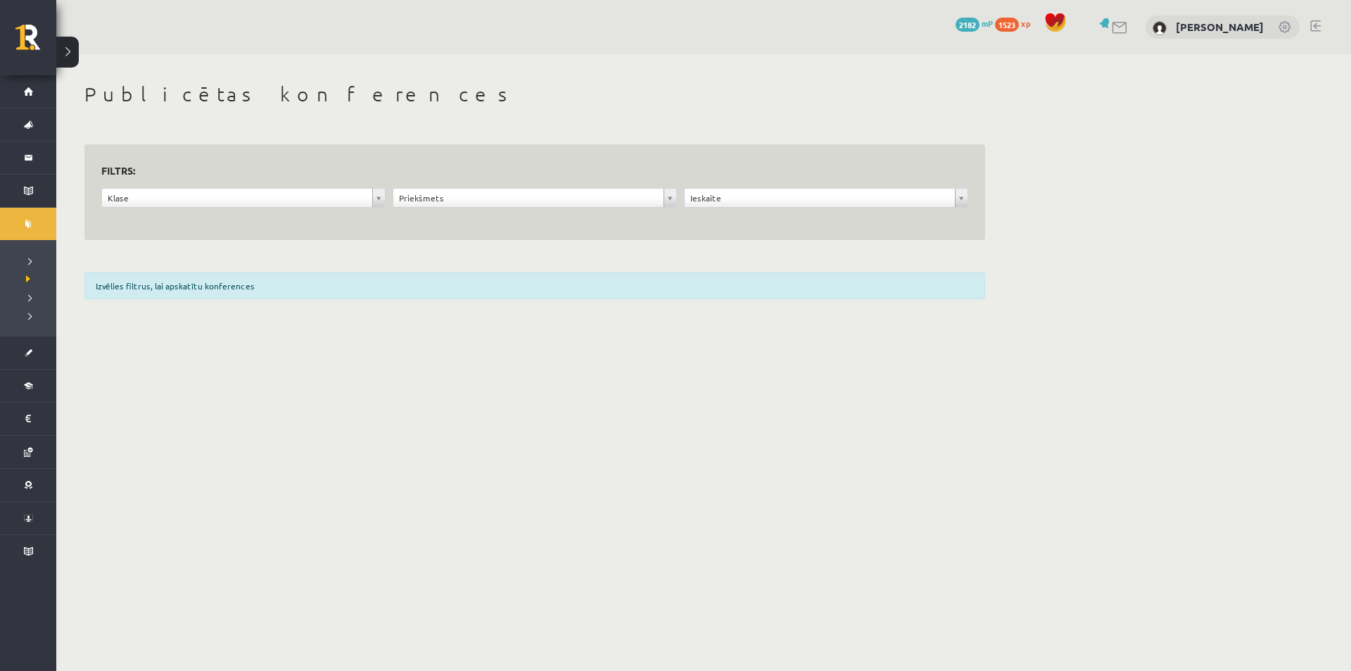
click at [628, 77] on div "**********" at bounding box center [534, 194] width 957 height 281
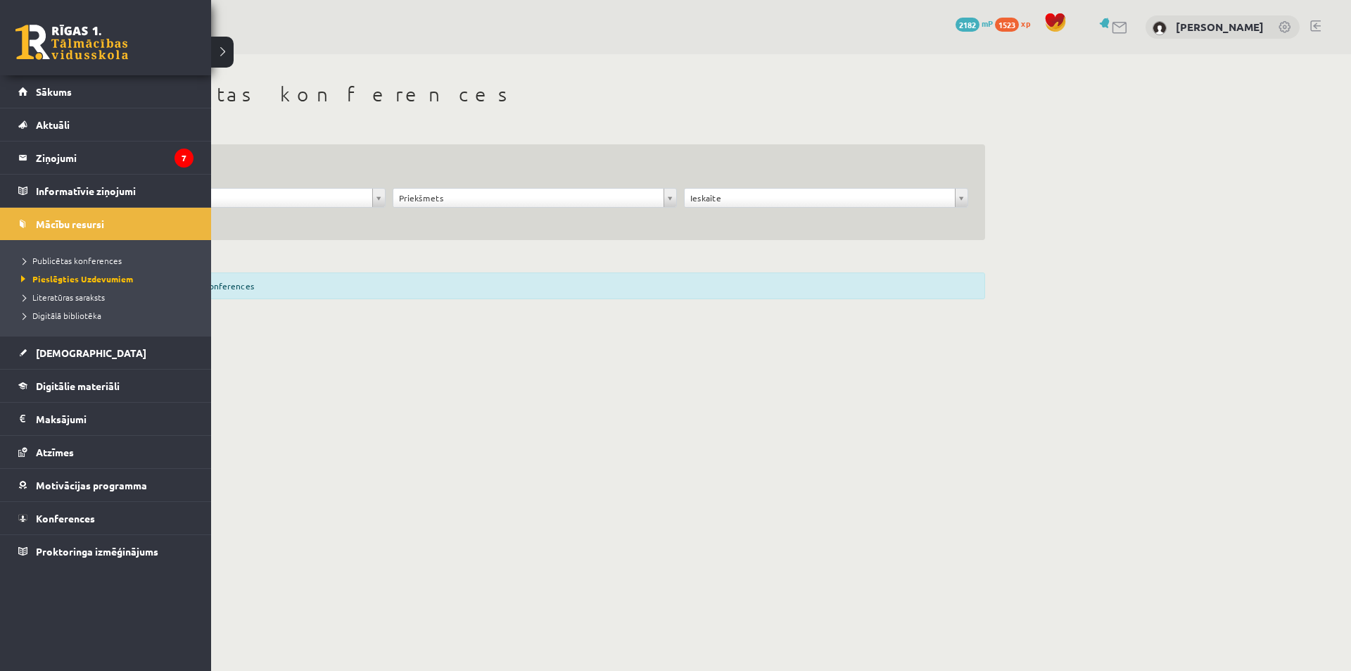
click at [72, 334] on ul "Publicētas konferences Pieslēgties Uzdevumiem Literatūras saraksts Digitālā bib…" at bounding box center [105, 288] width 211 height 96
click at [72, 338] on link "[DEMOGRAPHIC_DATA]" at bounding box center [105, 352] width 175 height 32
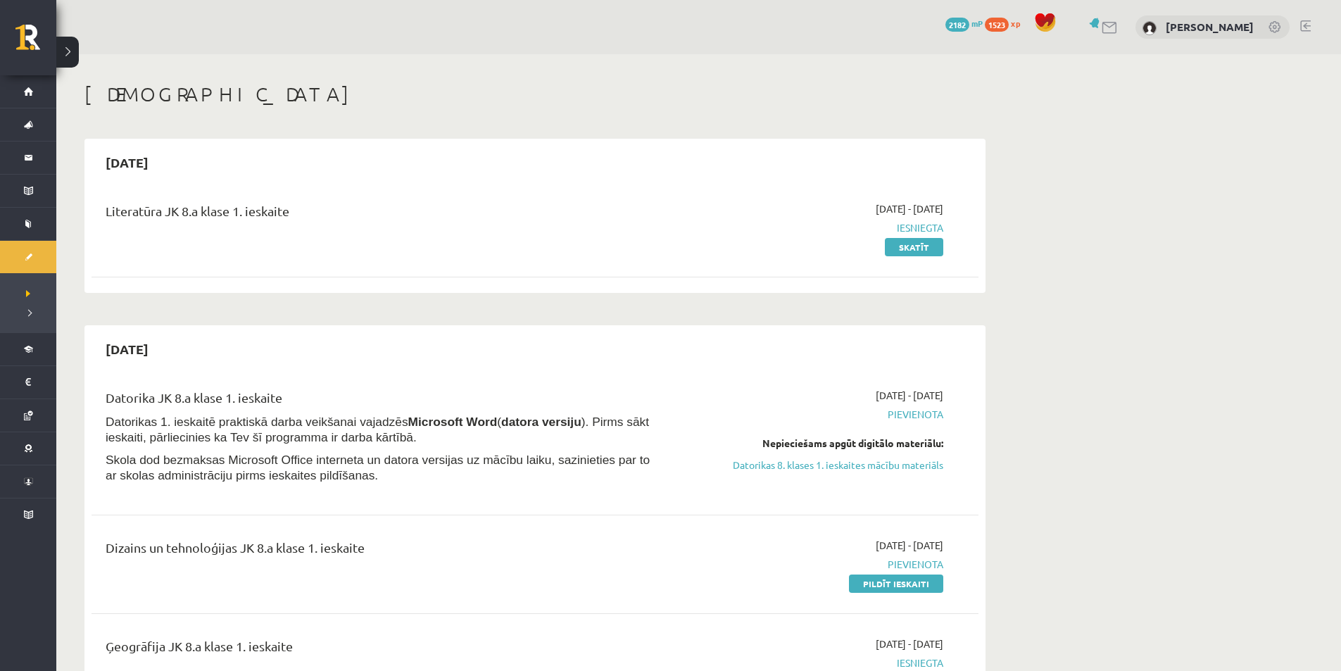
click at [584, 251] on div "Literatūra JK 8.a klase 1. ieskaite" at bounding box center [381, 227] width 572 height 53
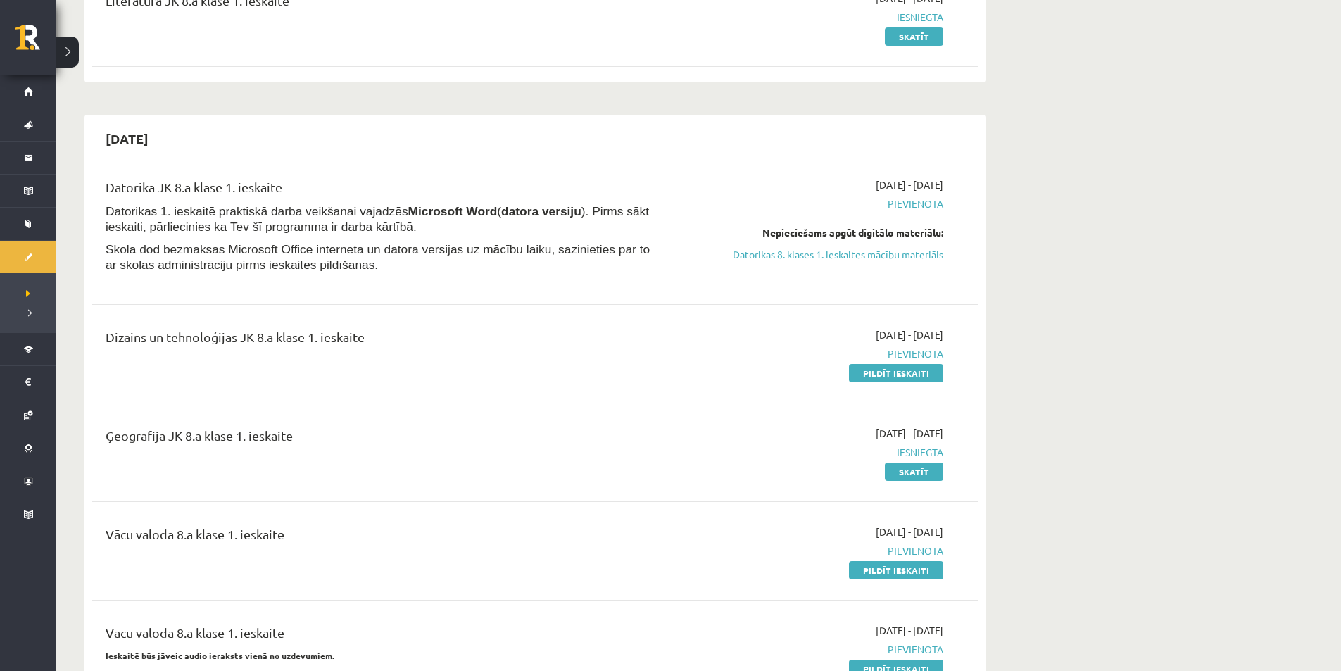
scroll to position [211, 0]
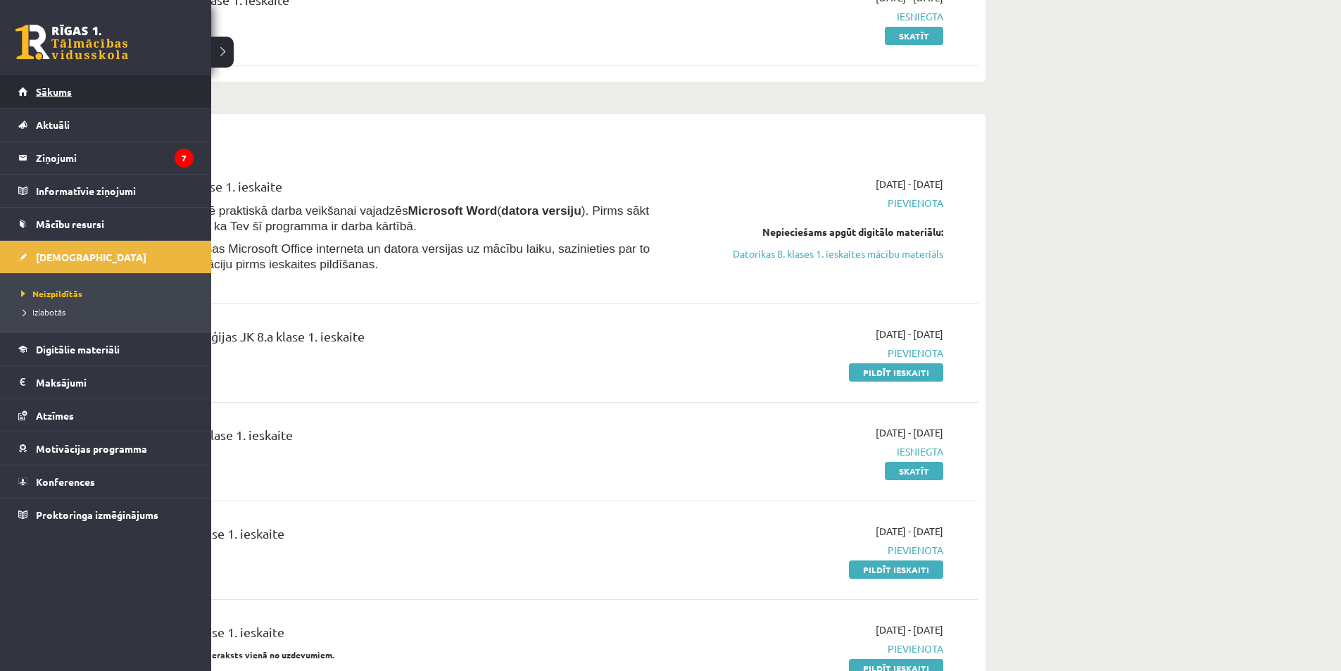
click at [52, 93] on span "Sākums" at bounding box center [54, 91] width 36 height 13
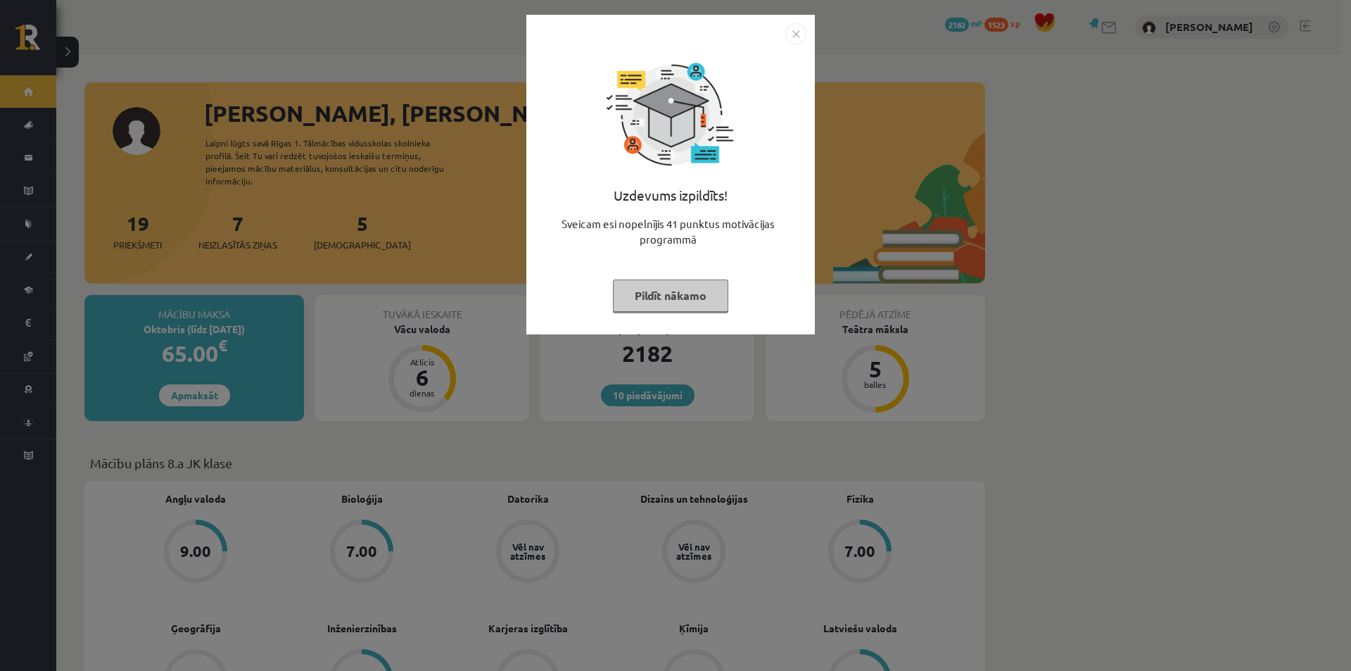
click at [662, 300] on button "Pildīt nākamo" at bounding box center [670, 295] width 115 height 32
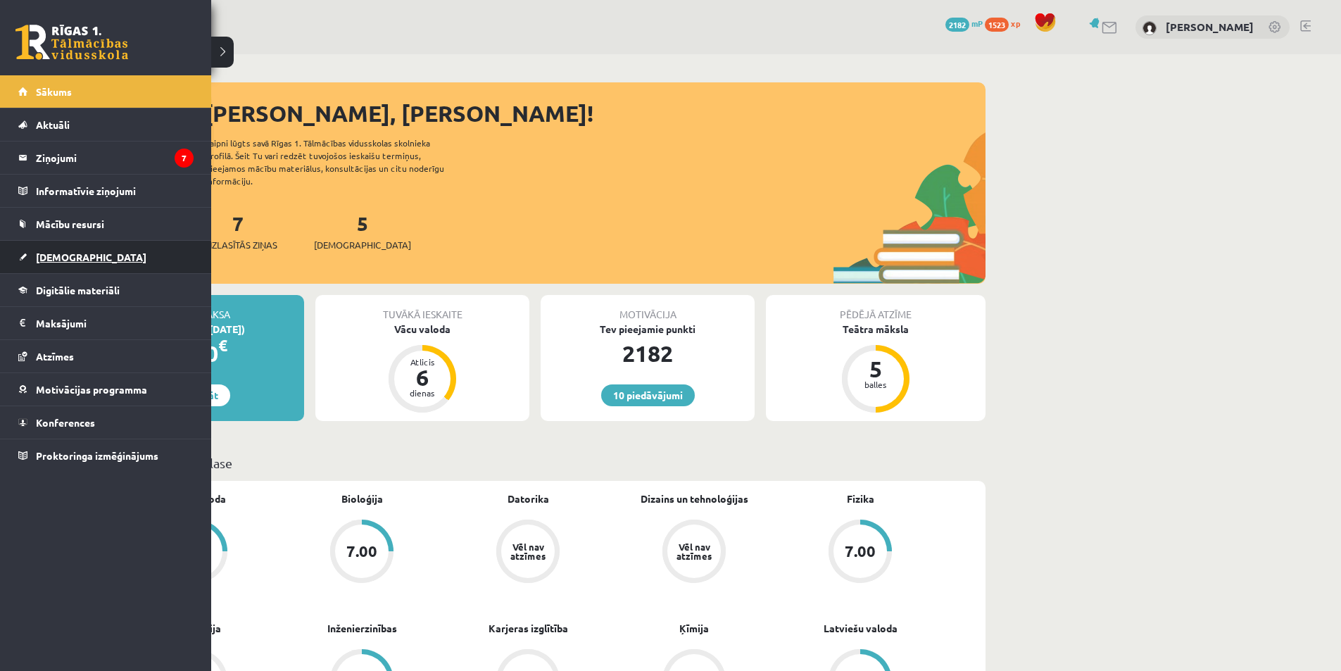
click at [24, 253] on link "[DEMOGRAPHIC_DATA]" at bounding box center [105, 257] width 175 height 32
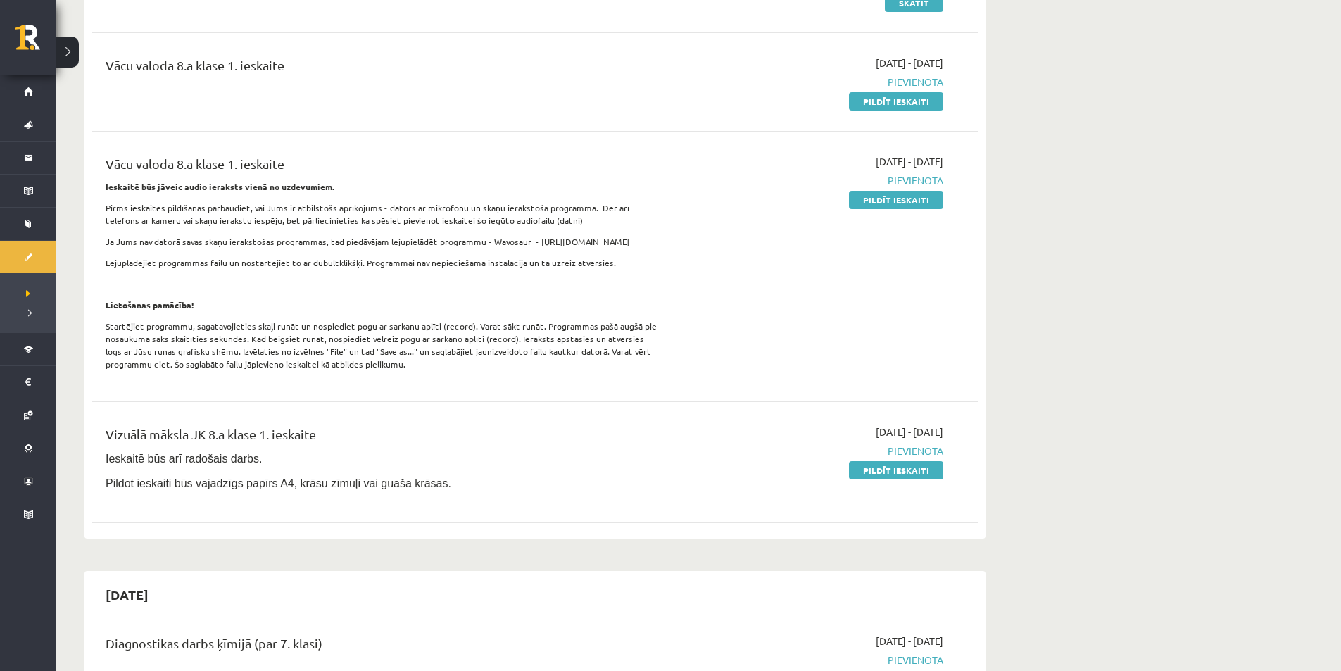
scroll to position [704, 0]
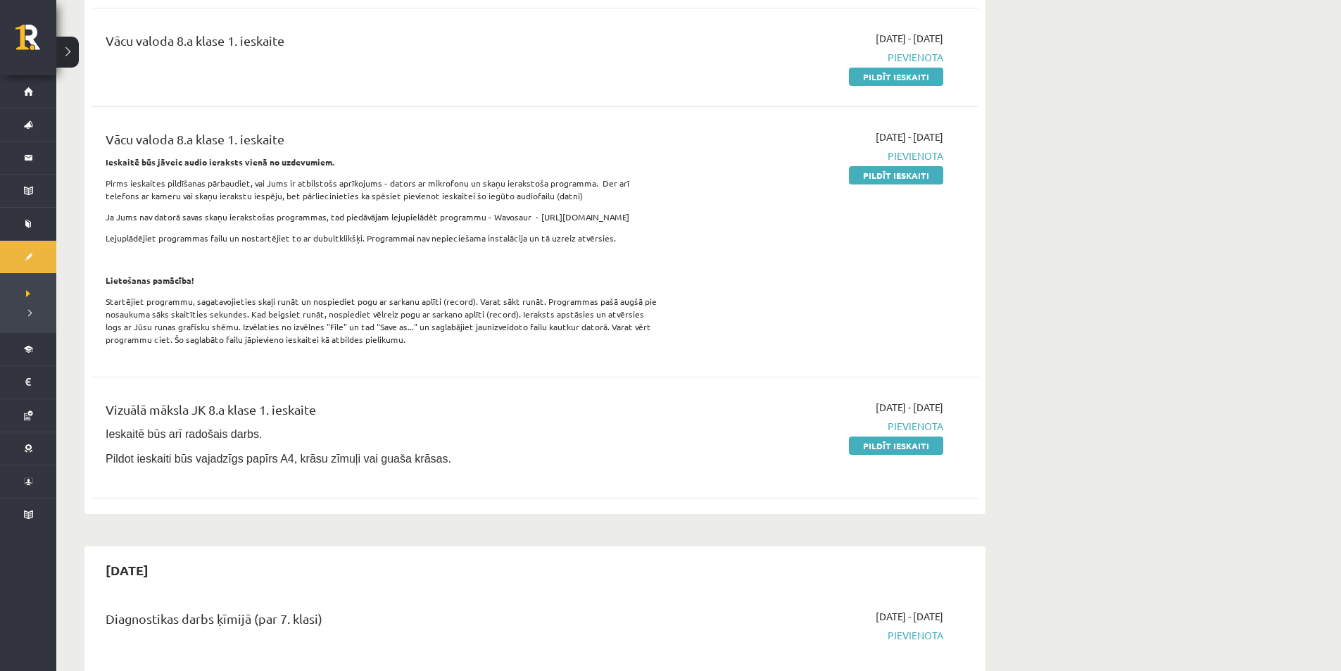
click at [925, 453] on div "2025-10-01 - 2025-10-15 Pievienota Pildīt ieskaiti" at bounding box center [810, 438] width 286 height 76
click at [925, 445] on link "Pildīt ieskaiti" at bounding box center [896, 445] width 94 height 18
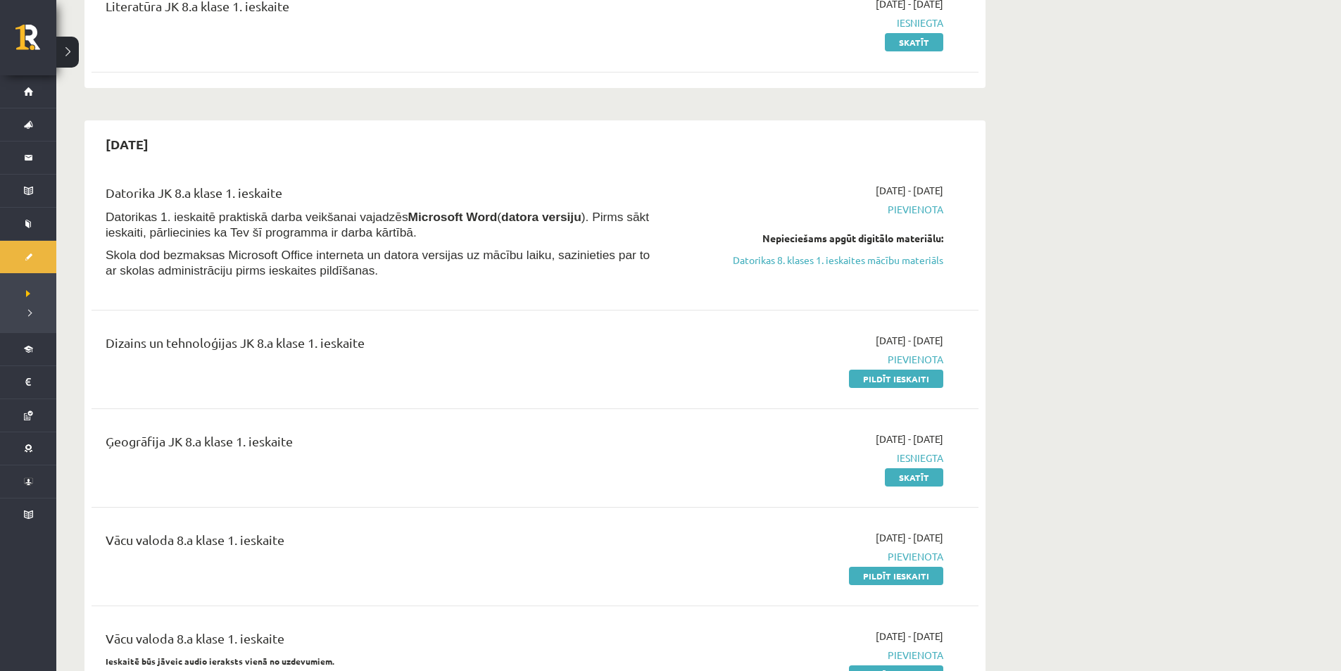
scroll to position [141, 0]
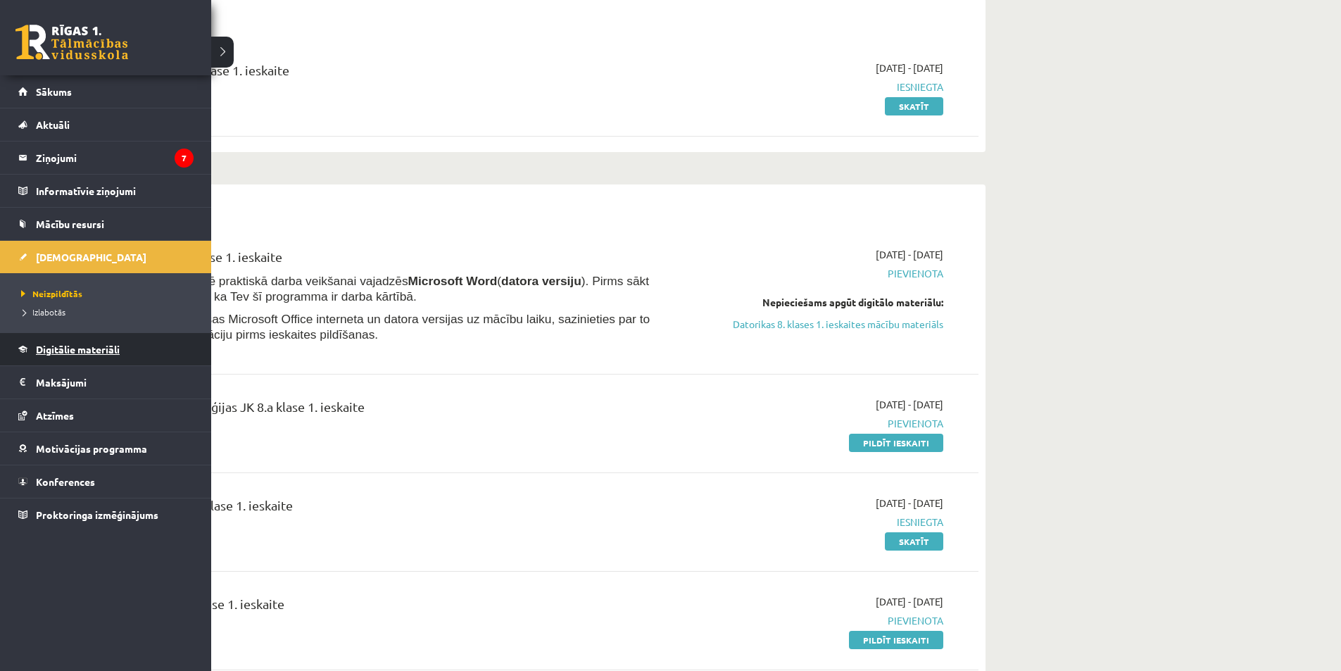
click at [31, 350] on link "Digitālie materiāli" at bounding box center [105, 349] width 175 height 32
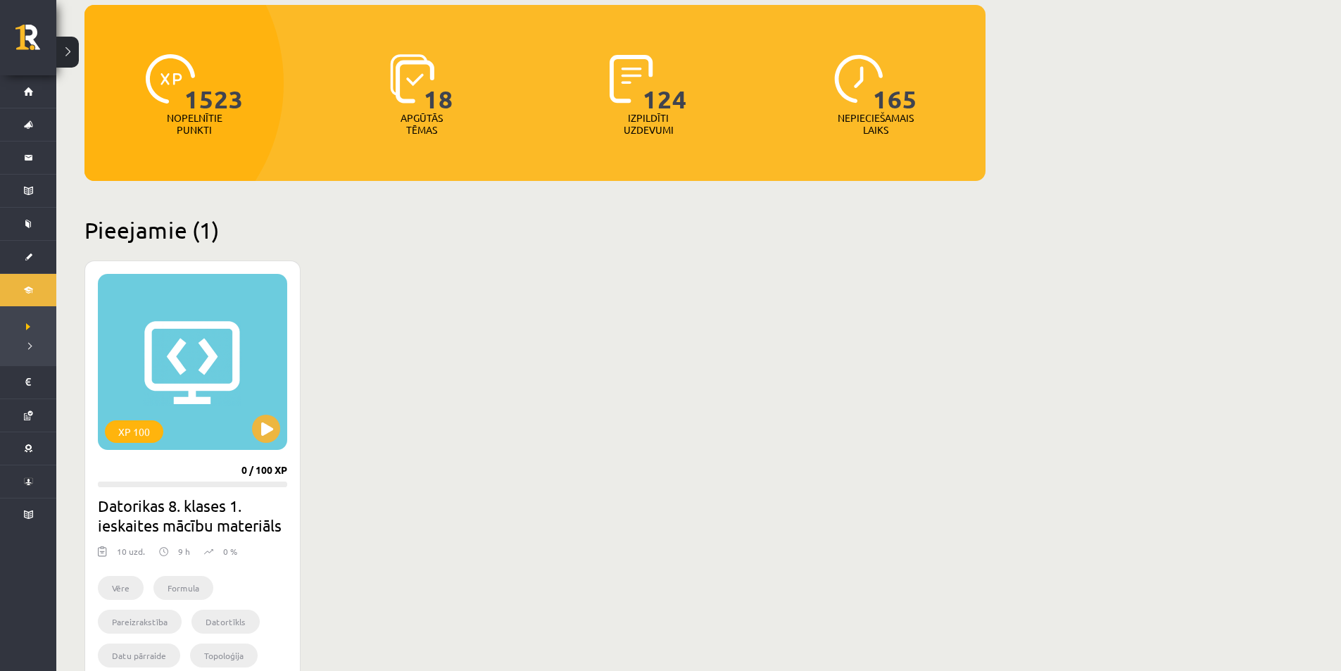
scroll to position [422, 0]
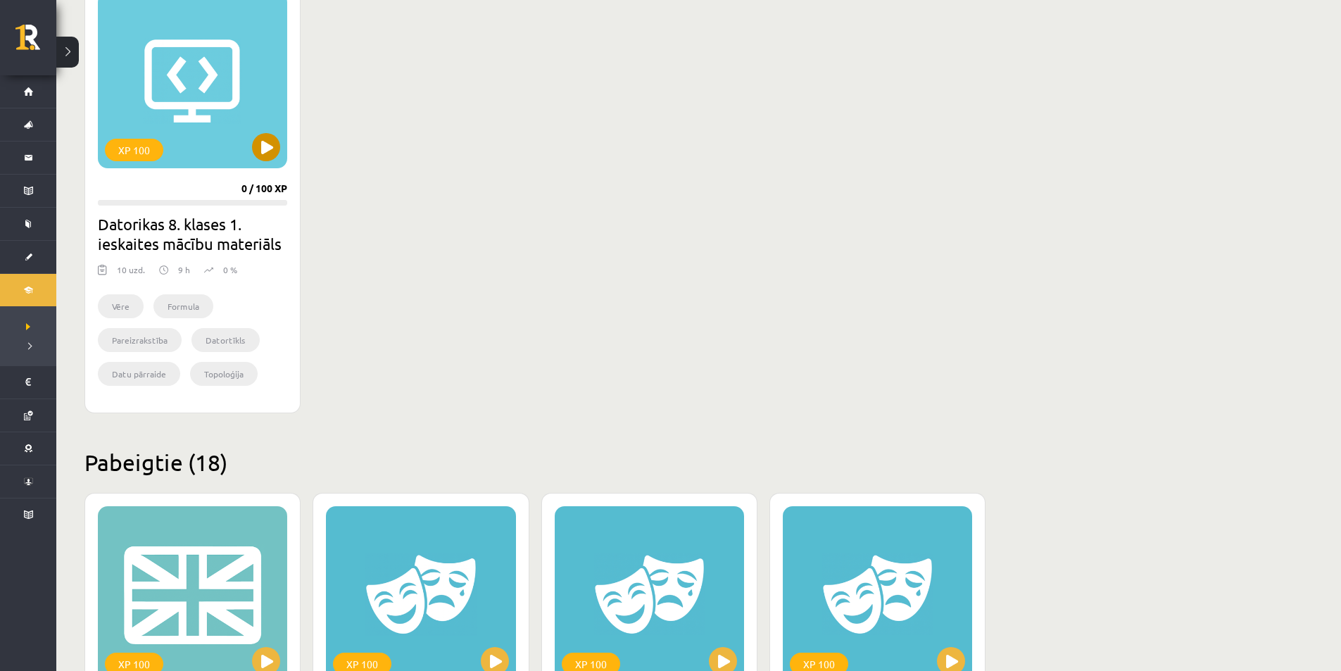
click at [284, 141] on div "XP 100" at bounding box center [192, 80] width 189 height 176
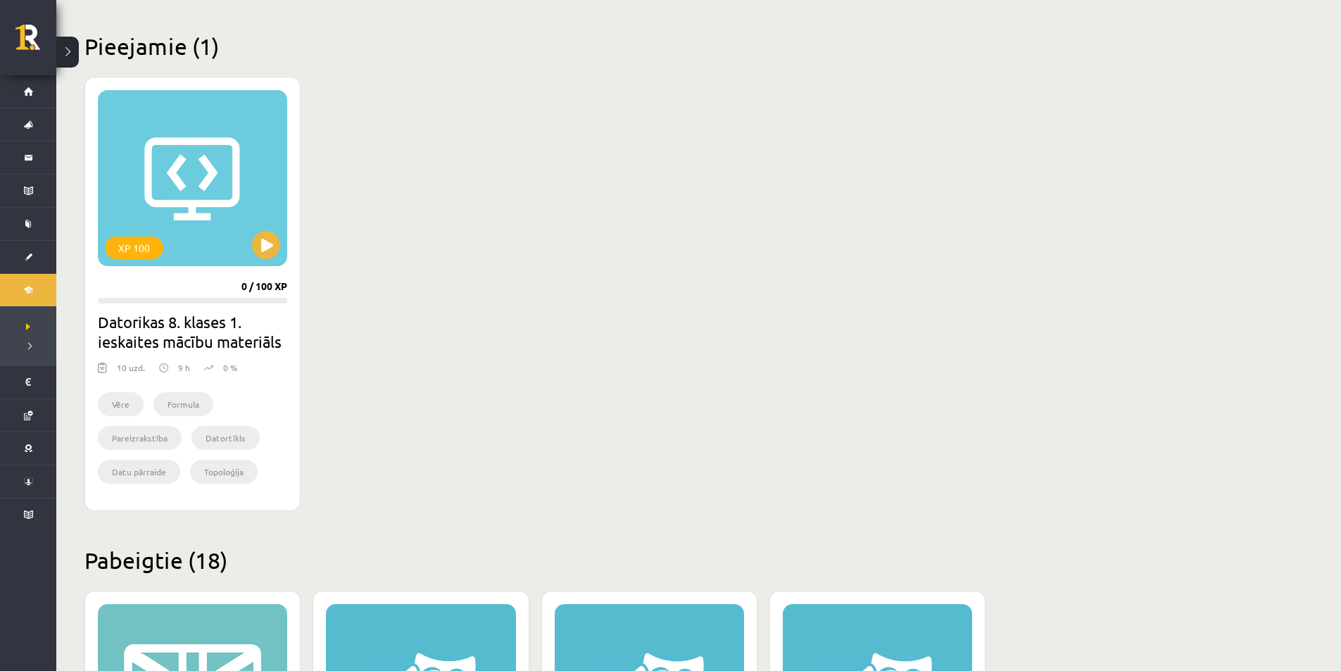
scroll to position [211, 0]
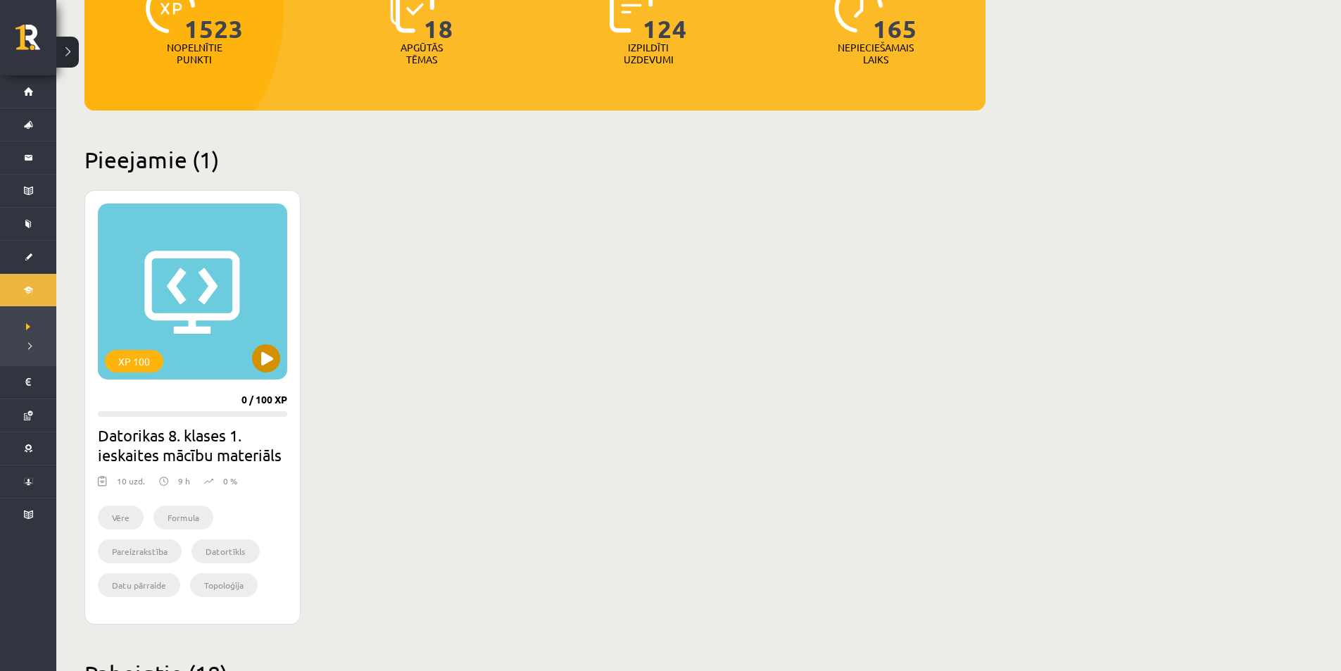
click at [285, 336] on div "XP 100" at bounding box center [192, 291] width 189 height 176
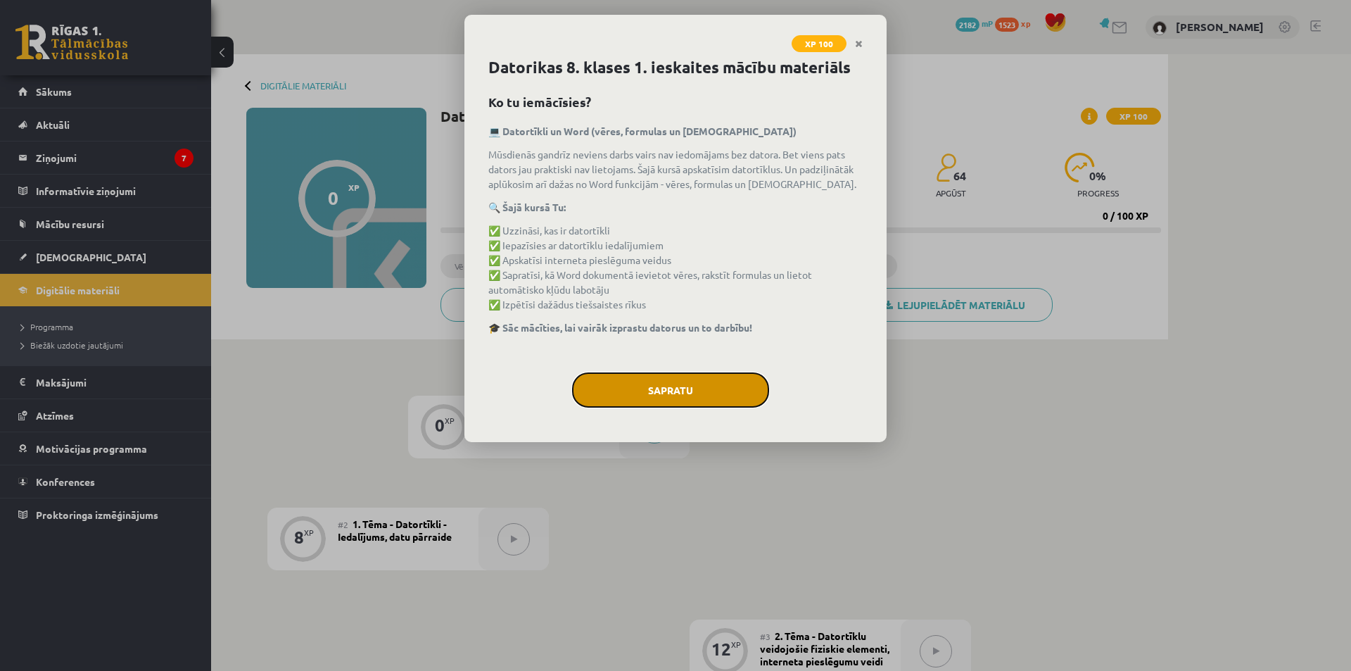
click at [697, 383] on button "Sapratu" at bounding box center [670, 389] width 197 height 35
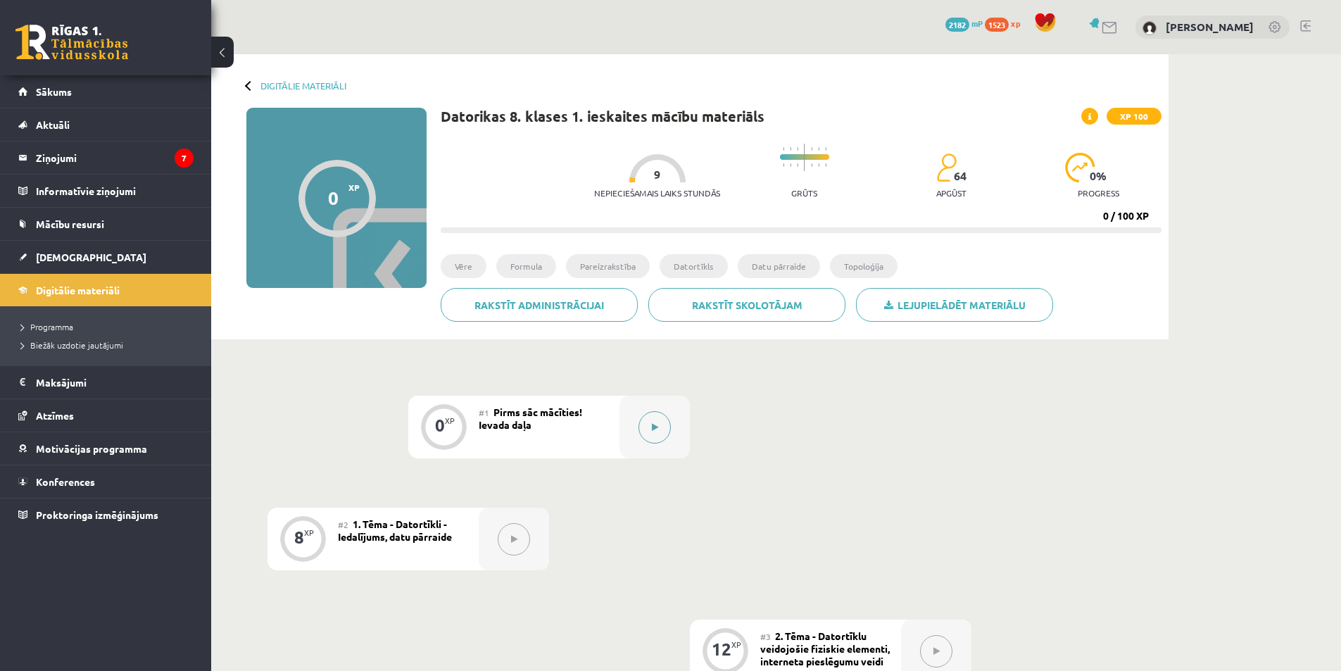
click at [667, 416] on div at bounding box center [654, 426] width 70 height 63
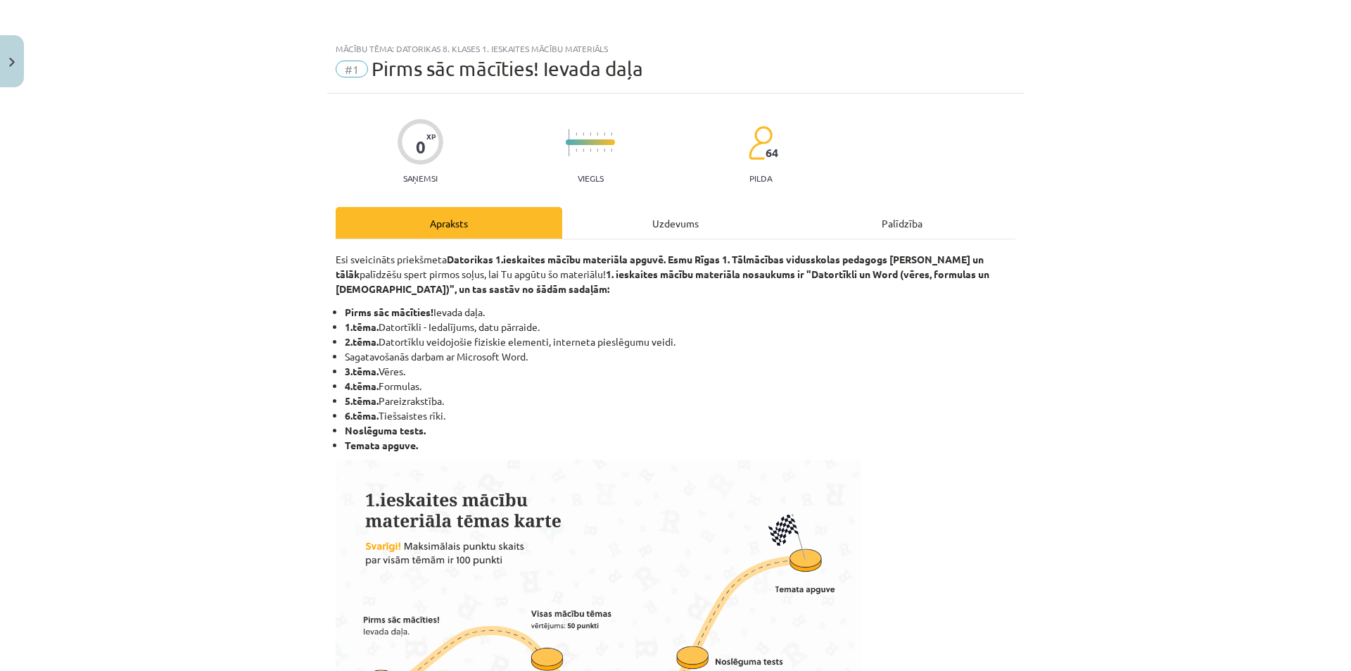
click at [680, 222] on div "Uzdevums" at bounding box center [675, 223] width 227 height 32
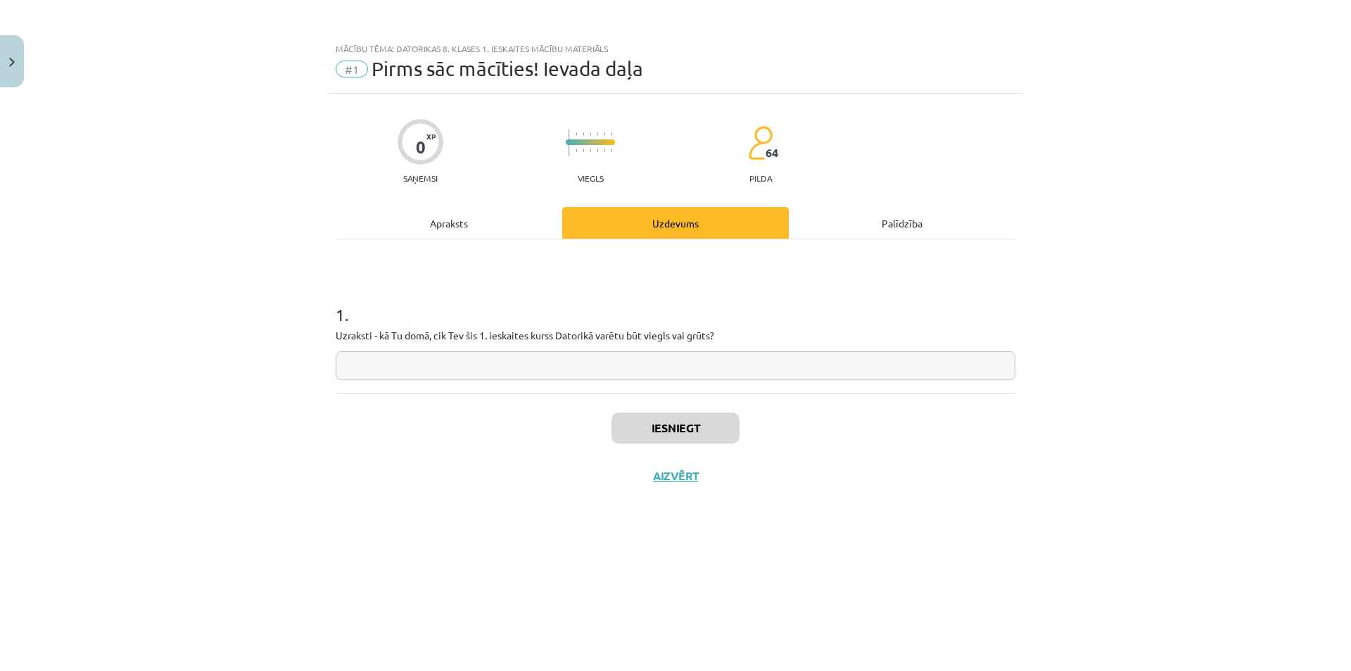
click at [614, 365] on input "text" at bounding box center [676, 365] width 680 height 29
click at [642, 426] on button "Iesniegt" at bounding box center [676, 427] width 128 height 31
click at [673, 472] on button "Nākamā nodarbība" at bounding box center [676, 485] width 138 height 32
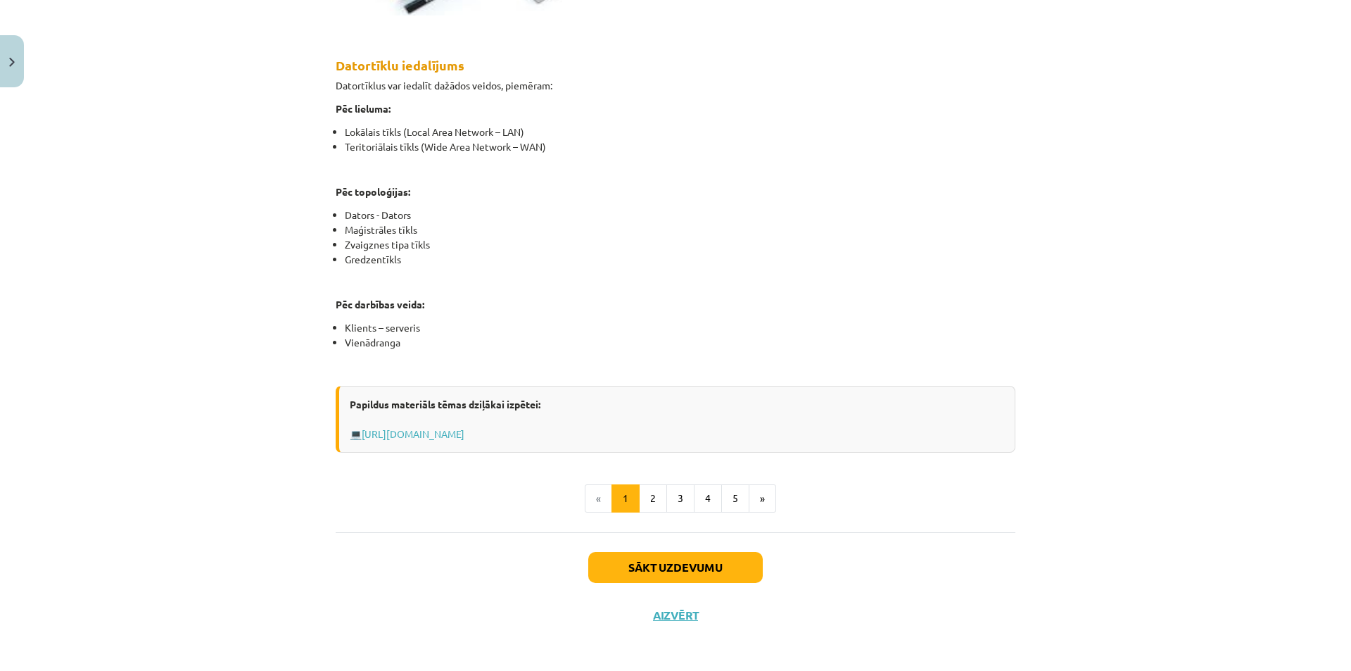
scroll to position [711, 0]
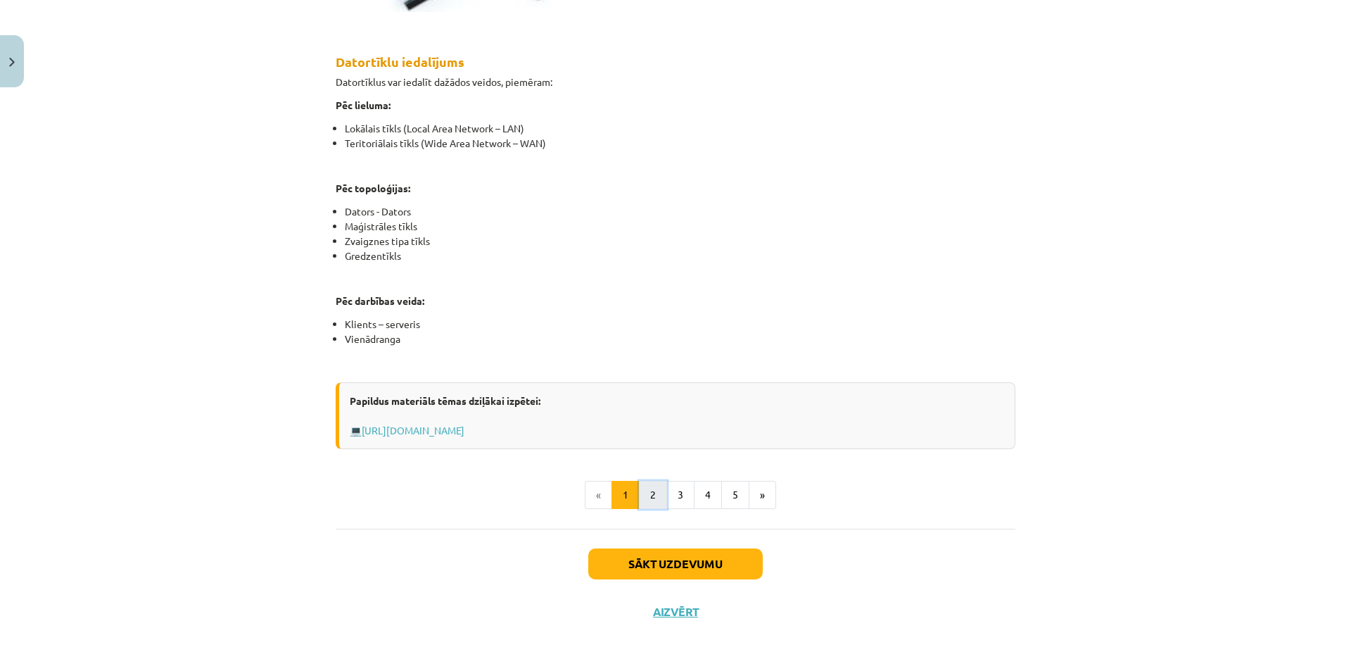
click at [653, 481] on button "2" at bounding box center [653, 495] width 28 height 28
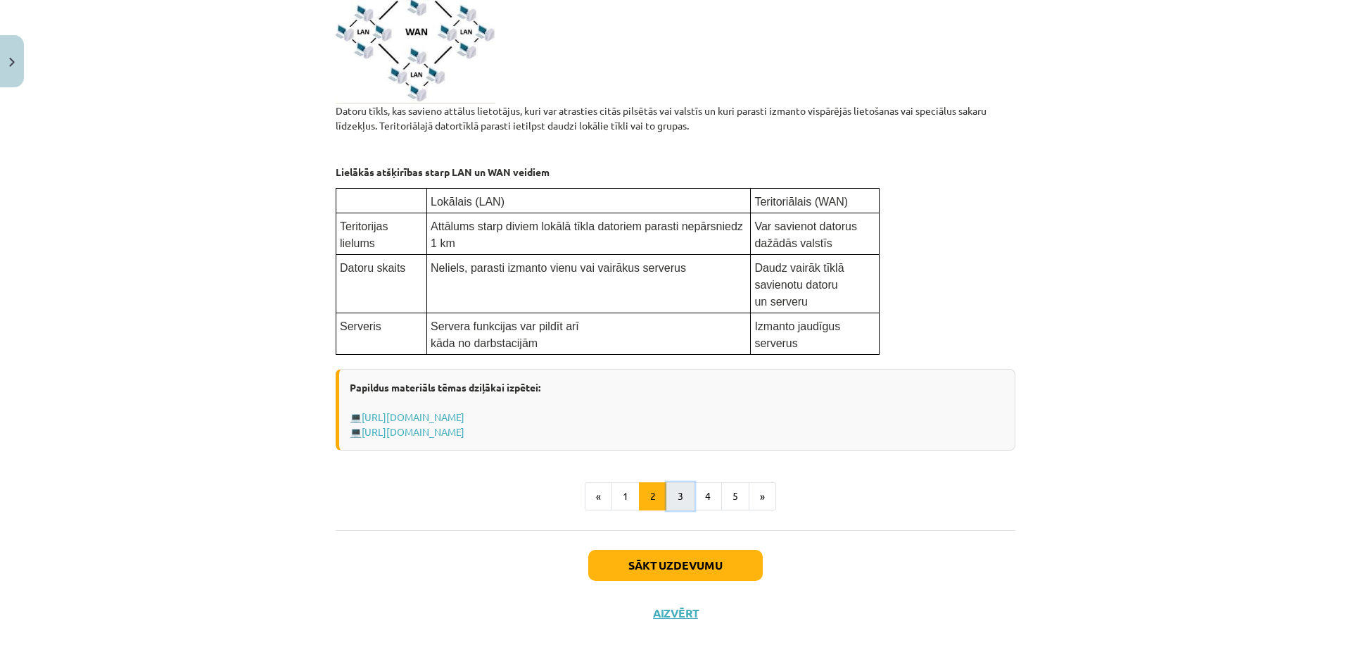
click at [683, 491] on button "3" at bounding box center [680, 496] width 28 height 28
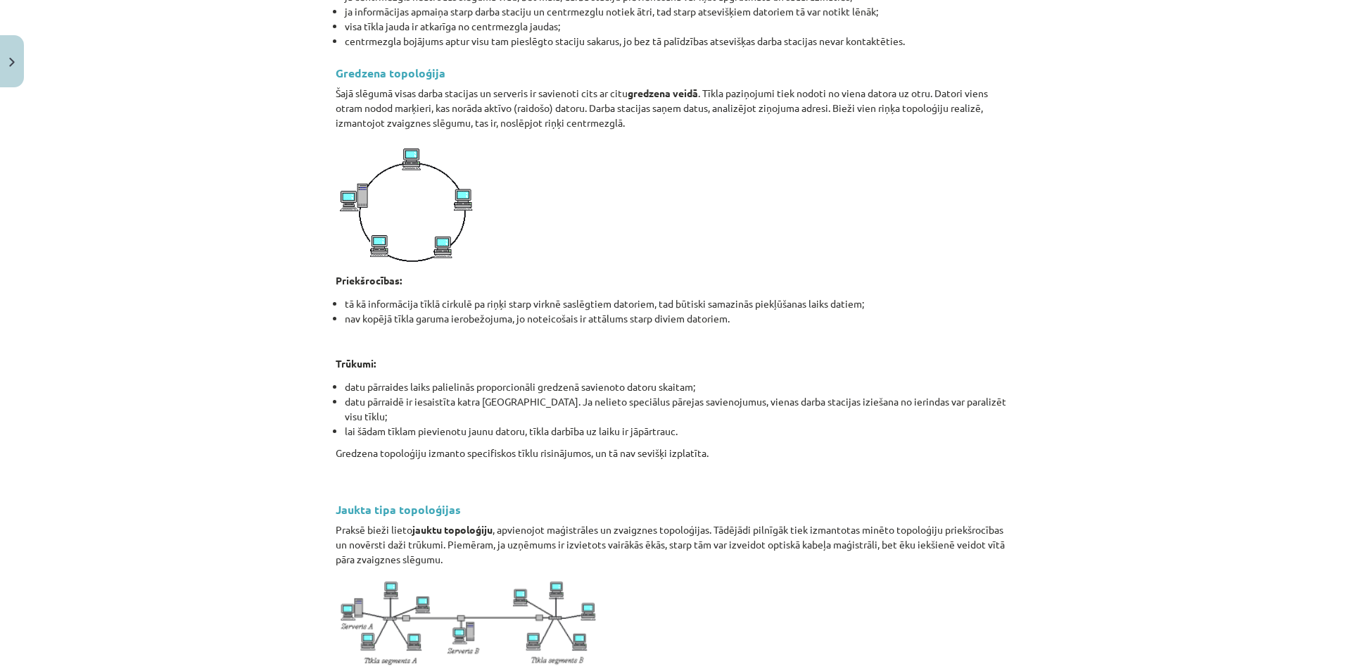
scroll to position [1450, 0]
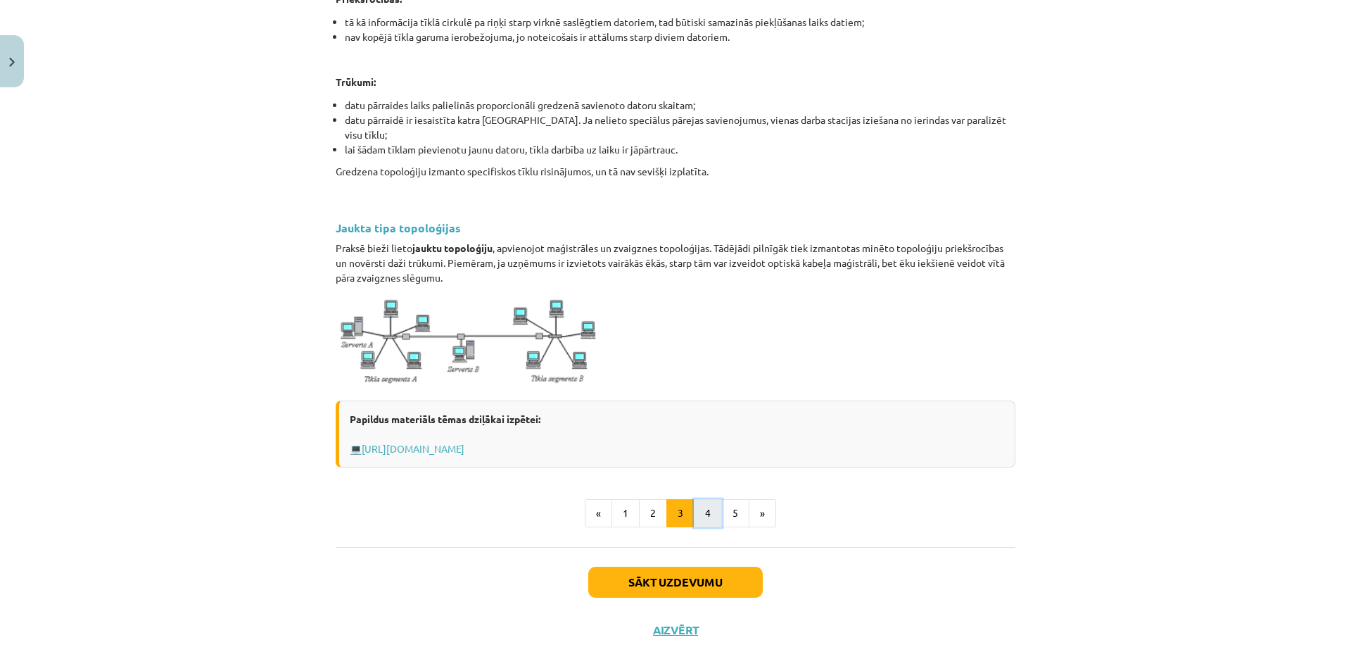
click at [707, 499] on button "4" at bounding box center [708, 513] width 28 height 28
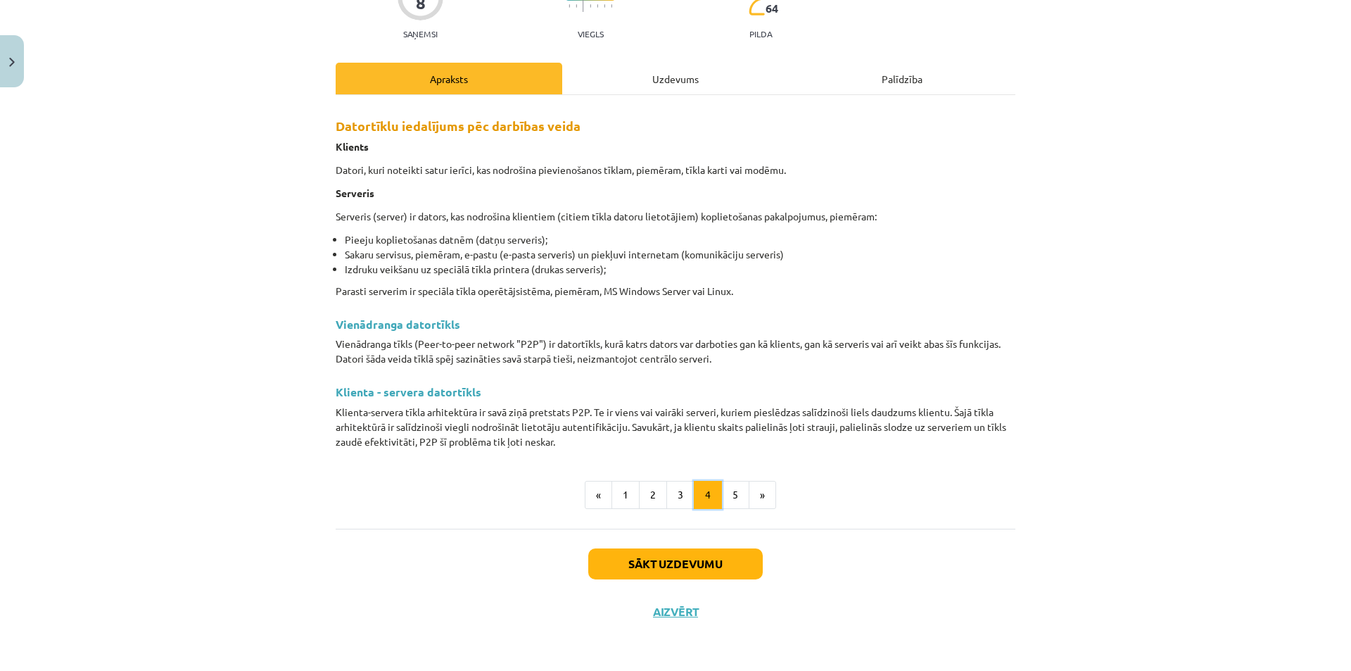
scroll to position [143, 0]
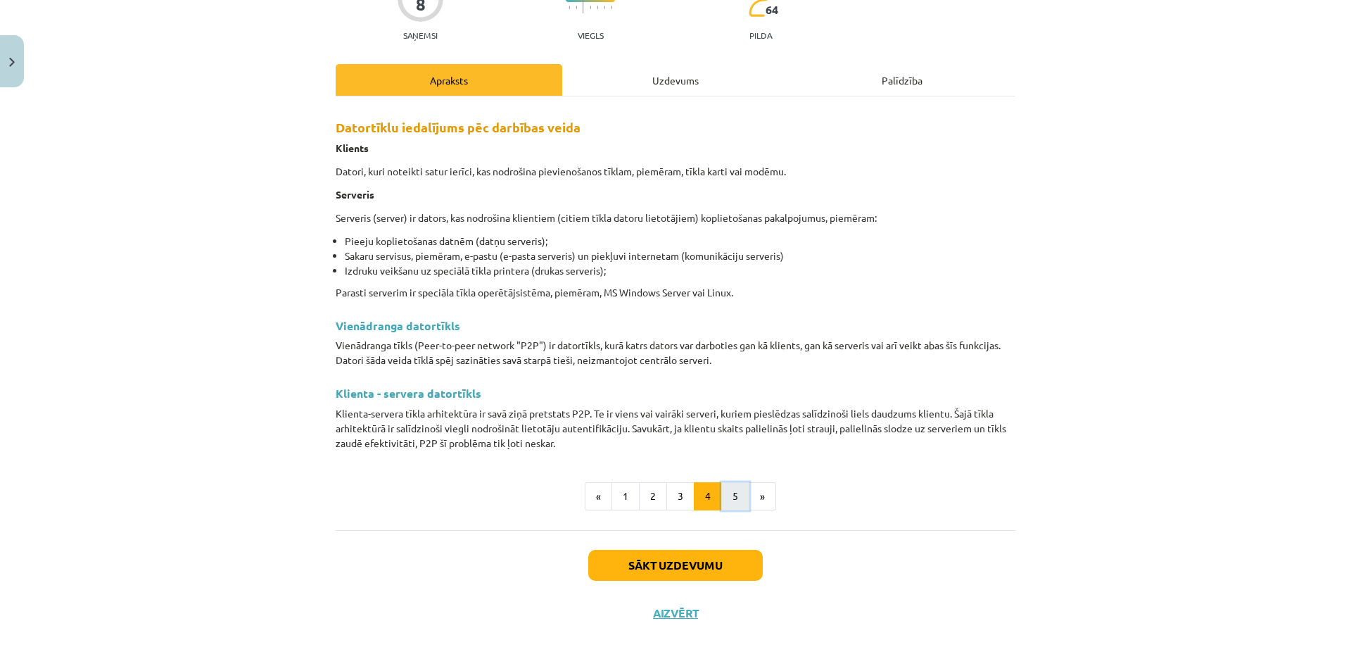
click at [726, 492] on button "5" at bounding box center [735, 496] width 28 height 28
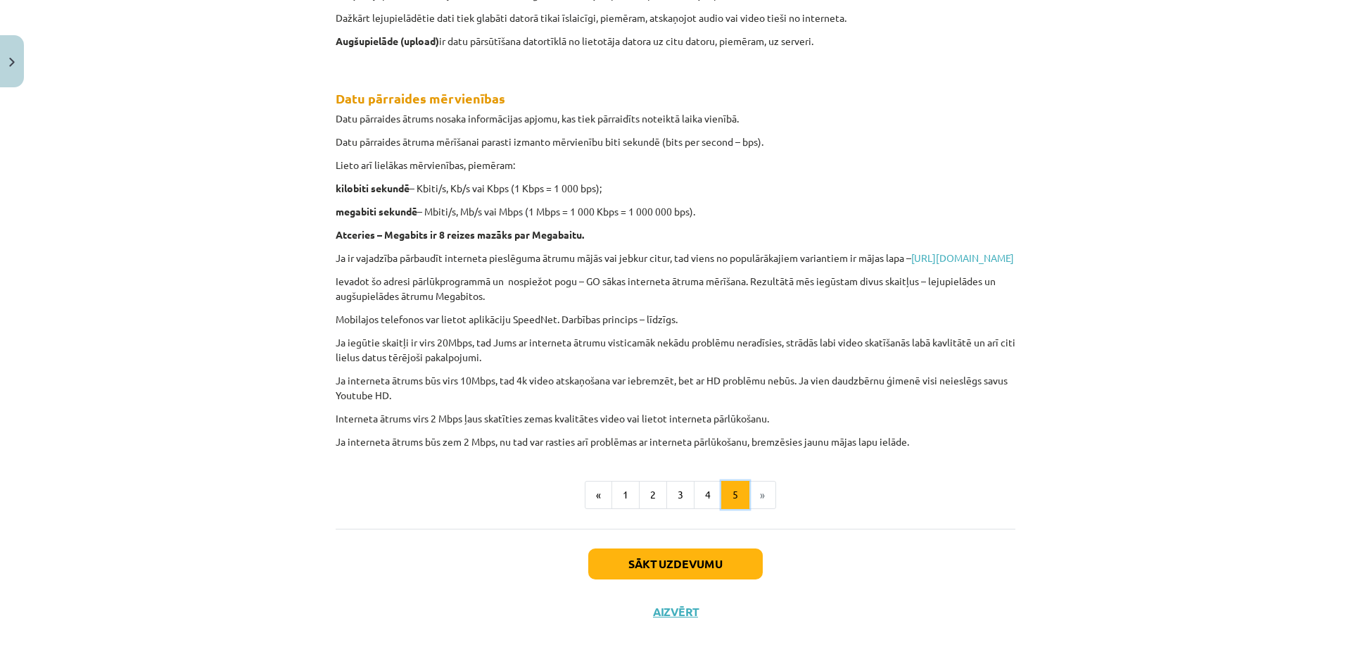
scroll to position [357, 0]
click at [635, 578] on button "Sākt uzdevumu" at bounding box center [675, 563] width 175 height 31
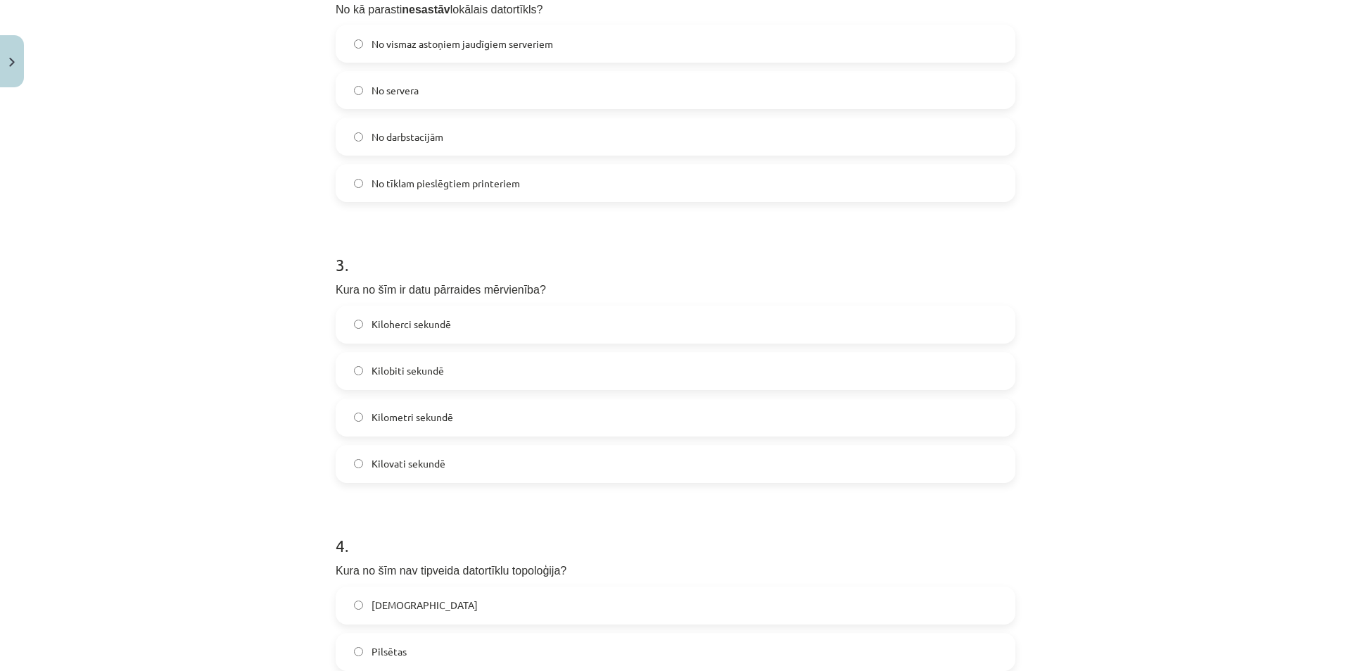
scroll to position [867, 0]
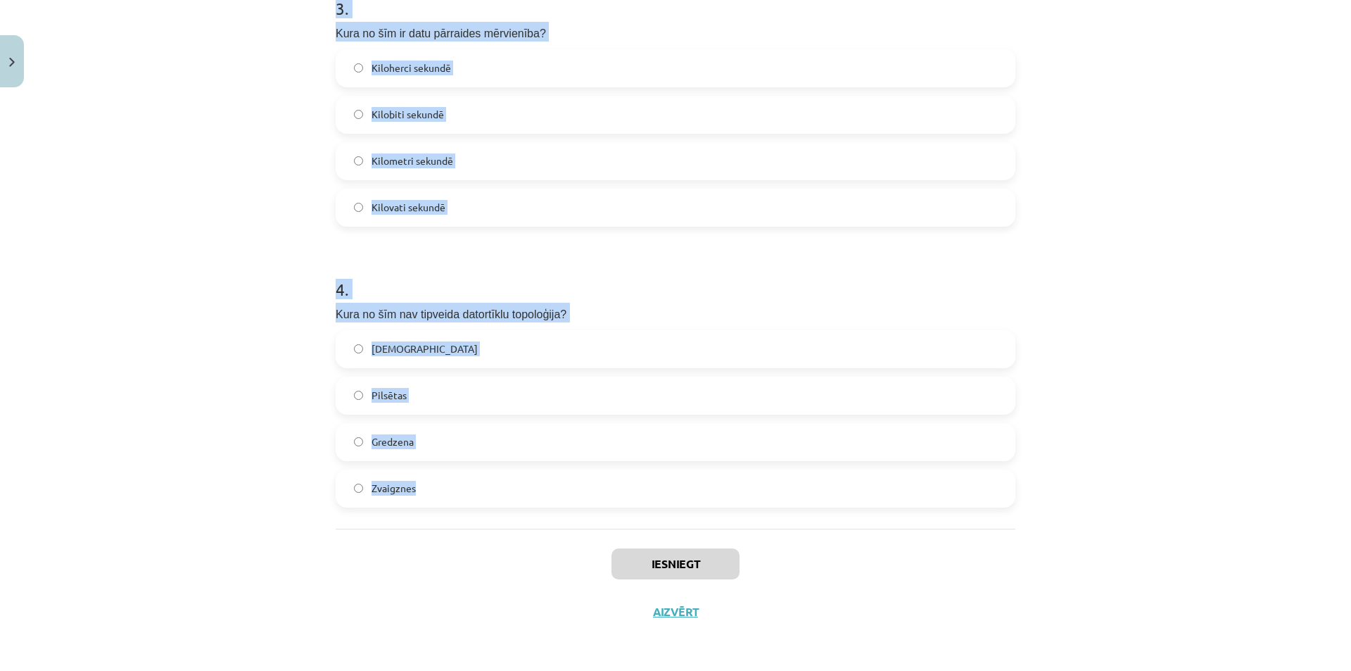
drag, startPoint x: 315, startPoint y: 279, endPoint x: 737, endPoint y: 486, distance: 470.2
click at [737, 486] on div "Mācību tēma: Datorikas 8. klases 1. ieskaites mācību materiāls #2 1. Tēma - Dat…" at bounding box center [675, 335] width 1351 height 671
drag, startPoint x: 397, startPoint y: 115, endPoint x: 625, endPoint y: 493, distance: 442.0
click at [625, 493] on div "Mācību tēma: Datorikas 8. klases 1. ieskaites mācību materiāls #2 1. Tēma - Dat…" at bounding box center [675, 335] width 1351 height 671
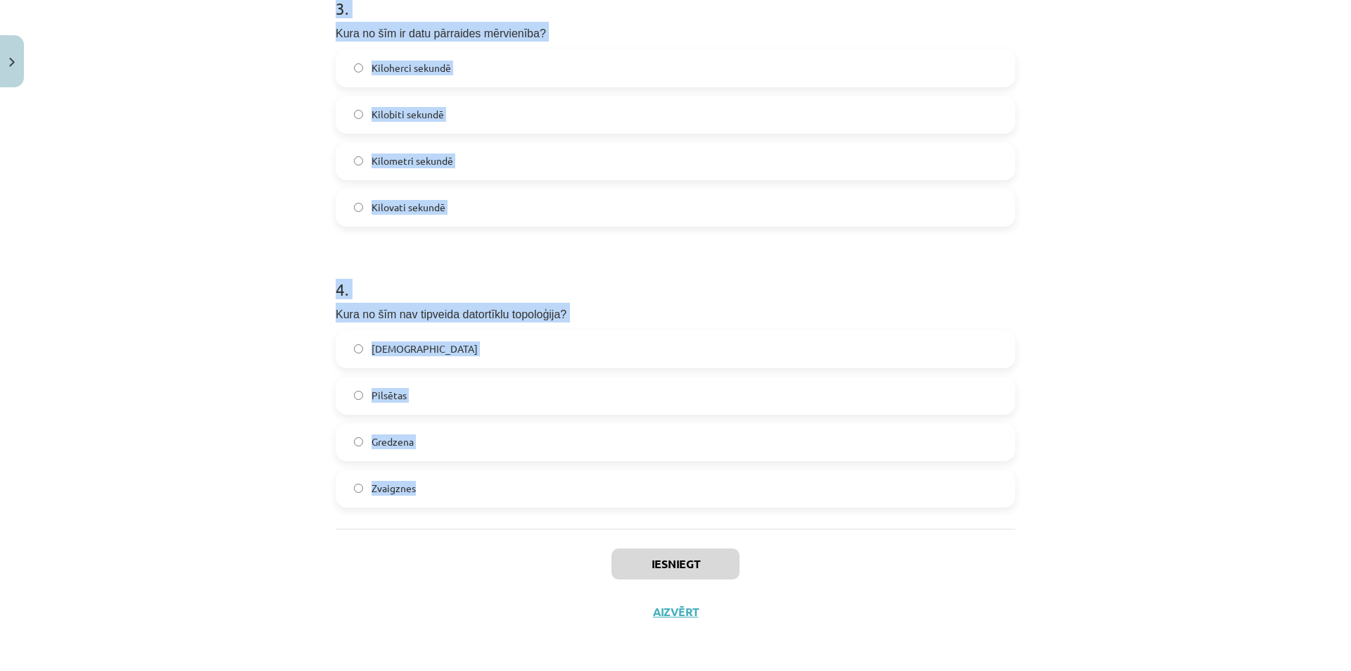
click at [654, 278] on h1 "4 ." at bounding box center [676, 277] width 680 height 44
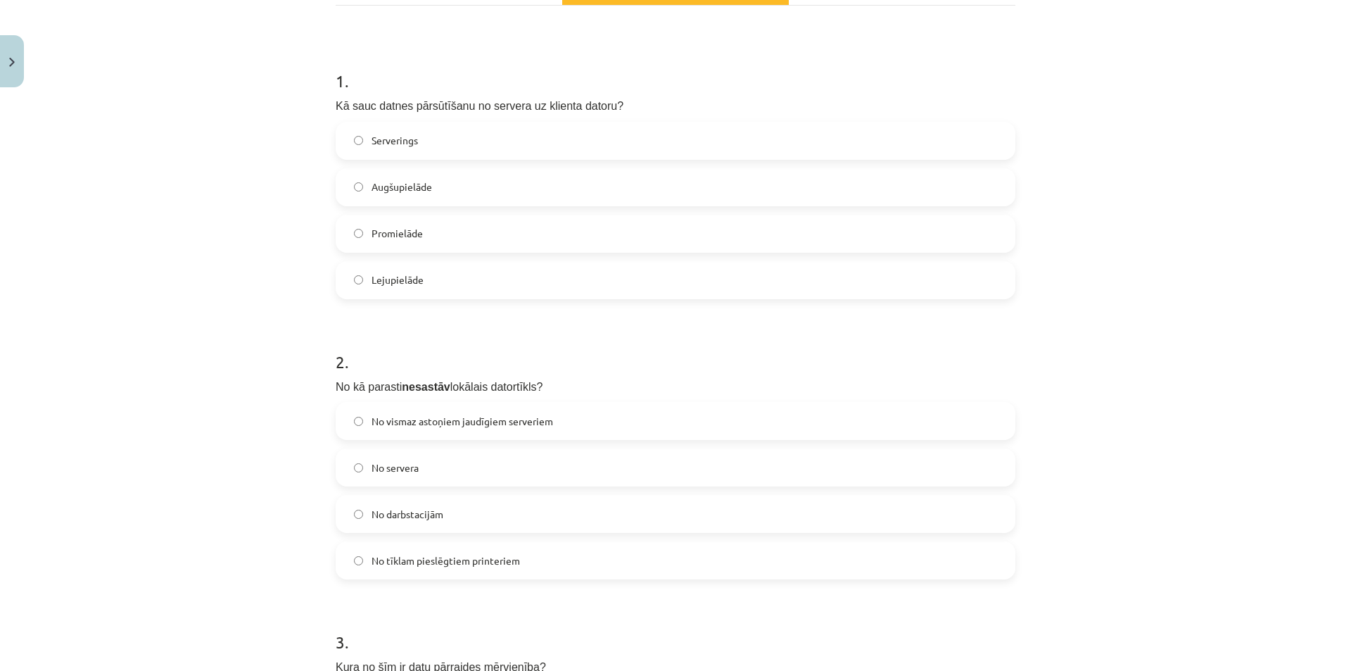
scroll to position [163, 0]
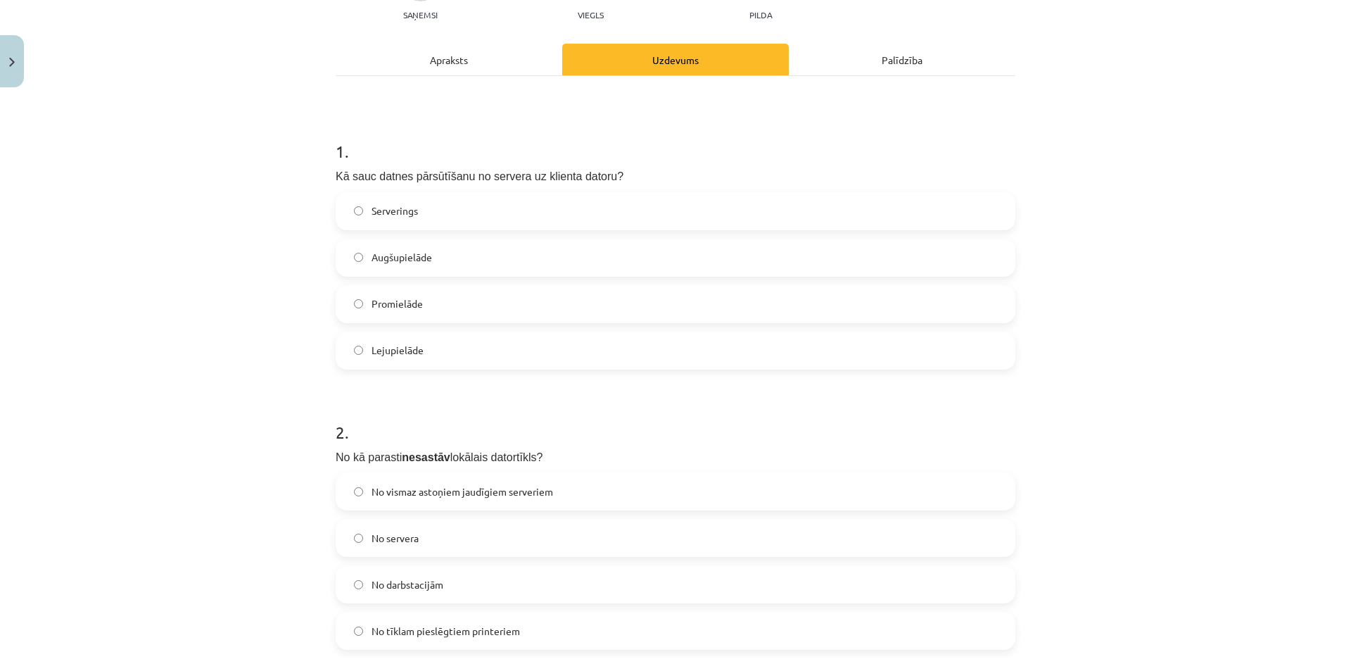
click at [570, 178] on span "Kā sauc datnes pārsūtīšanu no servera uz klienta datoru?" at bounding box center [480, 176] width 288 height 12
click at [445, 345] on label "Lejupielāde" at bounding box center [675, 350] width 677 height 35
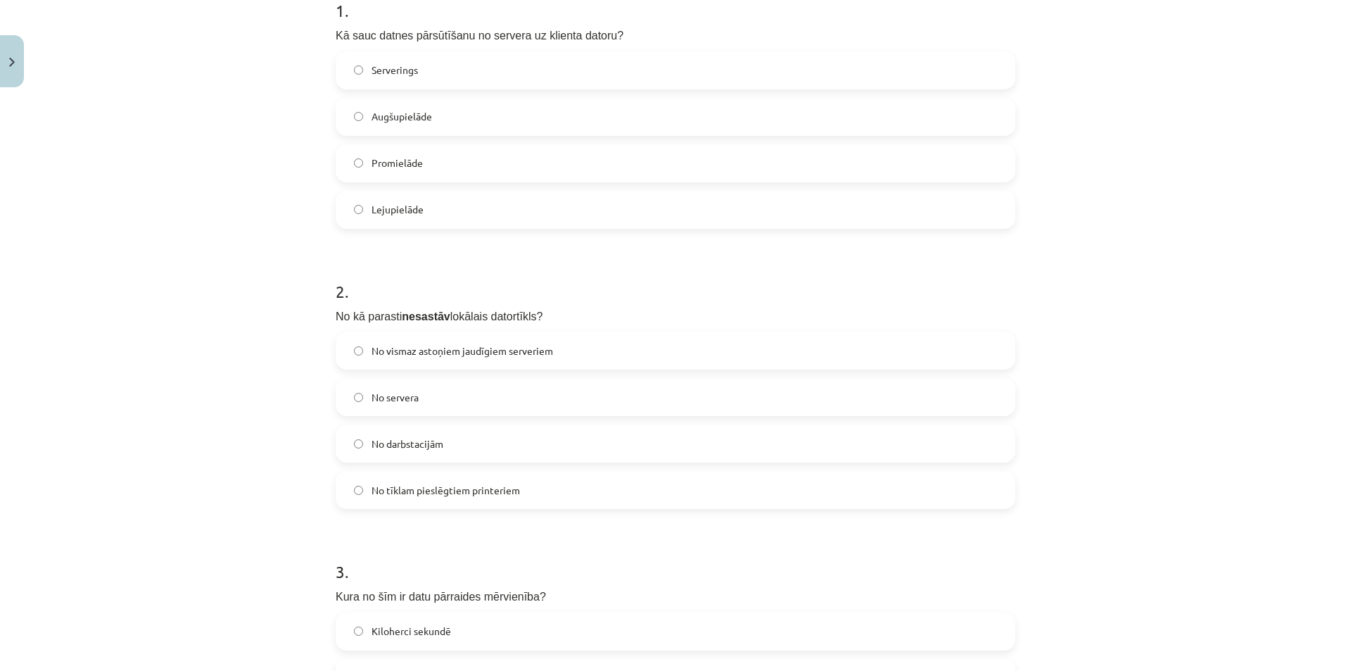
click at [799, 227] on label "Lejupielāde" at bounding box center [675, 209] width 677 height 35
click at [441, 329] on div "2 . No kā parasti nesastāv lokālais datortīkls? No vismaz astoņiem jaudīgiem se…" at bounding box center [676, 383] width 680 height 253
click at [447, 343] on span "No vismaz astoņiem jaudīgiem serveriem" at bounding box center [463, 350] width 182 height 15
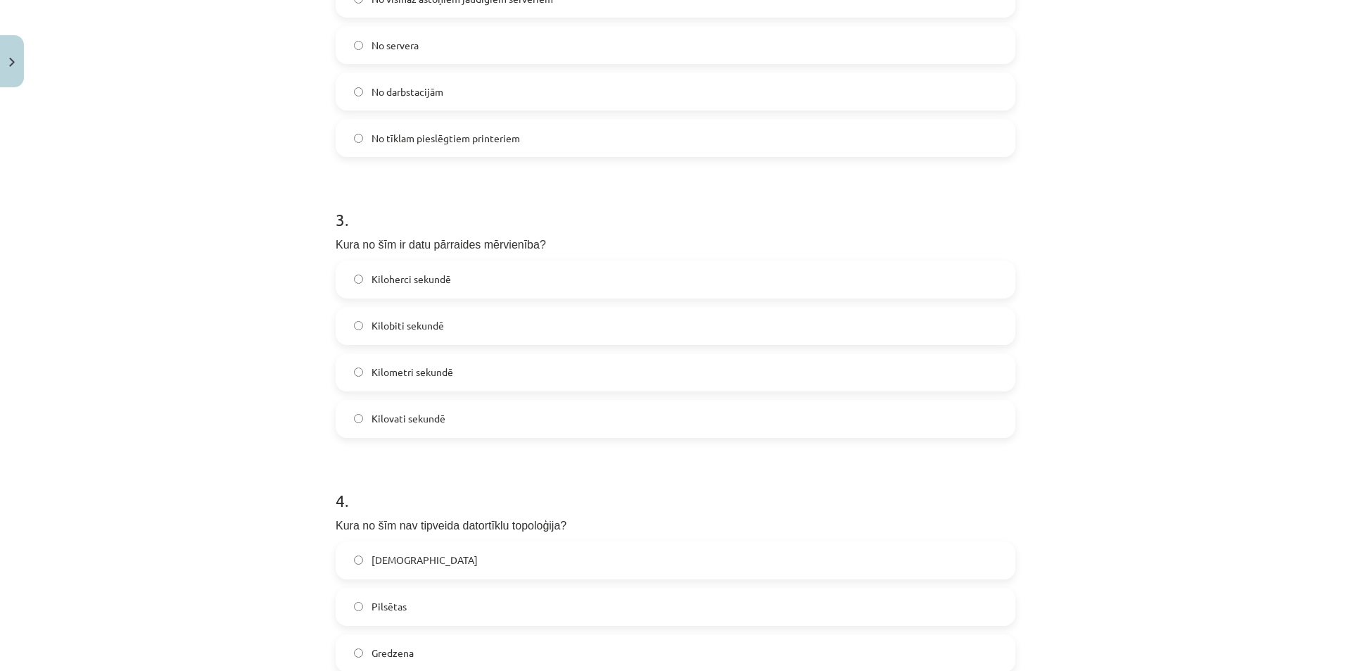
click at [603, 231] on div "3 . Kura no šīm ir datu pārraides mērvienība? Kiloherci sekundē Kilobiti sekund…" at bounding box center [676, 311] width 680 height 253
click at [386, 322] on span "Kilobiti sekundē" at bounding box center [408, 325] width 72 height 15
click at [647, 438] on form "1 . Kā sauc datnes pārsūtīšanu no servera uz klienta datoru? Serverings Augšupi…" at bounding box center [676, 171] width 680 height 1094
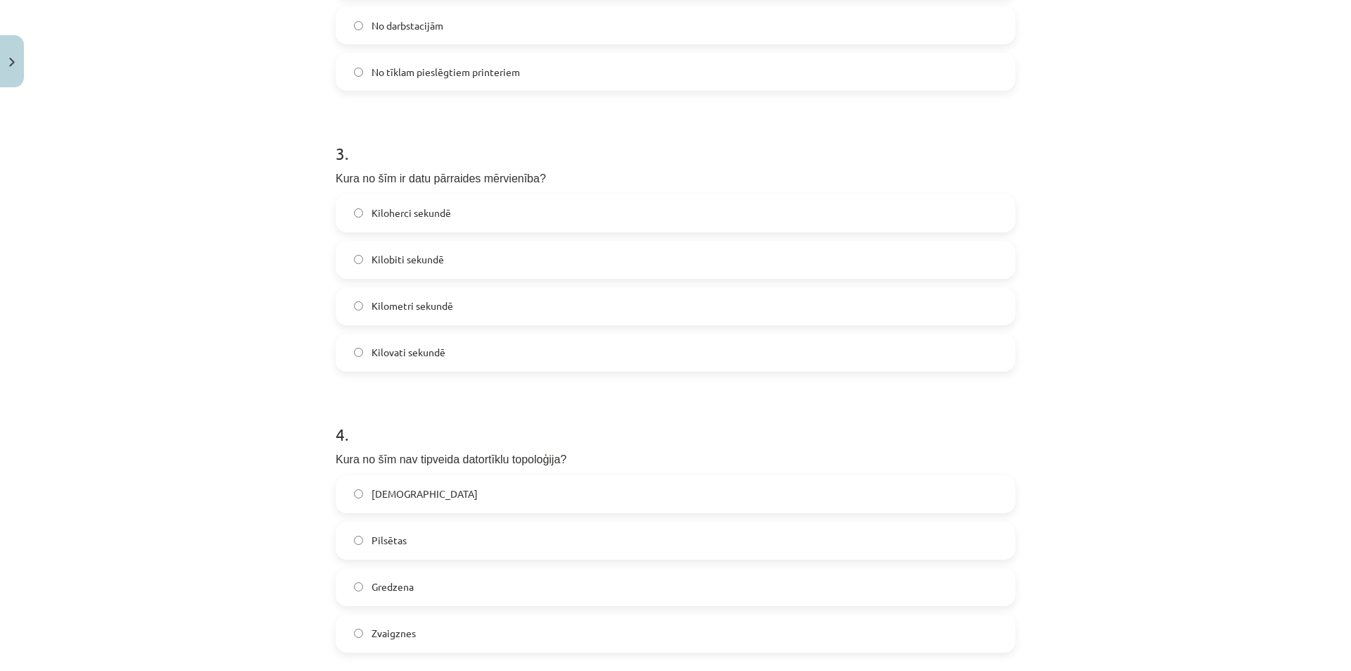
scroll to position [797, 0]
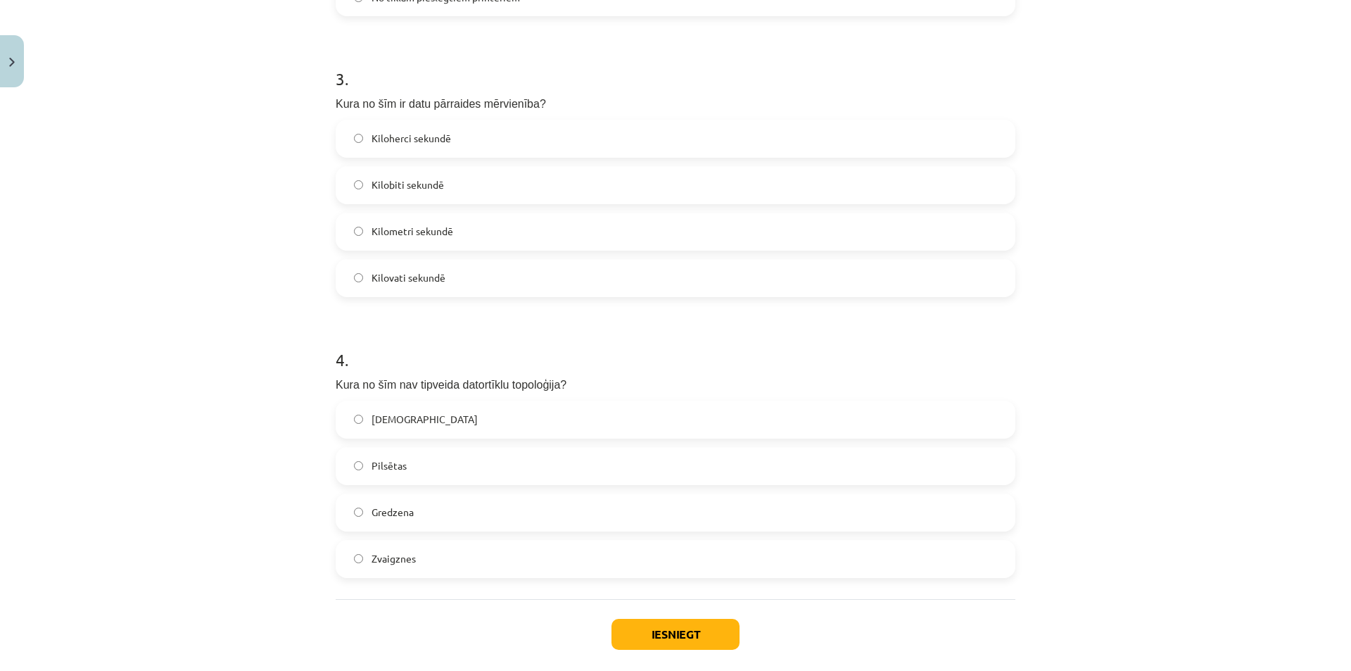
click at [384, 460] on span "Pilsētas" at bounding box center [389, 465] width 35 height 15
click at [679, 642] on button "Iesniegt" at bounding box center [676, 634] width 128 height 31
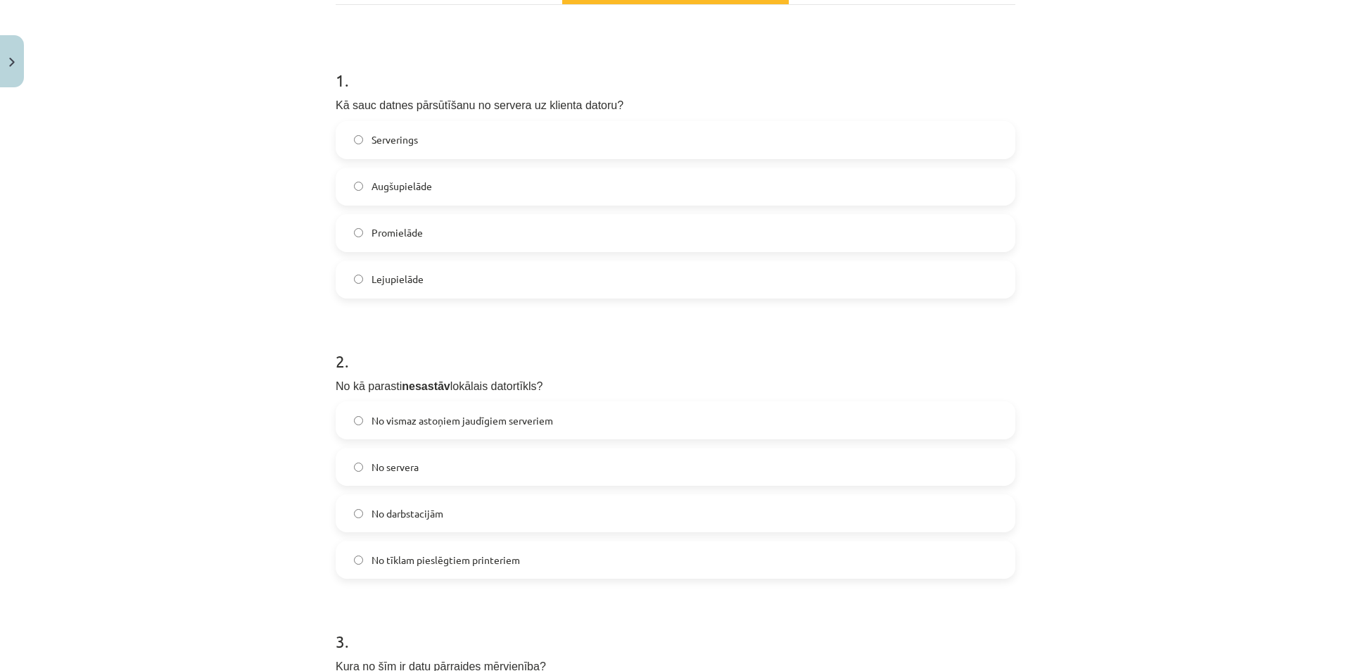
scroll to position [234, 0]
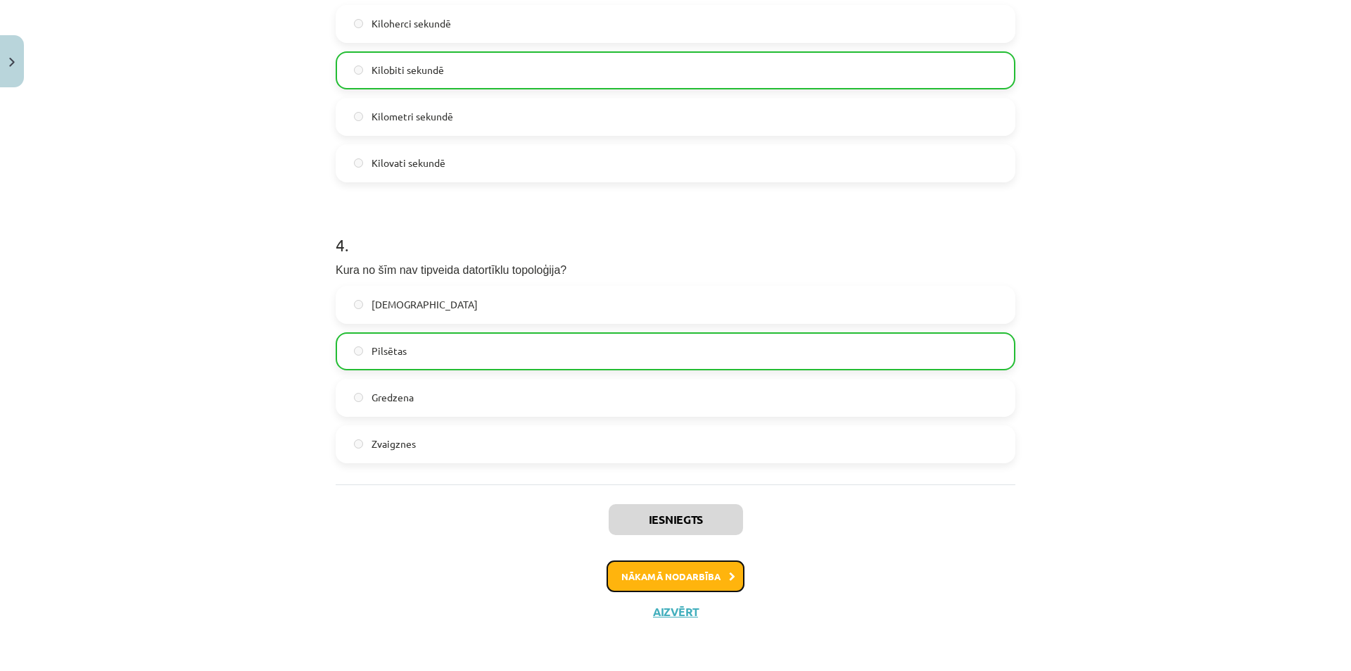
click at [697, 583] on button "Nākamā nodarbība" at bounding box center [676, 576] width 138 height 32
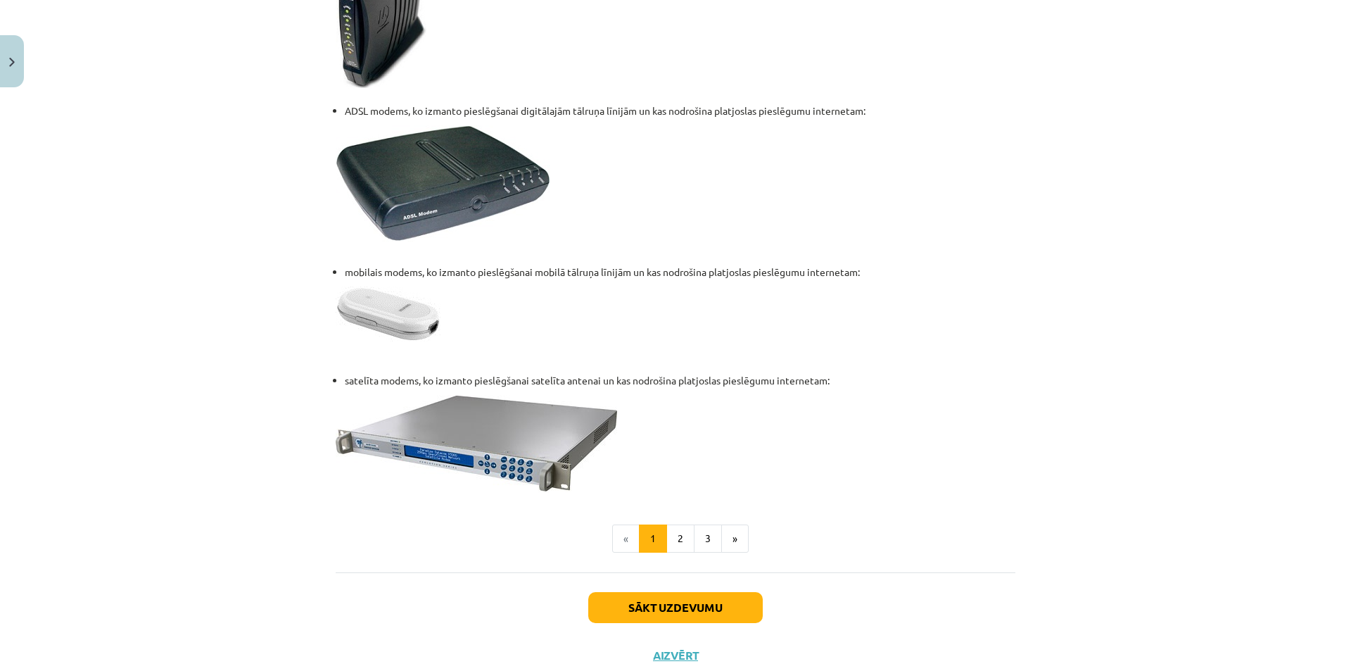
scroll to position [1751, 0]
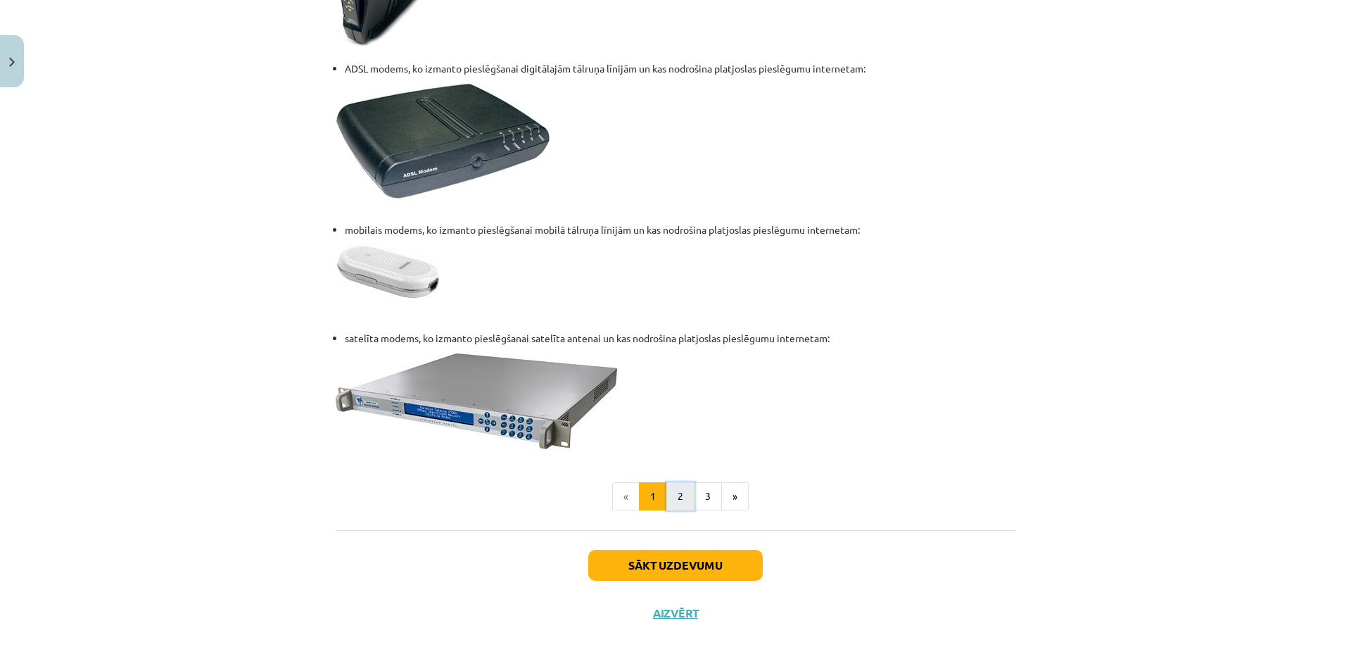
click at [676, 493] on button "2" at bounding box center [680, 496] width 28 height 28
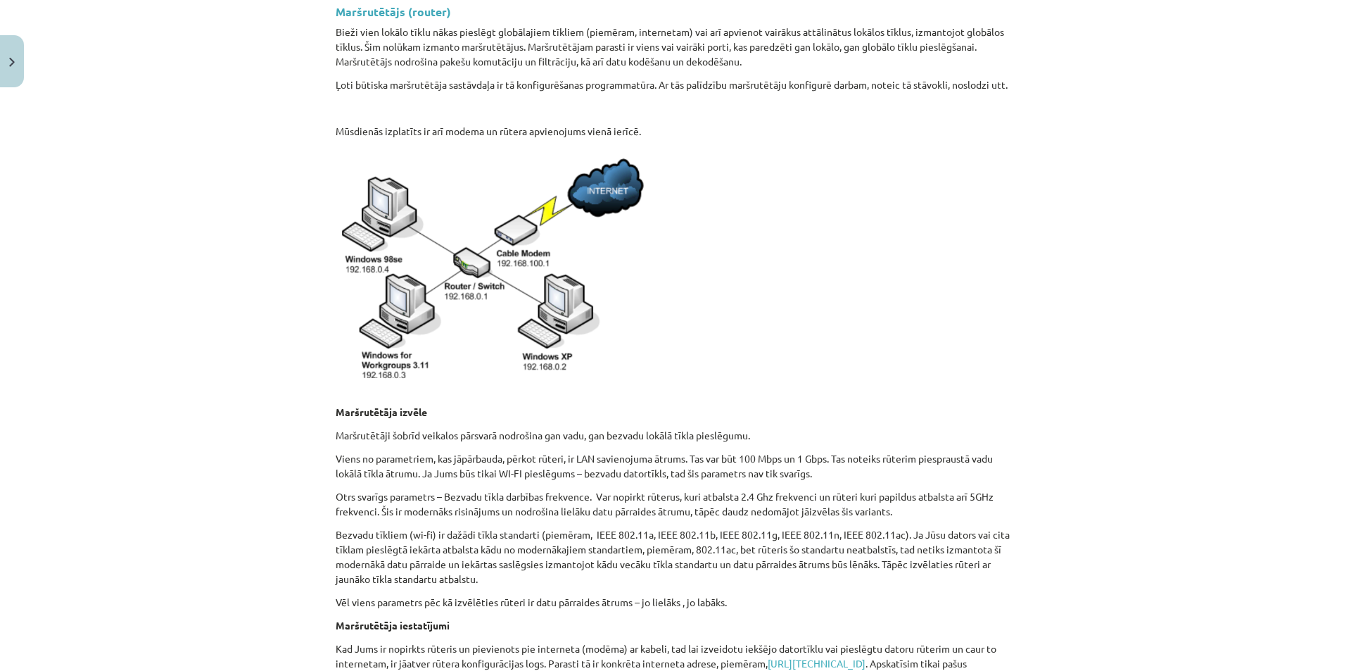
scroll to position [274, 0]
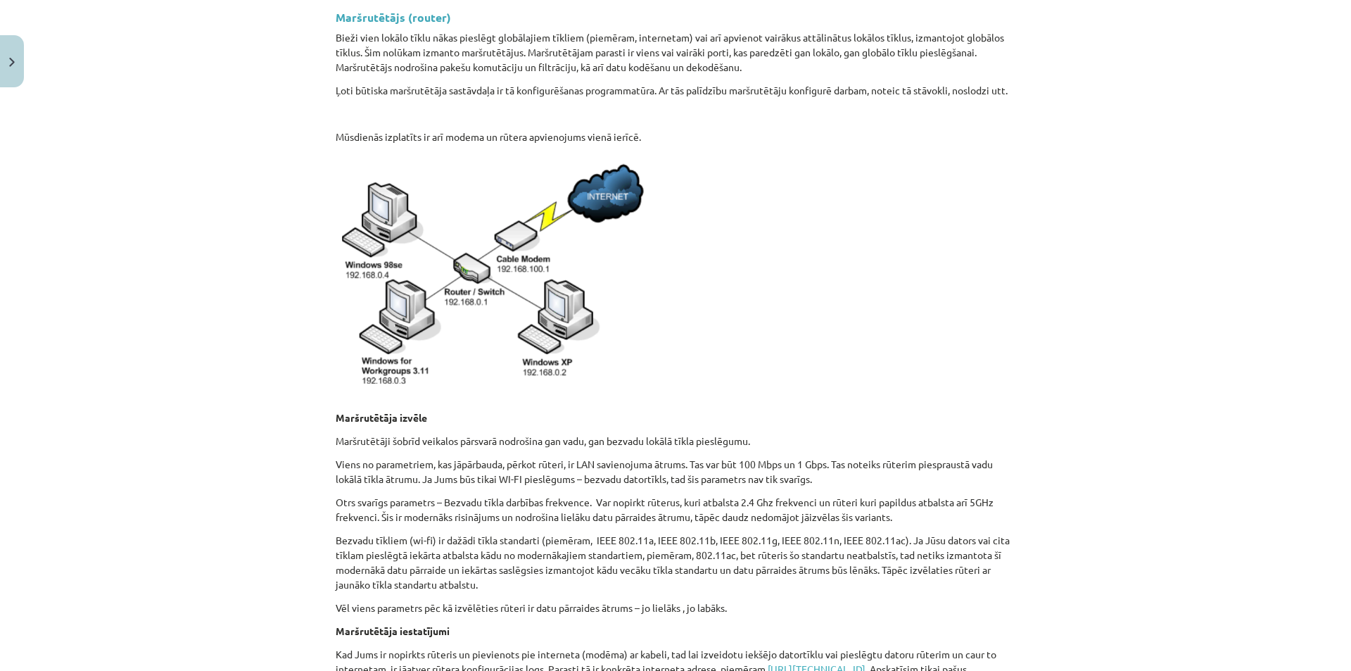
click at [992, 486] on p "Viens no parametriem, kas jāpārbauda, pērkot rūteri, ir LAN savienojuma ātrums.…" at bounding box center [676, 472] width 680 height 30
click at [839, 215] on p at bounding box center [676, 274] width 680 height 243
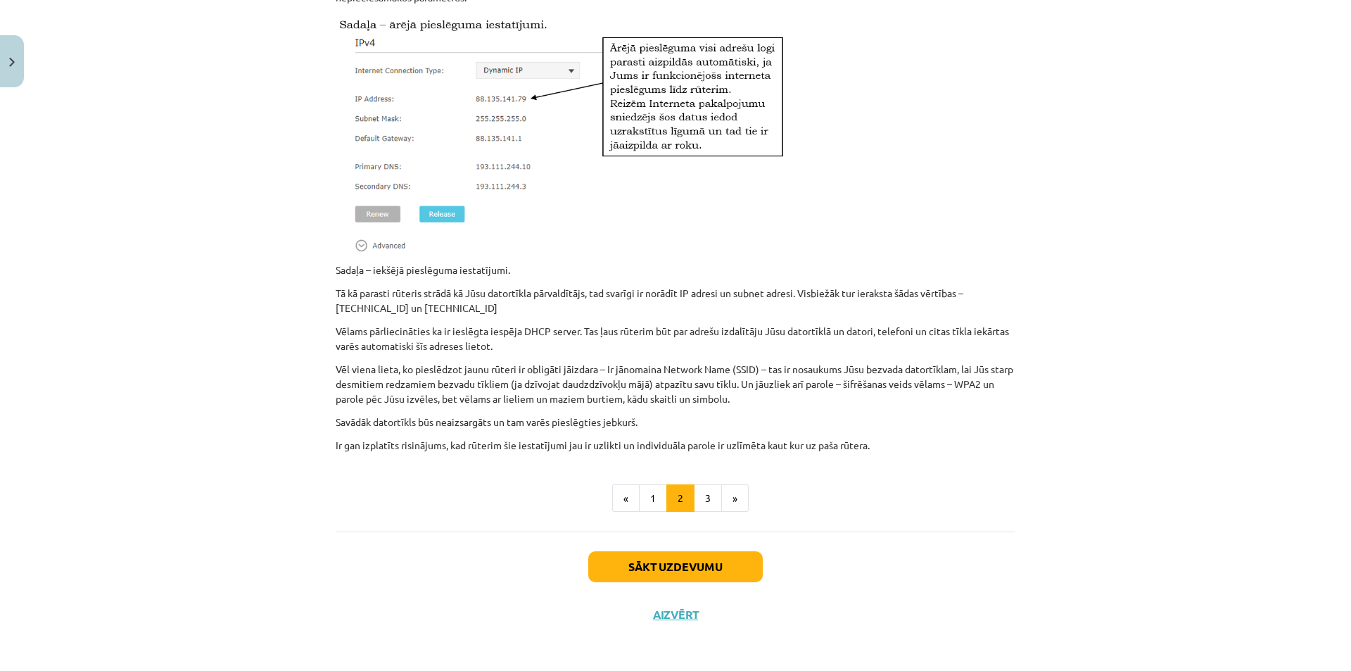
scroll to position [977, 0]
click at [703, 504] on button "3" at bounding box center [708, 495] width 28 height 28
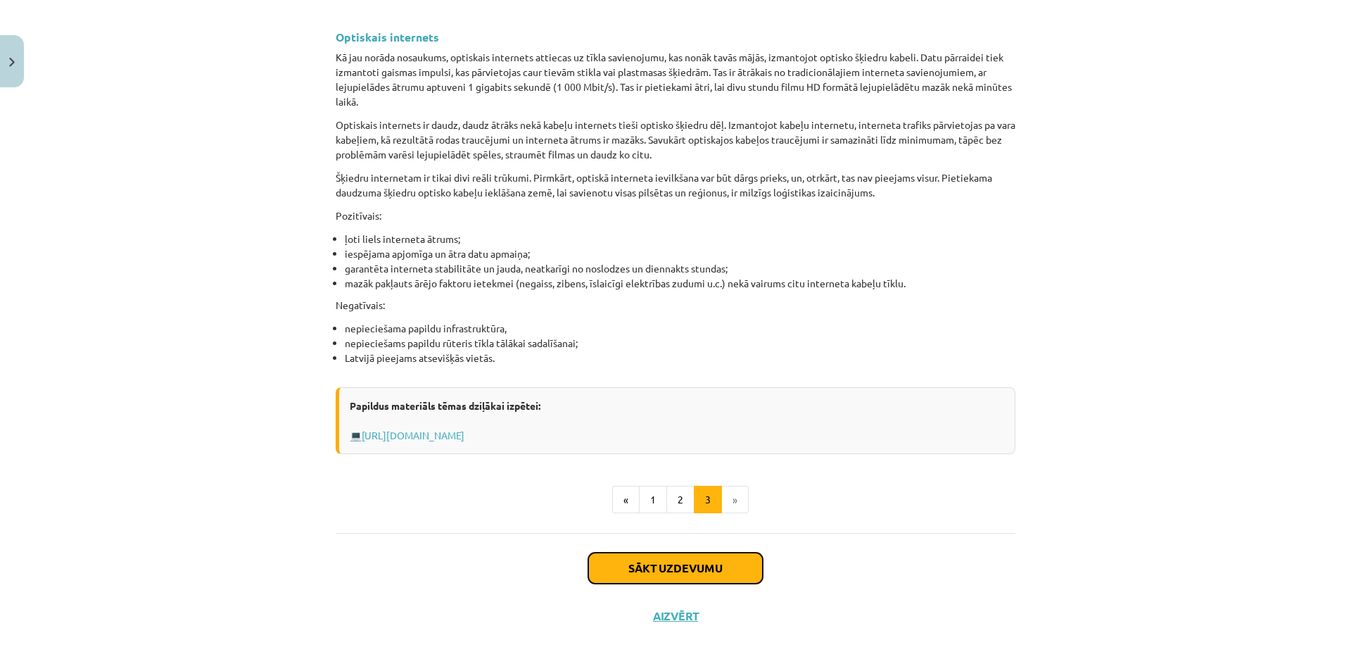
click at [657, 566] on button "Sākt uzdevumu" at bounding box center [675, 567] width 175 height 31
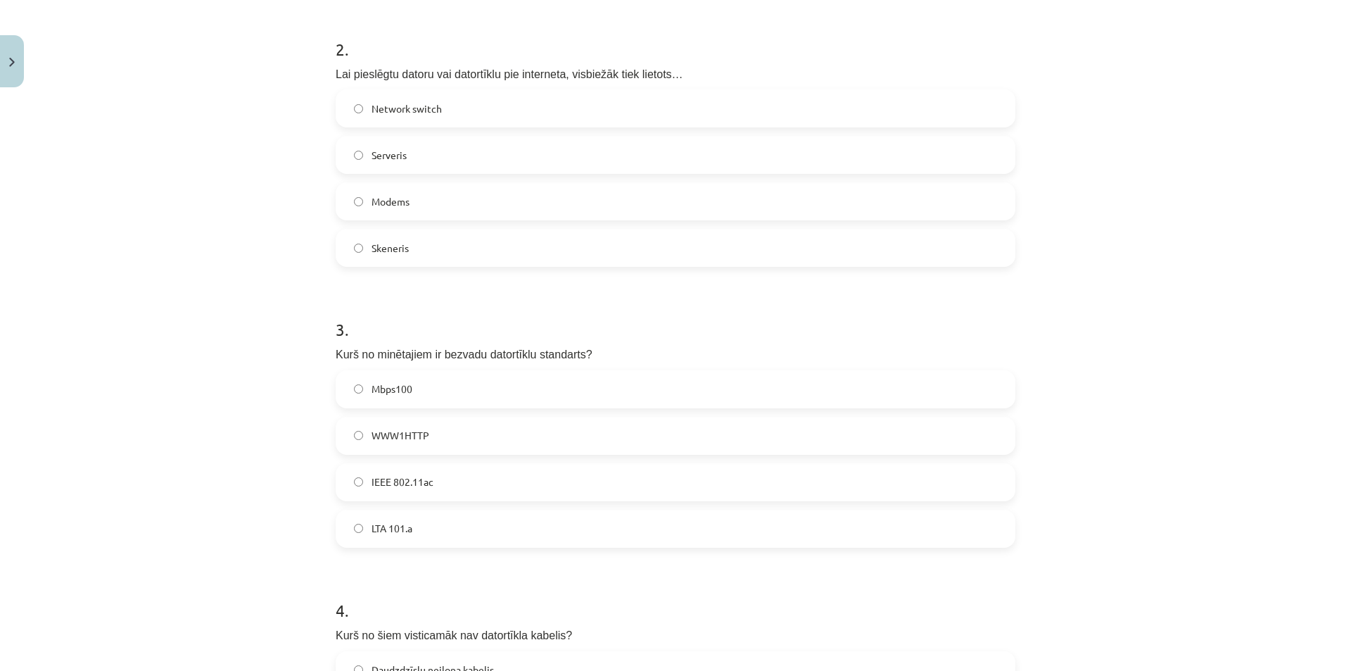
scroll to position [889, 0]
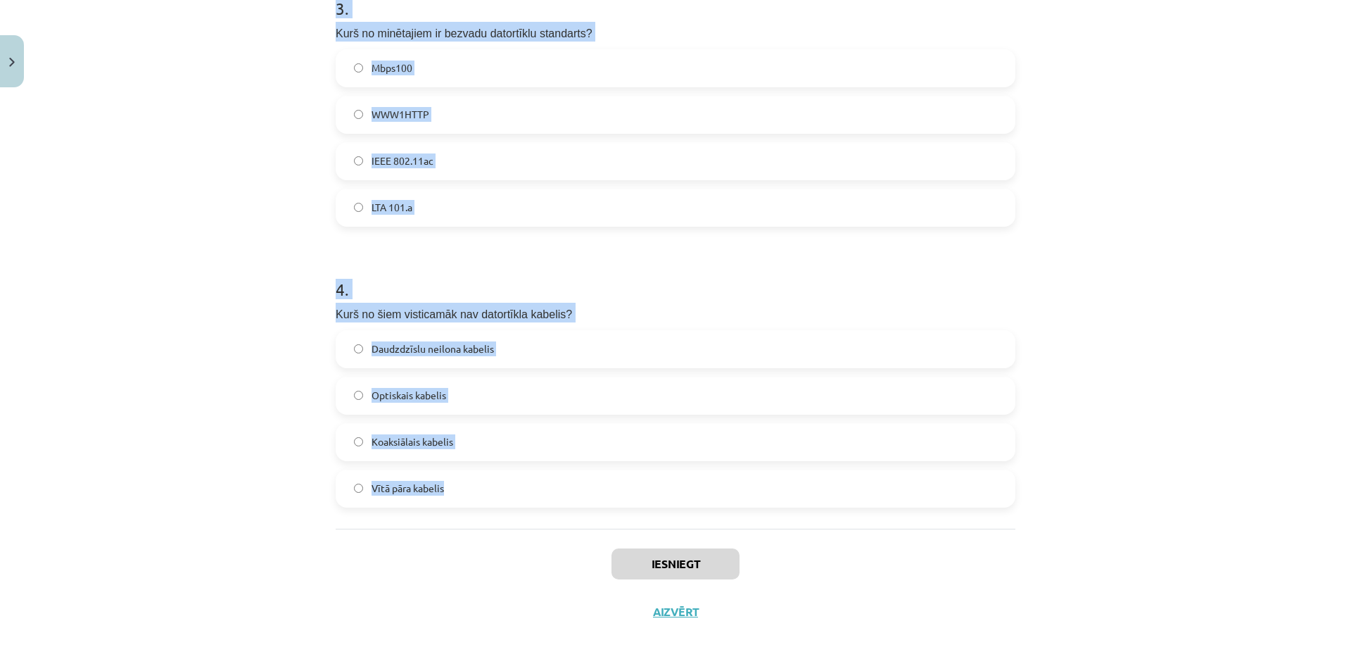
drag, startPoint x: 385, startPoint y: 325, endPoint x: 728, endPoint y: 494, distance: 382.7
click at [728, 502] on div "Mācību tēma: Datorikas 8. klases 1. ieskaites mācību materiāls #3 2. Tēma - Dat…" at bounding box center [675, 335] width 1351 height 671
copy form "1 . Kā sauc vispopulārāko satelīta interneta pieslēguma sniedzēju šobrīd? Stari…"
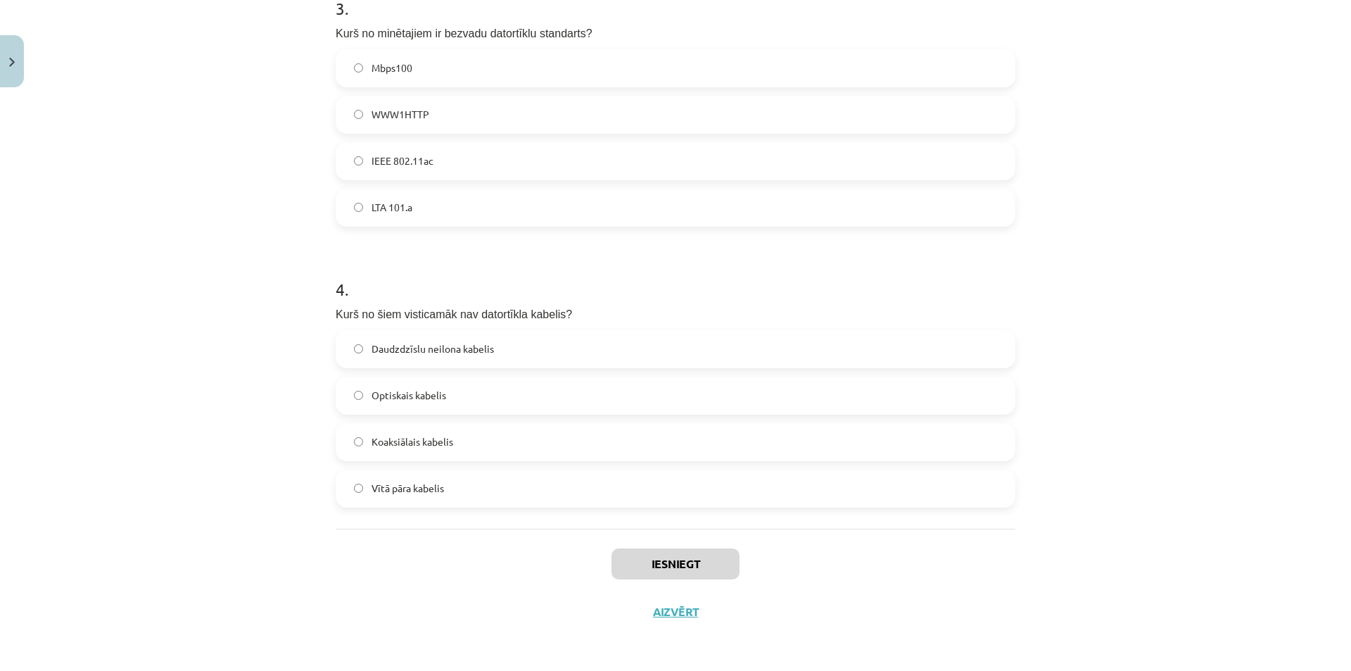
click at [507, 541] on div "Iesniegt Aizvērt" at bounding box center [676, 577] width 680 height 99
click at [732, 331] on label "Daudzdzīslu neilona kabelis" at bounding box center [675, 348] width 677 height 35
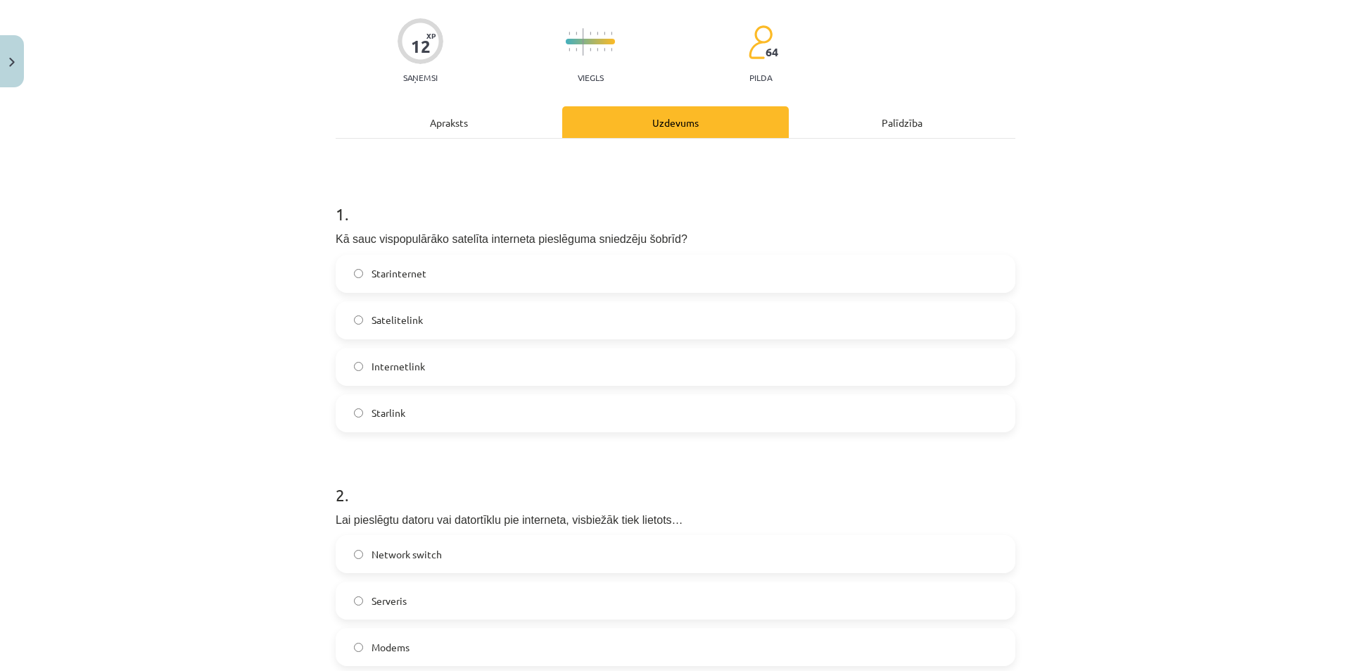
scroll to position [0, 0]
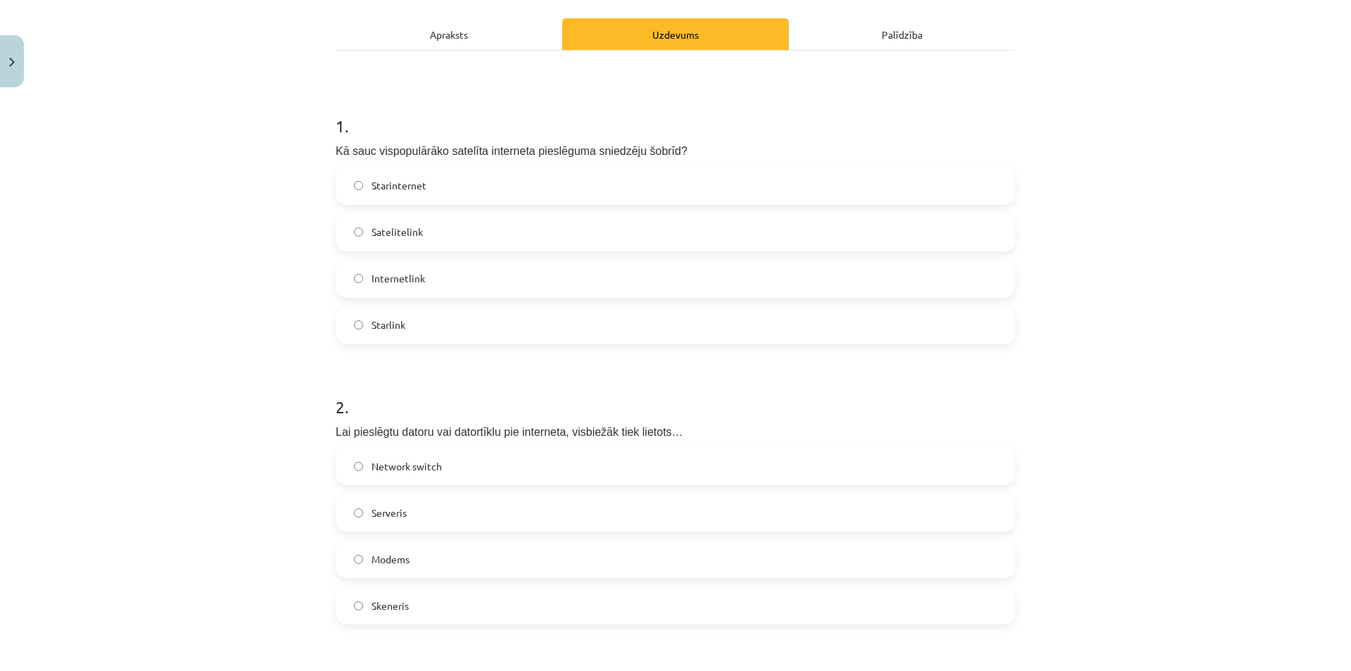
click at [396, 317] on span "Starlink" at bounding box center [389, 324] width 34 height 15
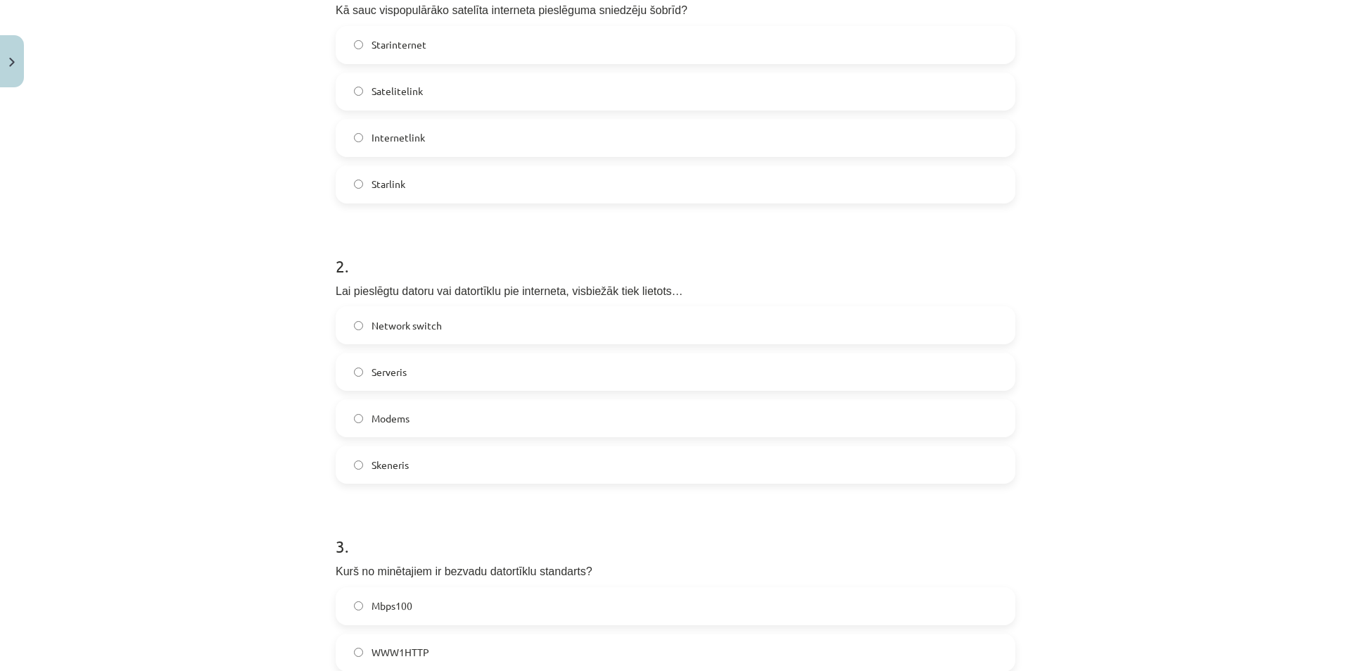
click at [396, 429] on label "Modems" at bounding box center [675, 417] width 677 height 35
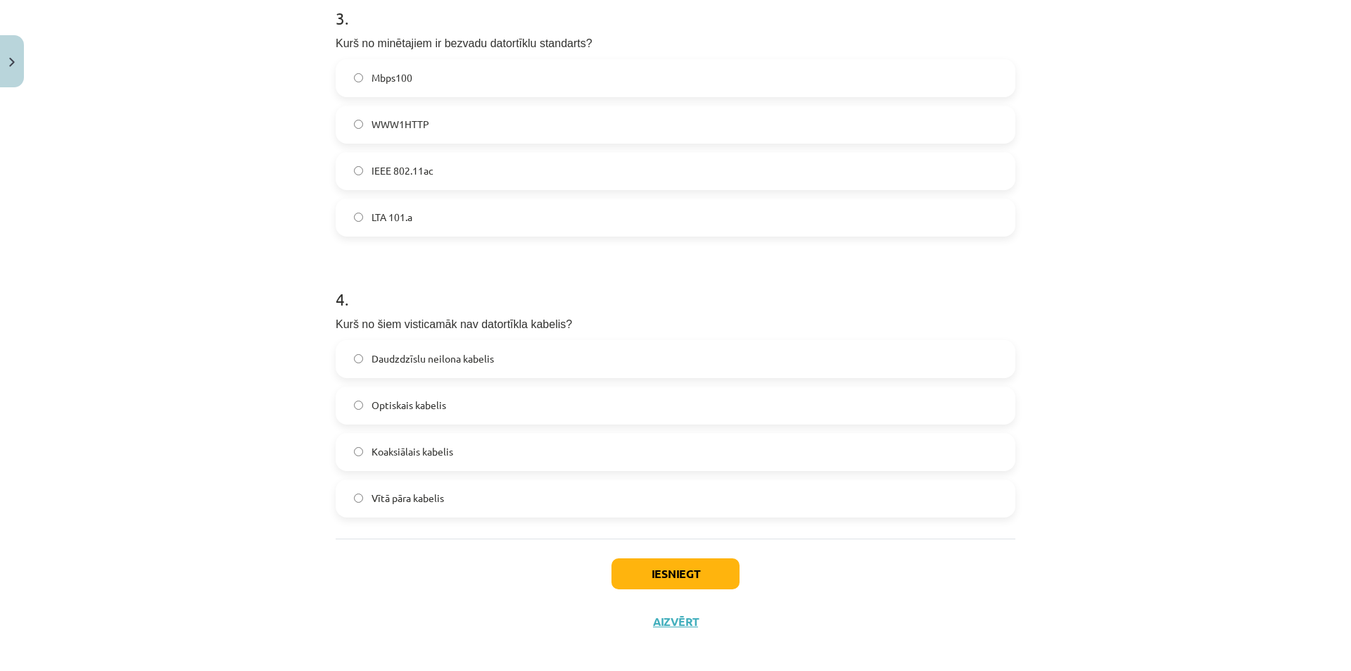
scroll to position [889, 0]
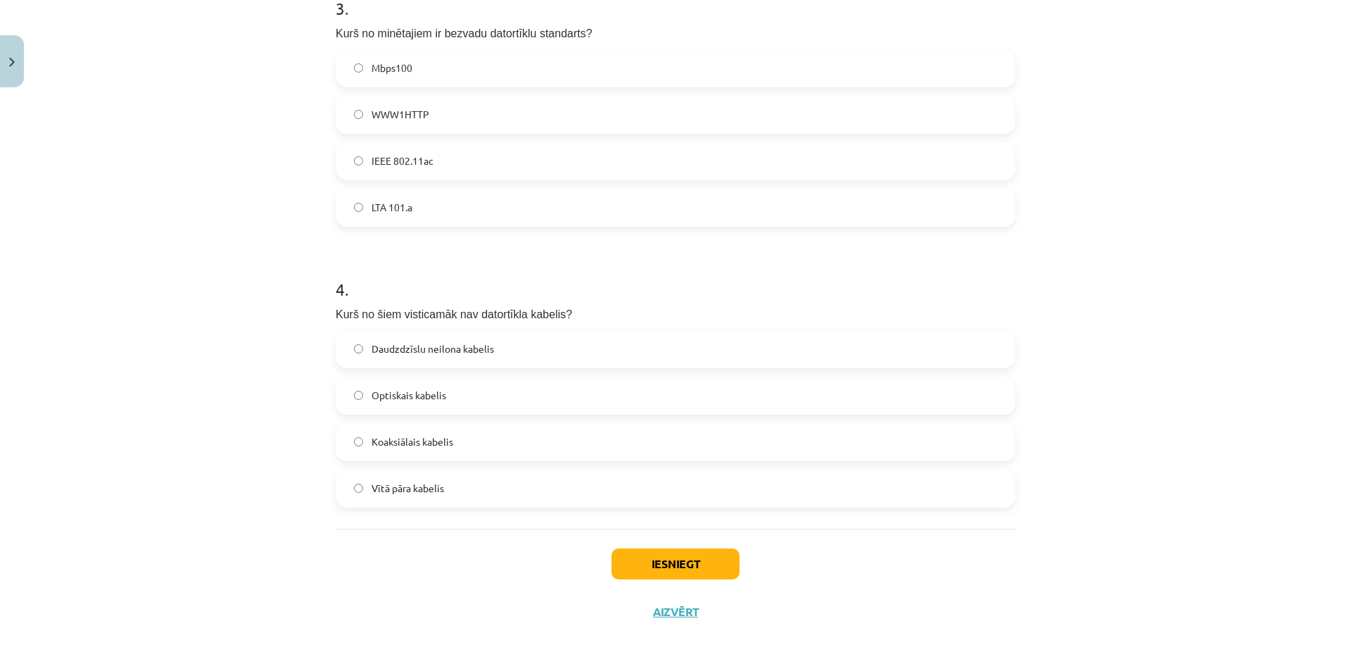
click at [457, 195] on label "LTA 101.a" at bounding box center [675, 207] width 677 height 35
click at [425, 165] on span "IEEE 802.11ac" at bounding box center [403, 160] width 62 height 15
click at [678, 572] on button "Iesniegt" at bounding box center [676, 563] width 128 height 31
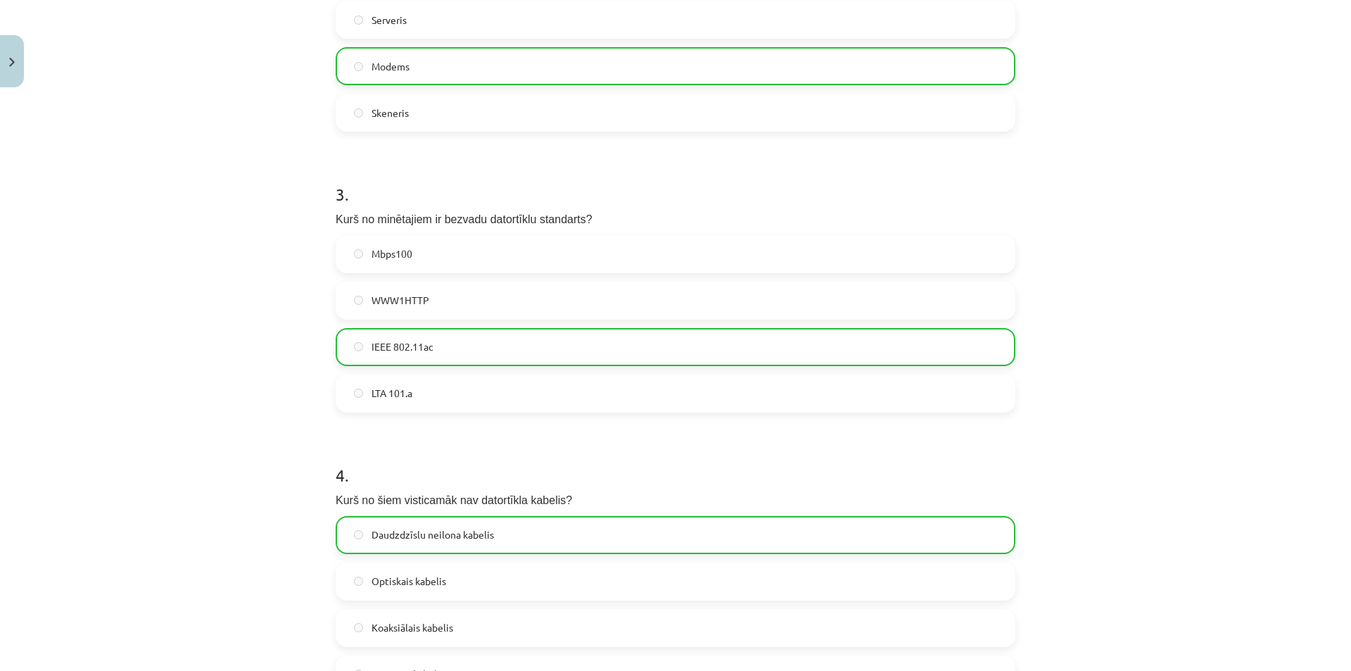
scroll to position [934, 0]
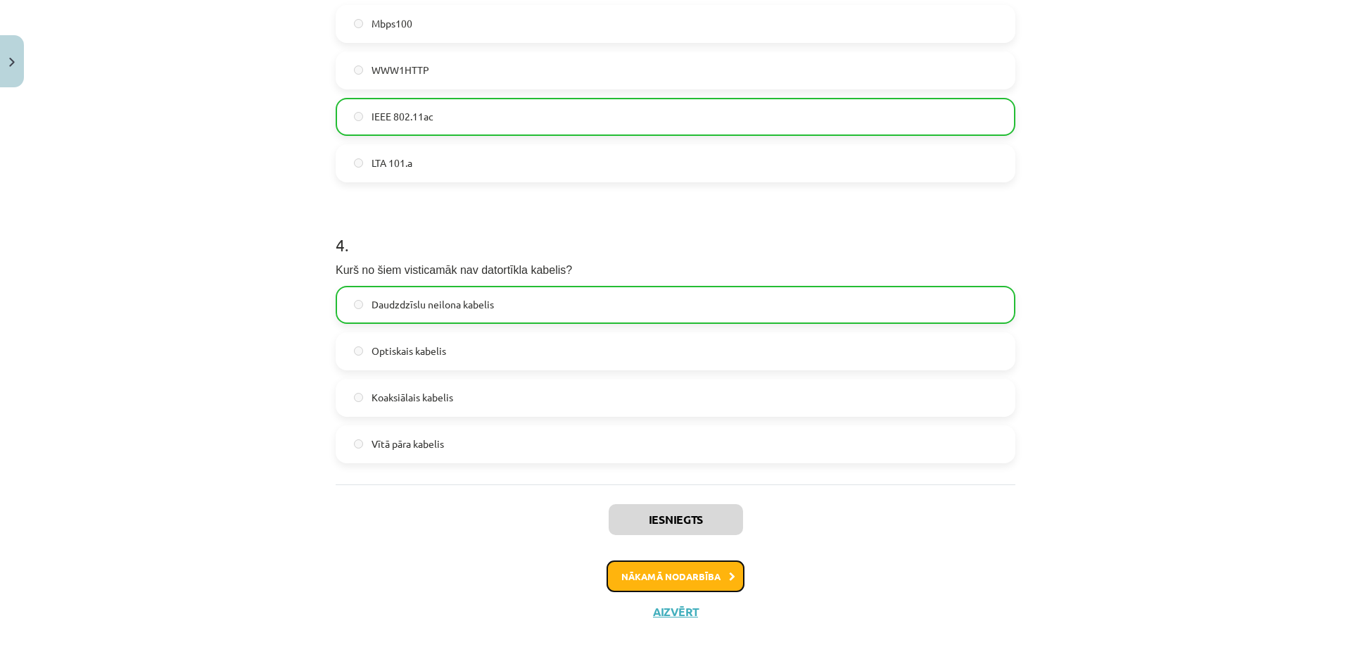
click at [720, 576] on button "Nākamā nodarbība" at bounding box center [676, 576] width 138 height 32
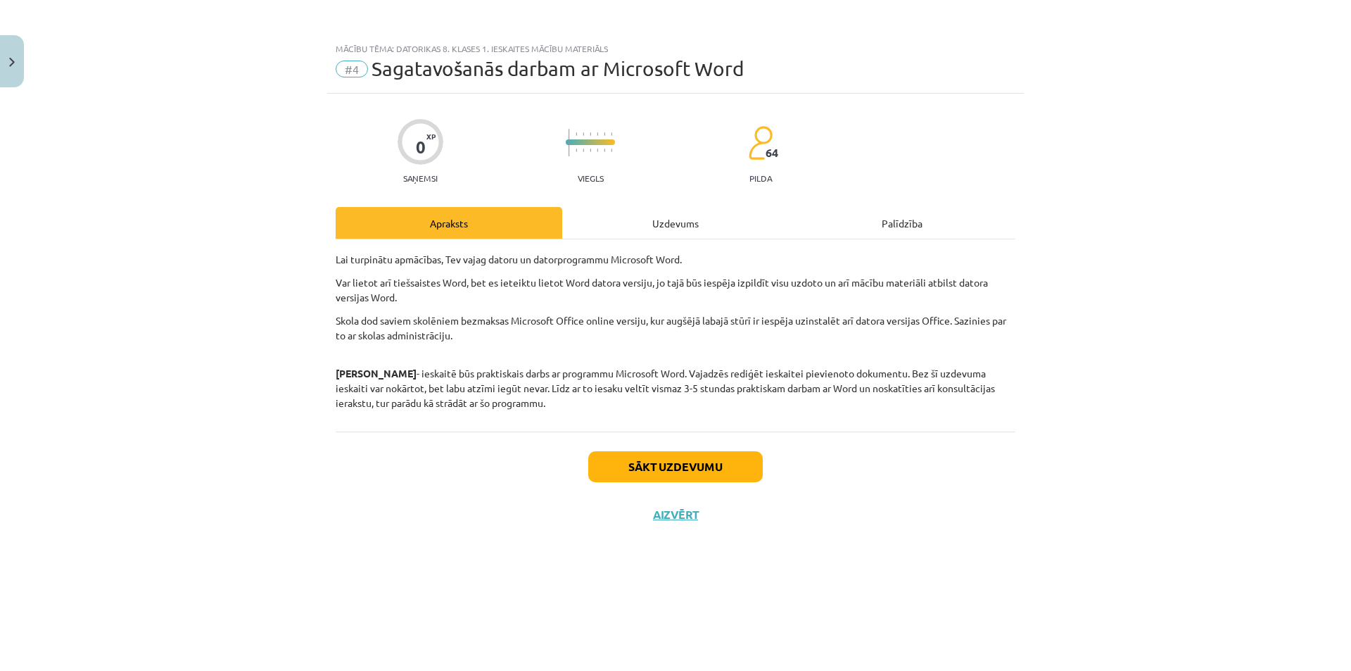
scroll to position [0, 0]
click at [642, 486] on div "Sākt uzdevumu Aizvērt" at bounding box center [676, 480] width 680 height 99
click at [647, 464] on button "Sākt uzdevumu" at bounding box center [675, 466] width 175 height 31
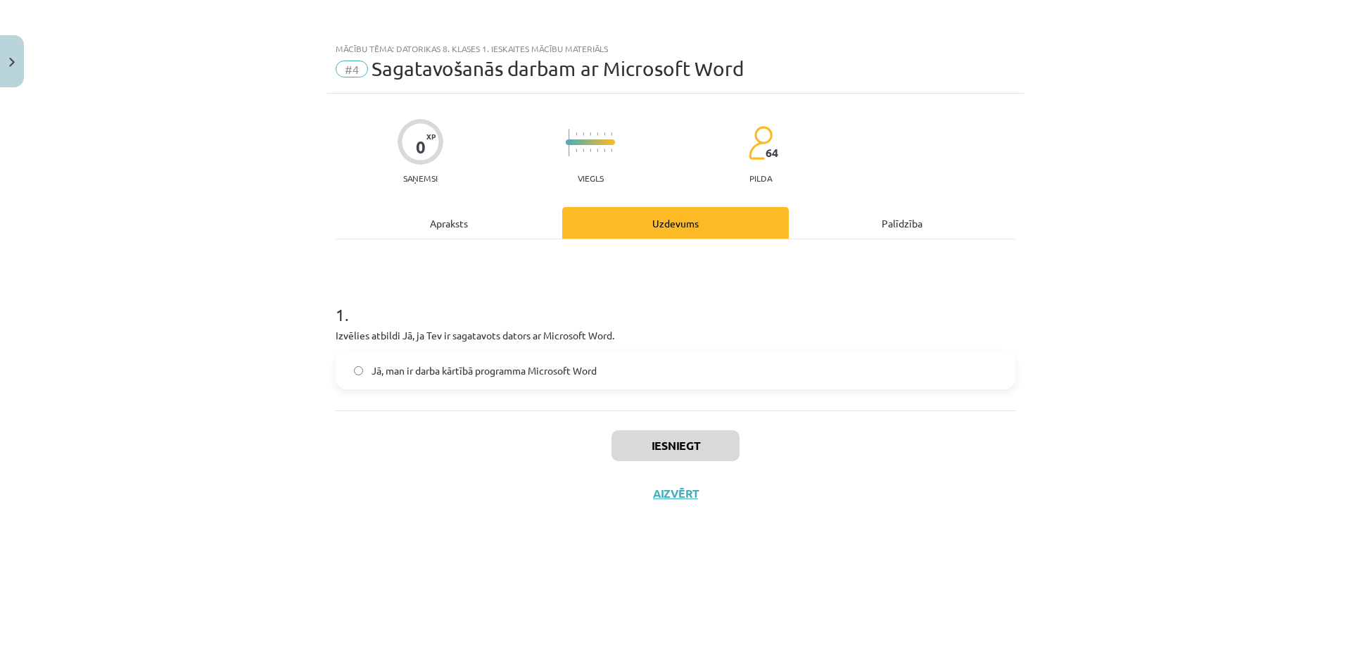
click at [488, 384] on label "Jā, man ir darba kārtībā programma Microsoft Word" at bounding box center [675, 370] width 677 height 35
click at [657, 453] on button "Iesniegt" at bounding box center [676, 445] width 128 height 31
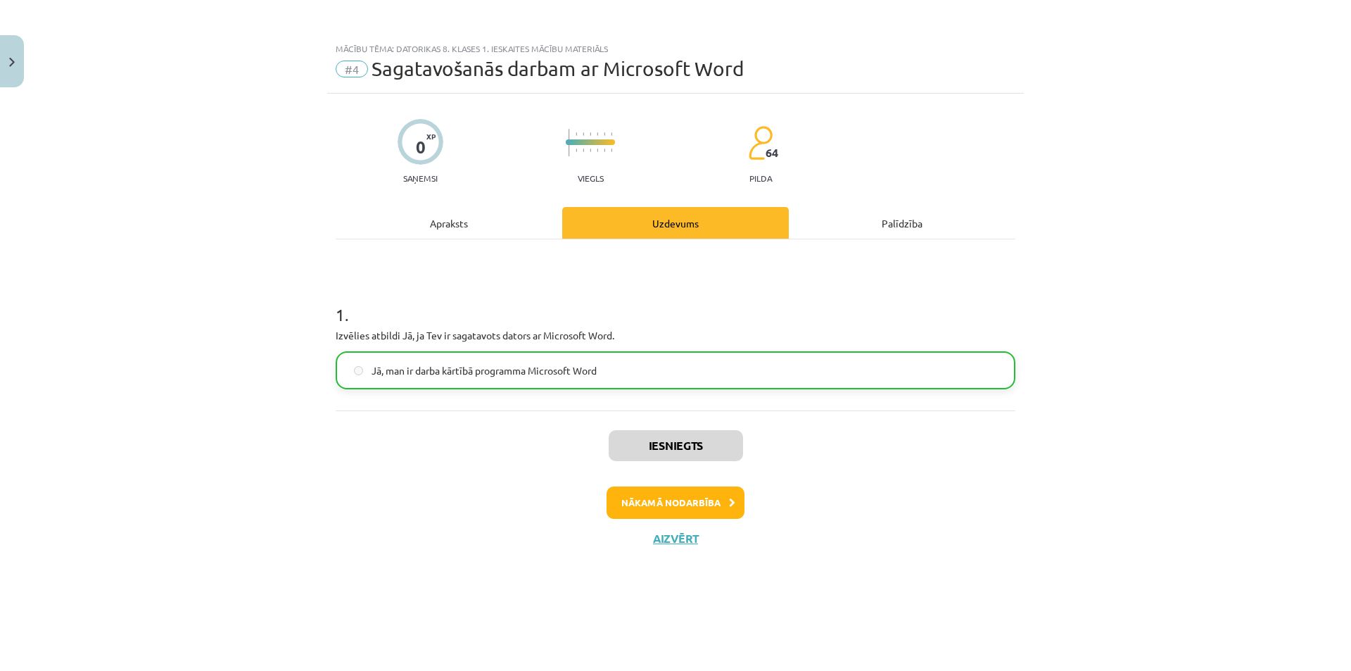
click at [714, 475] on div "Iesniegts Nākamā nodarbība Aizvērt" at bounding box center [676, 482] width 680 height 144
click at [702, 502] on button "Nākamā nodarbība" at bounding box center [676, 502] width 138 height 32
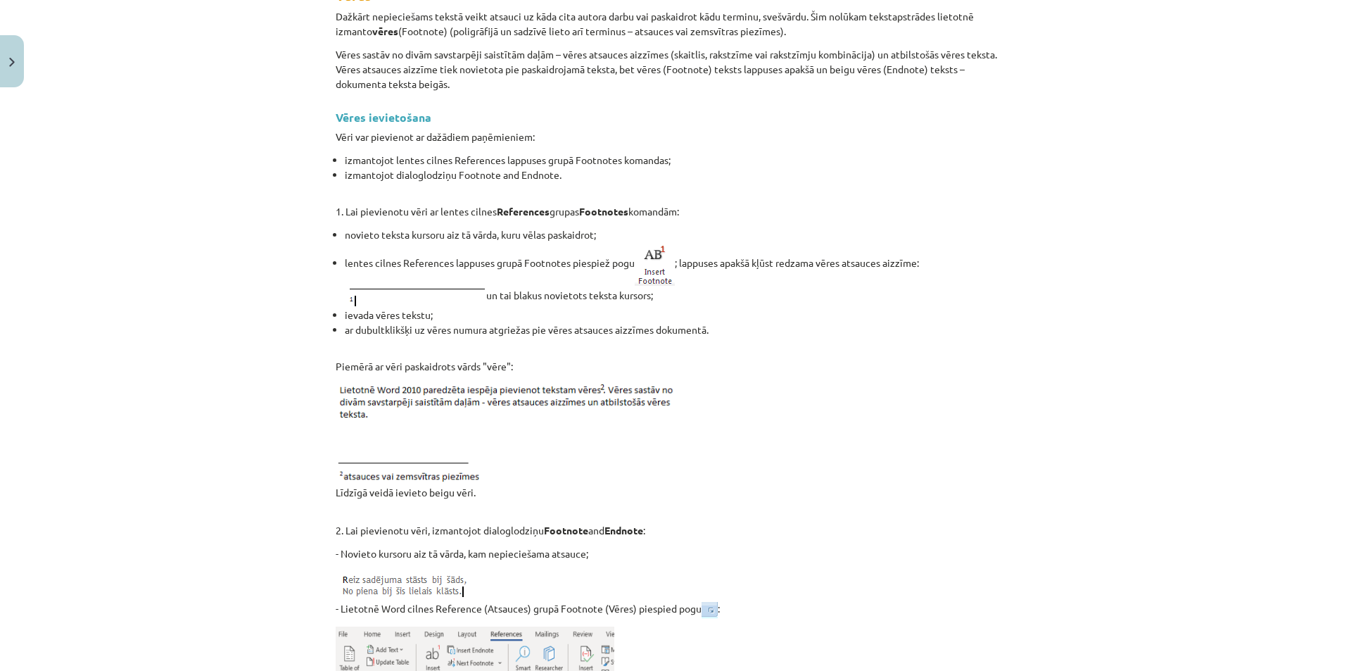
scroll to position [352, 0]
